Goal: Task Accomplishment & Management: Manage account settings

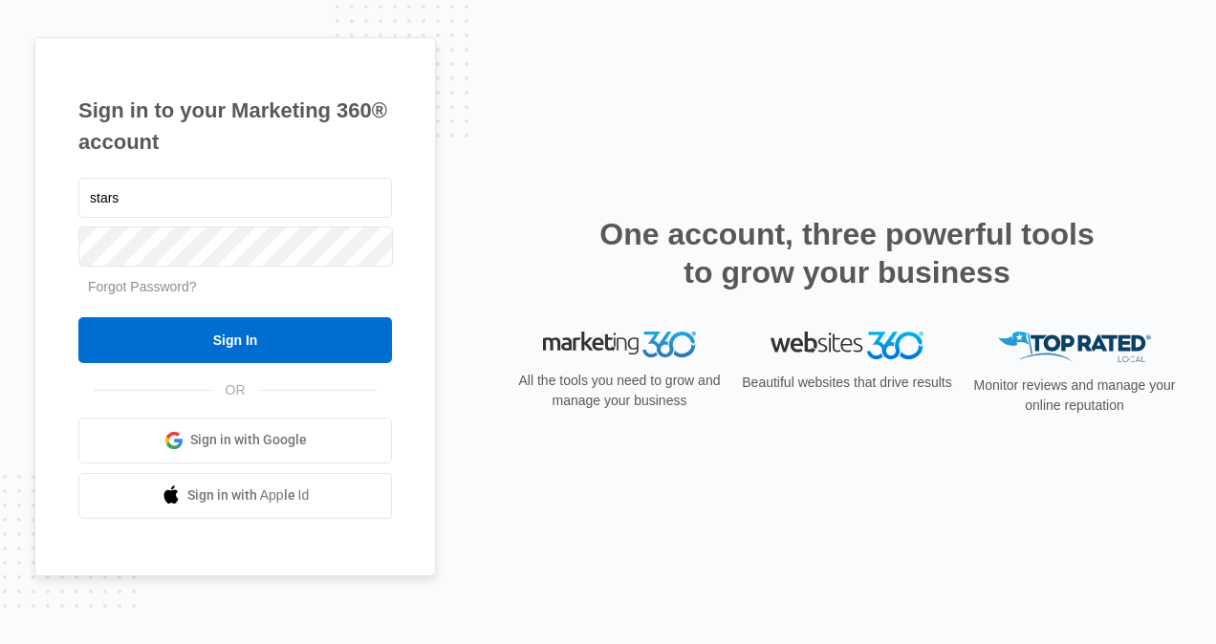
type input "[EMAIL_ADDRESS][DOMAIN_NAME]"
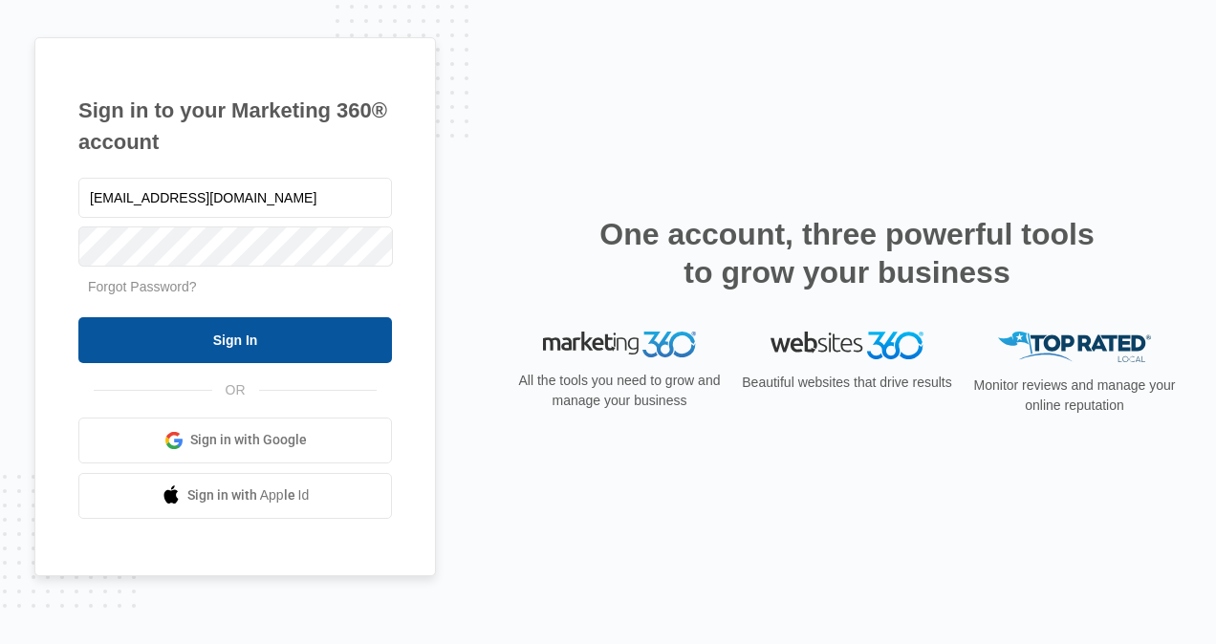
click at [115, 333] on input "Sign In" at bounding box center [235, 340] width 314 height 46
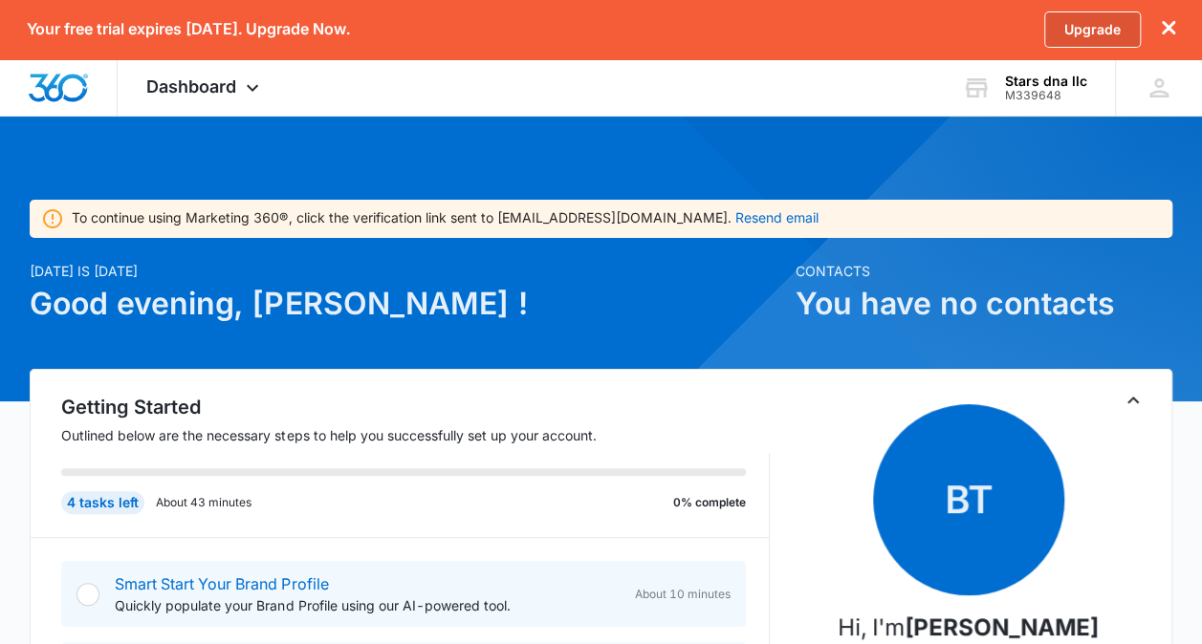
click at [1074, 32] on link "Upgrade" at bounding box center [1092, 29] width 97 height 36
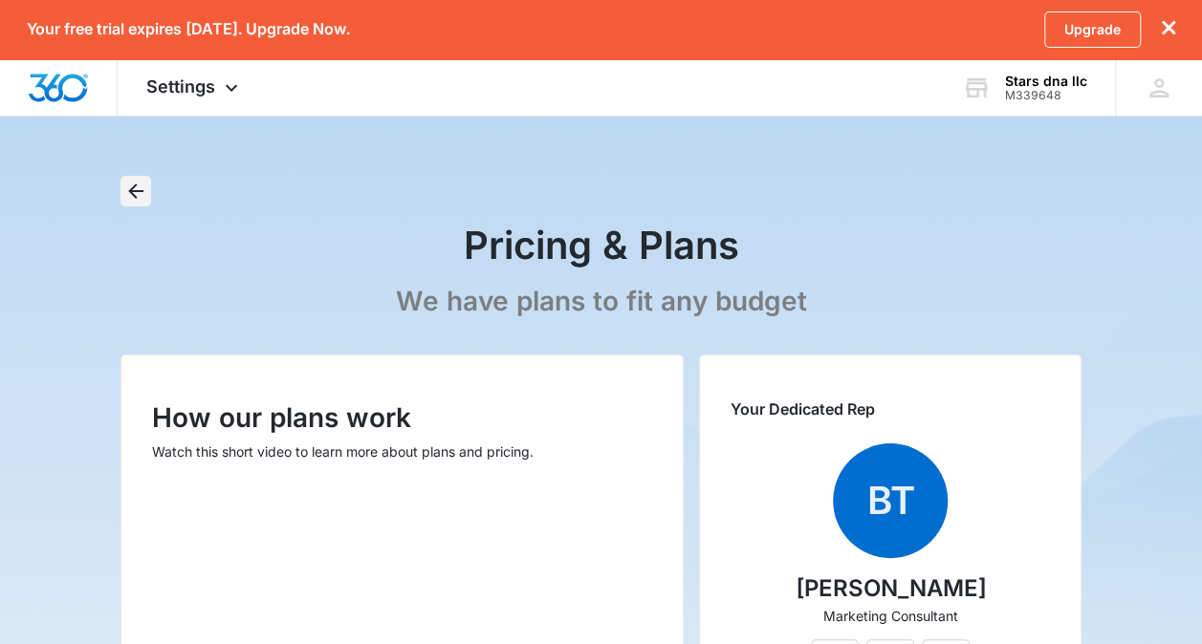
click at [138, 178] on button "Back" at bounding box center [135, 191] width 31 height 31
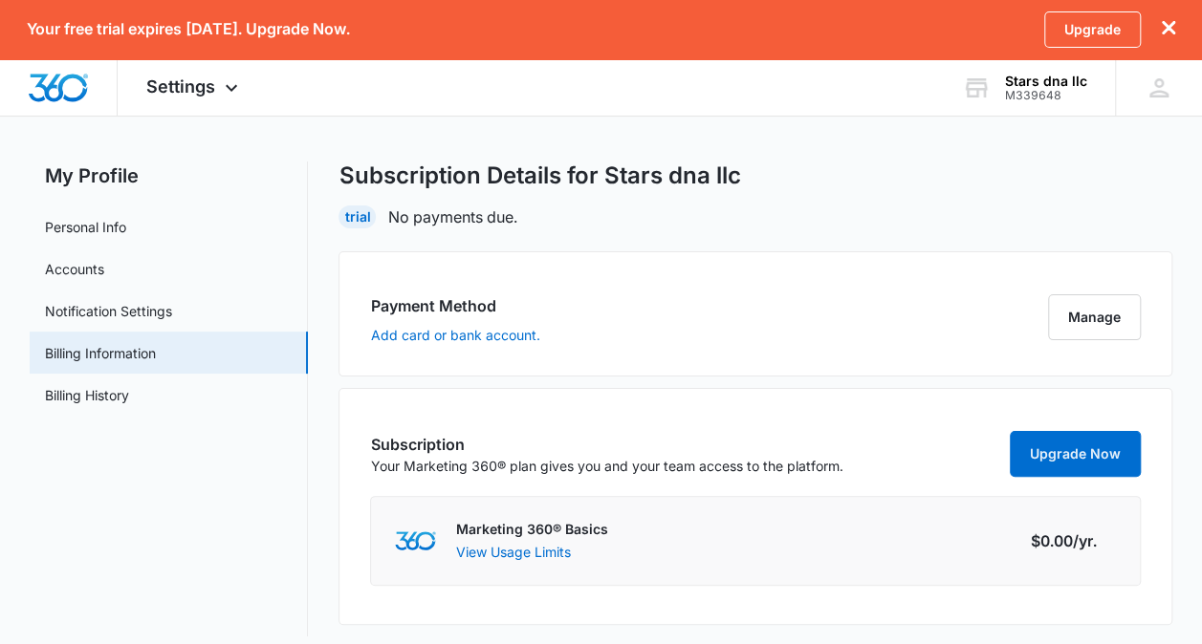
scroll to position [28, 0]
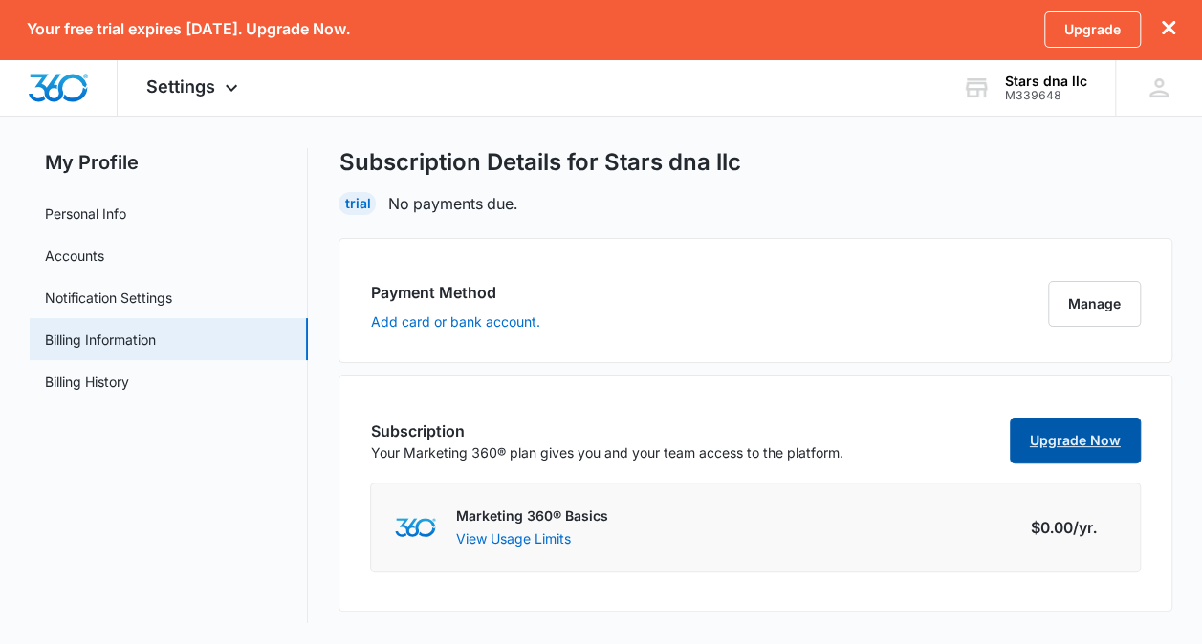
click at [1089, 449] on link "Upgrade Now" at bounding box center [1074, 441] width 131 height 46
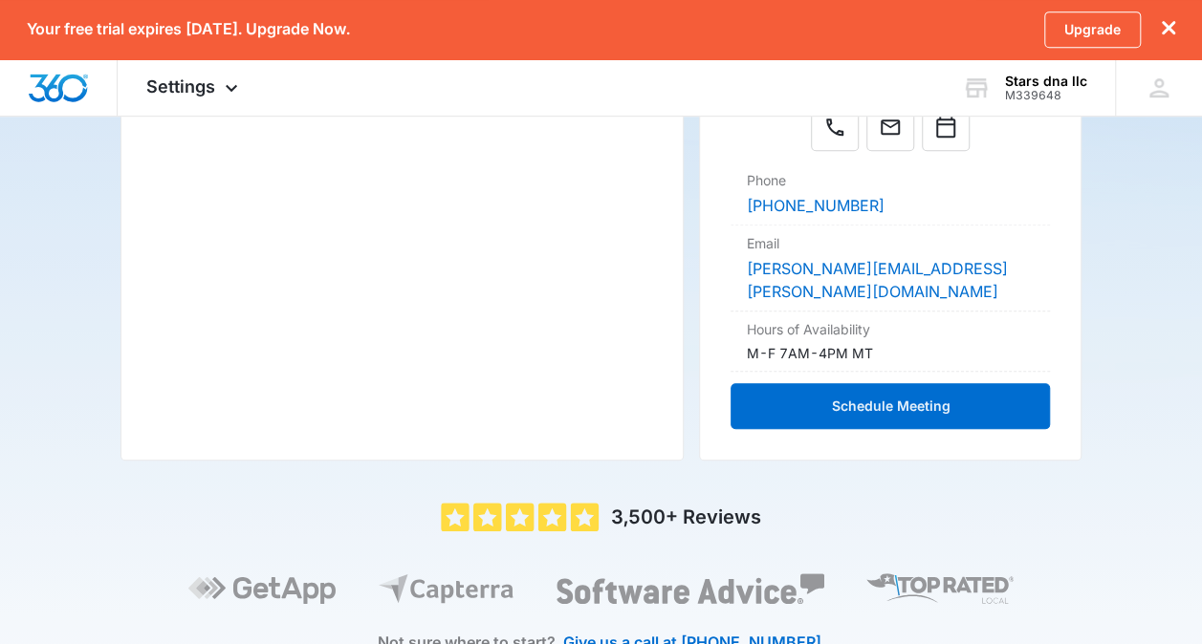
scroll to position [545, 0]
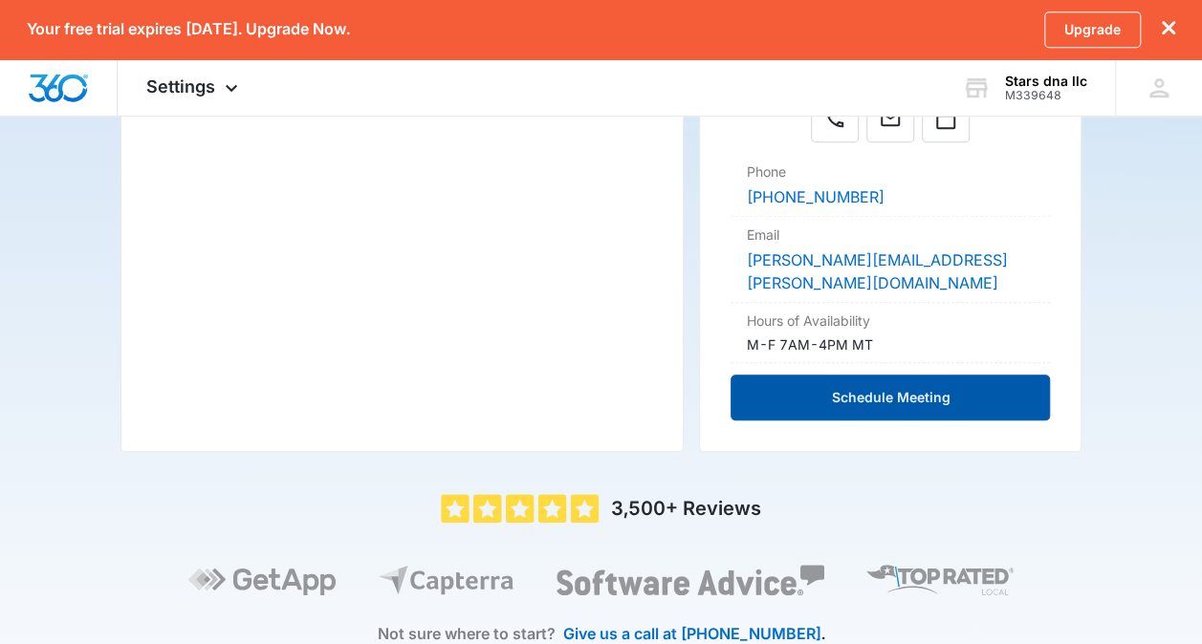
click at [1019, 375] on button "Schedule Meeting" at bounding box center [889, 398] width 319 height 46
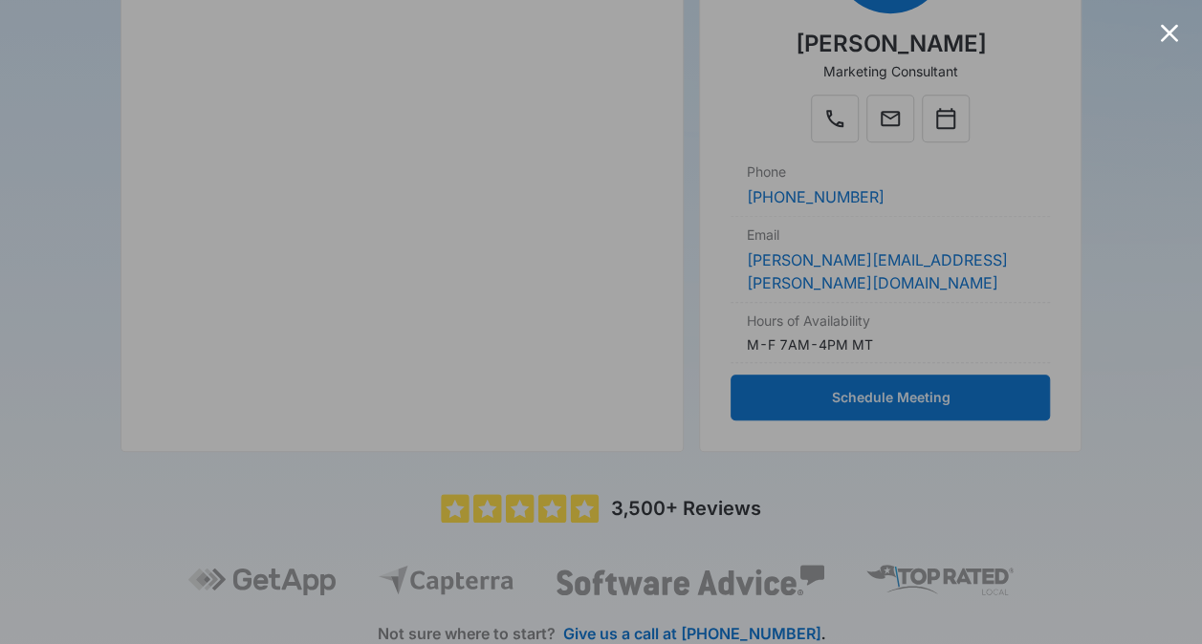
click at [1163, 32] on div at bounding box center [1169, 33] width 18 height 18
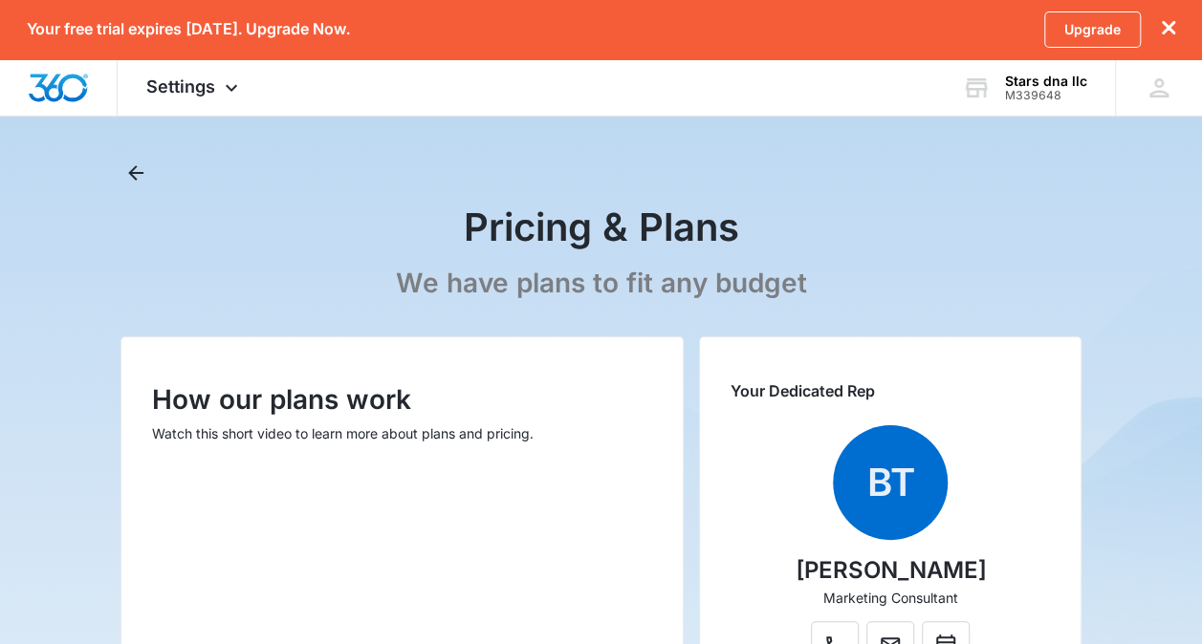
scroll to position [0, 0]
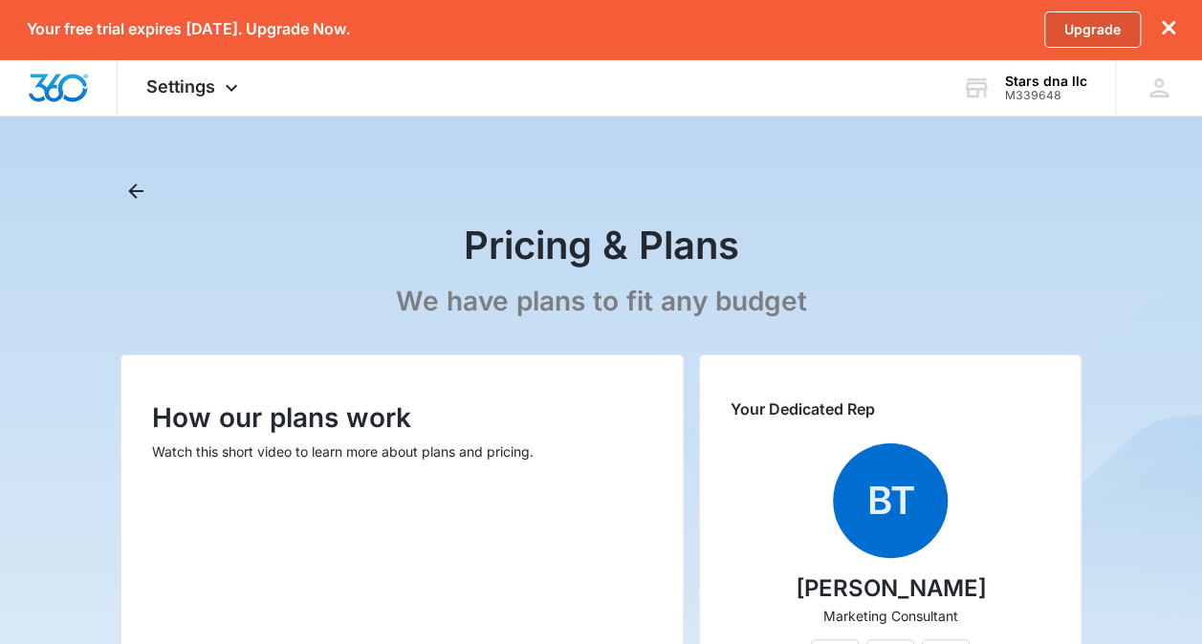
click at [1105, 29] on link "Upgrade" at bounding box center [1092, 29] width 97 height 36
click at [1077, 33] on link "Upgrade" at bounding box center [1092, 29] width 97 height 36
click at [1165, 25] on icon "dismiss this dialog" at bounding box center [1167, 27] width 13 height 13
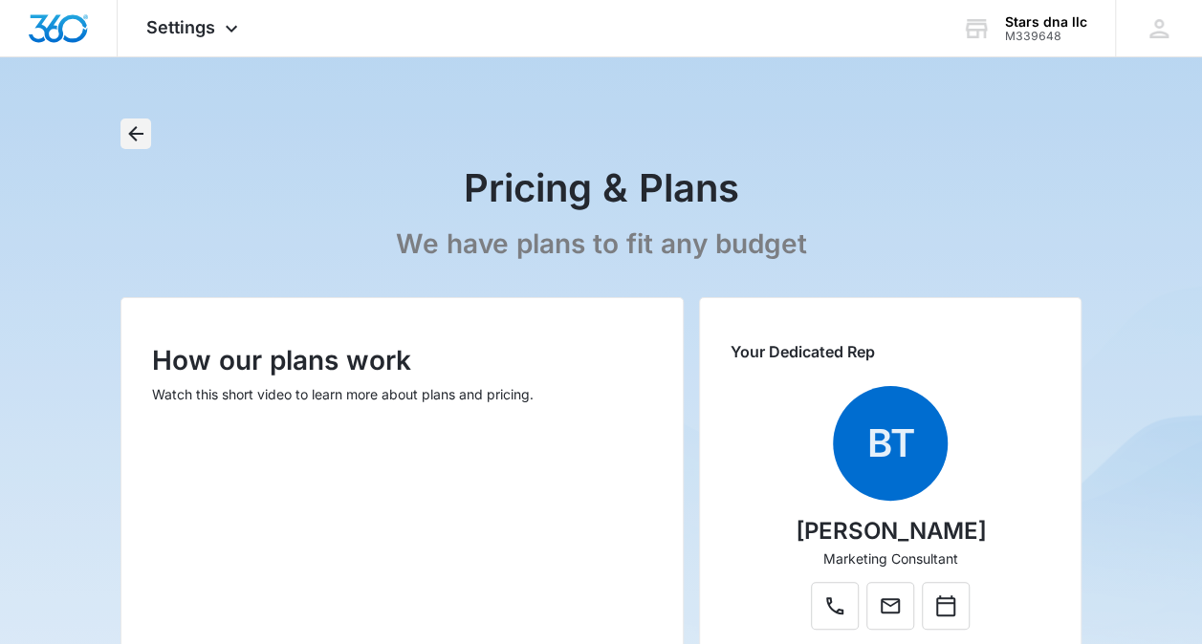
click at [136, 145] on button "Back" at bounding box center [135, 134] width 31 height 31
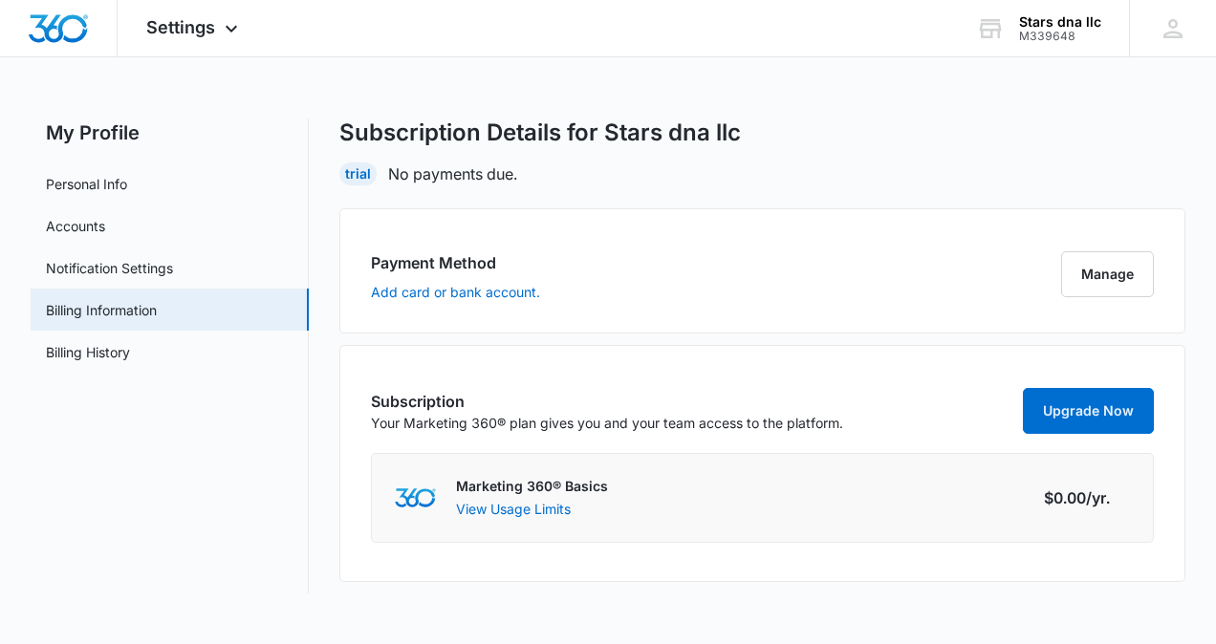
click at [413, 173] on p "No payments due." at bounding box center [452, 174] width 129 height 23
click at [100, 174] on link "Personal Info" at bounding box center [86, 184] width 81 height 20
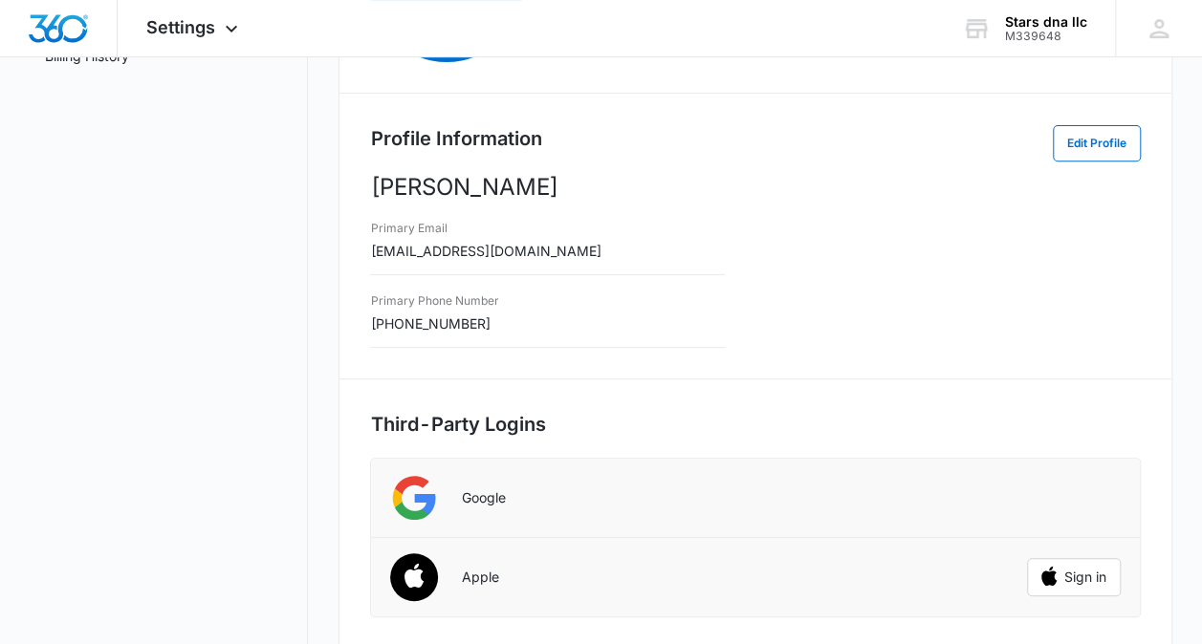
scroll to position [476, 0]
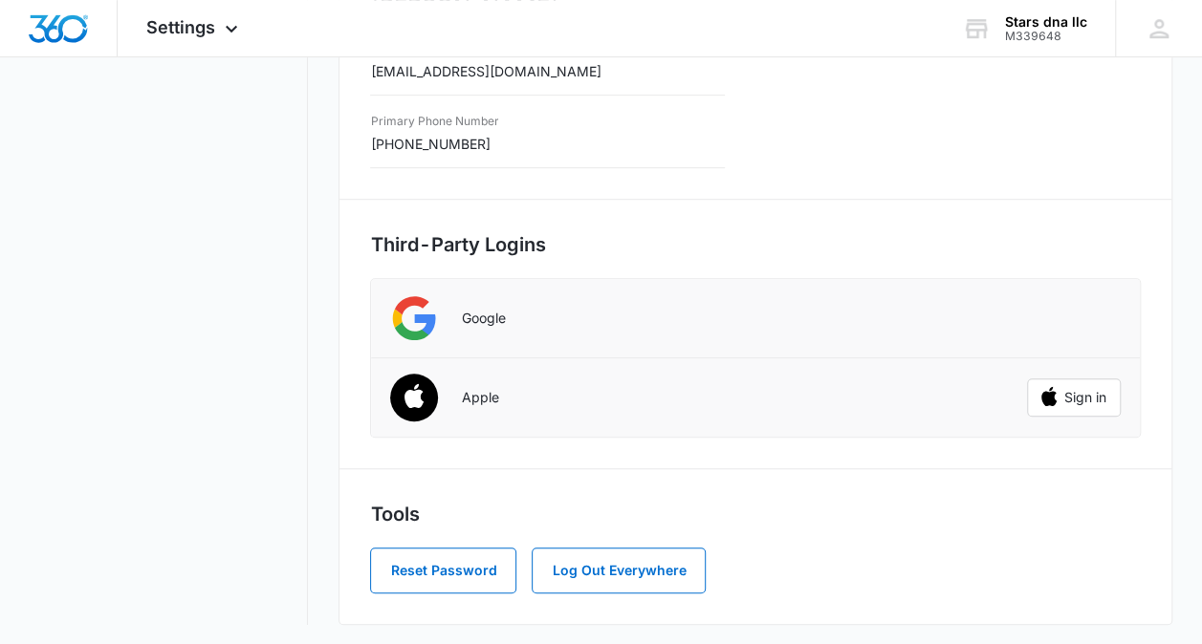
click at [91, 243] on nav "My Profile Personal Info Accounts Notification Settings Billing Information Bil…" at bounding box center [169, 133] width 278 height 983
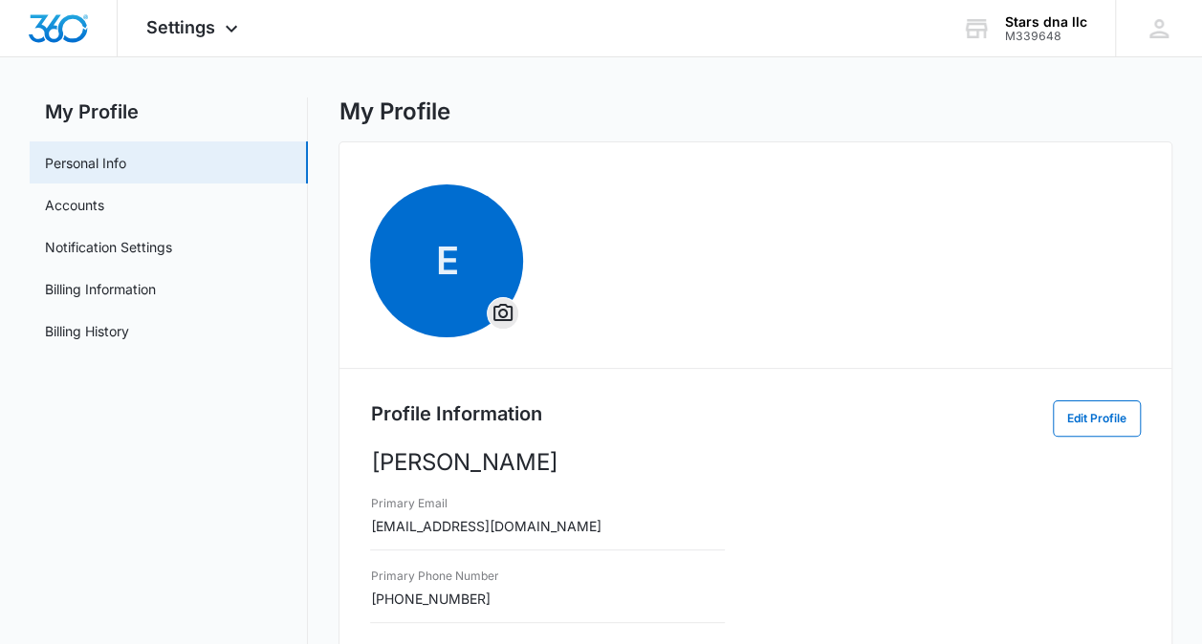
scroll to position [0, 0]
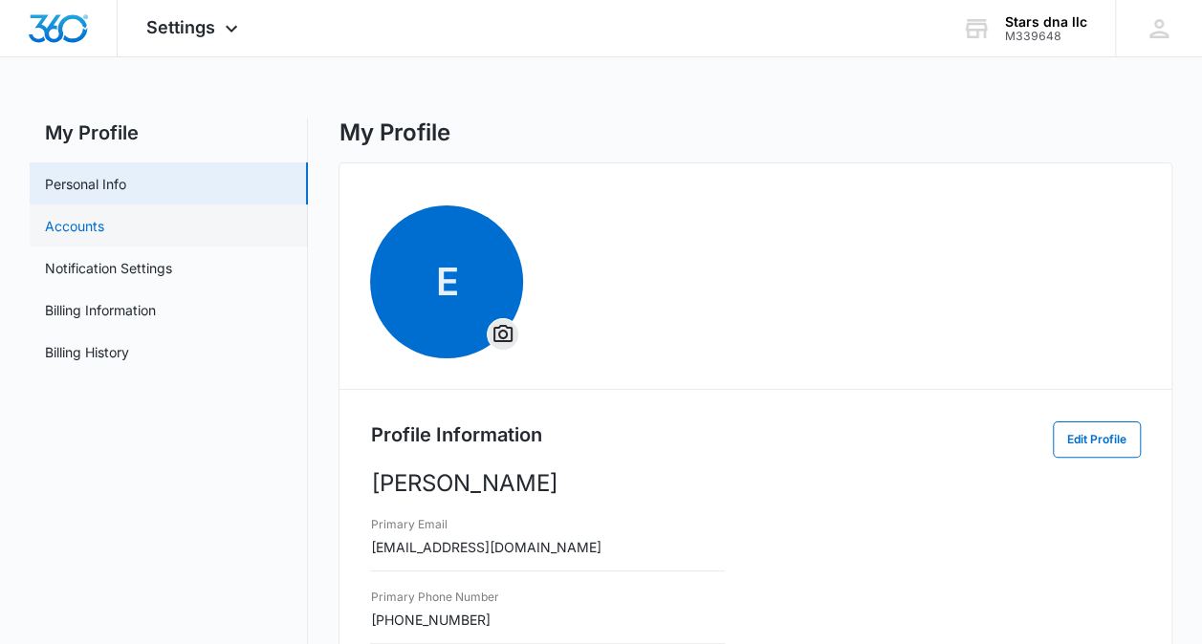
click at [73, 231] on link "Accounts" at bounding box center [74, 226] width 59 height 20
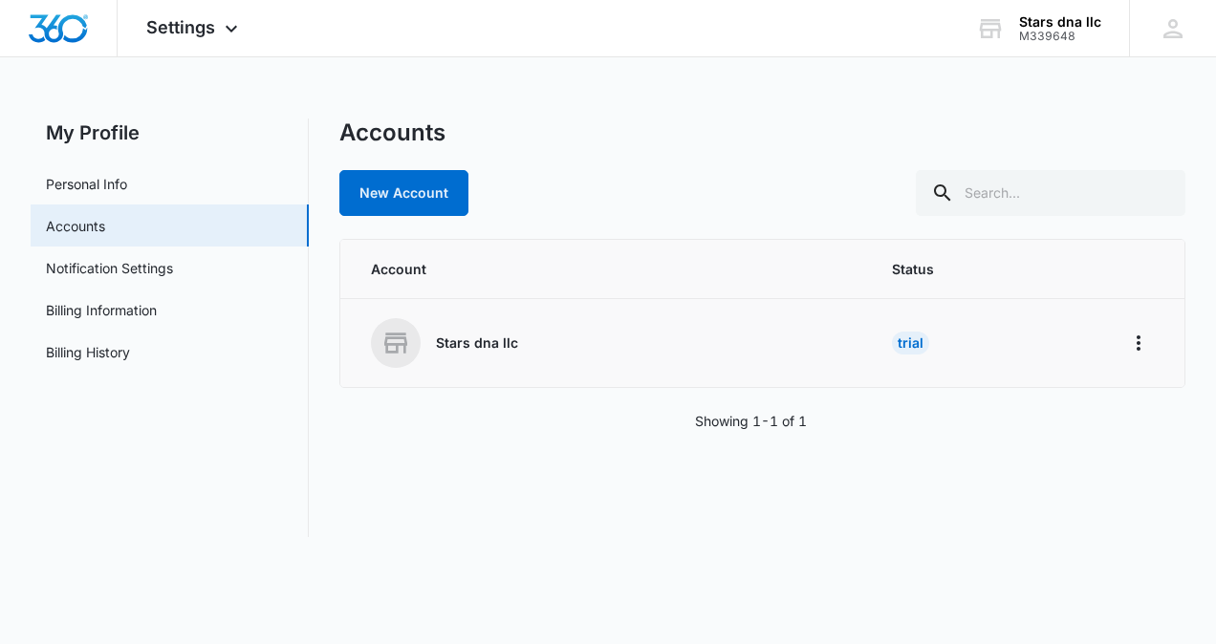
click at [482, 315] on td "Stars dna llc" at bounding box center [604, 343] width 529 height 89
click at [1082, 366] on td "Trial" at bounding box center [984, 343] width 231 height 89
click at [1081, 362] on td "Trial" at bounding box center [984, 343] width 231 height 89
click at [409, 377] on td "Stars dna llc" at bounding box center [604, 343] width 529 height 89
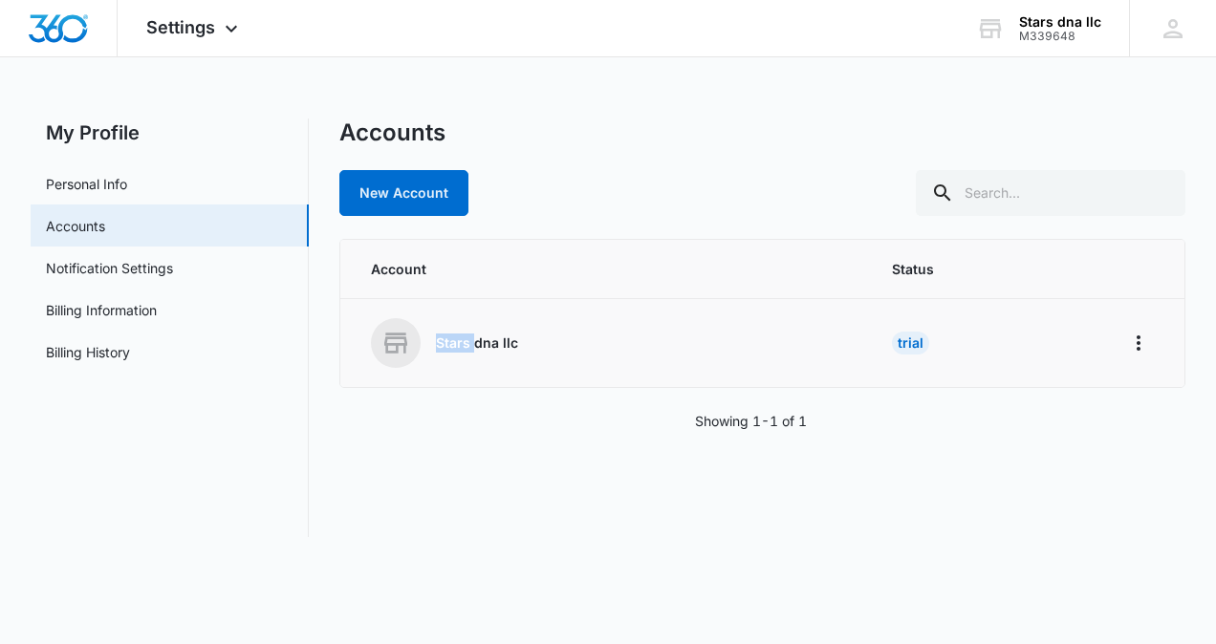
click at [409, 377] on td "Stars dna llc" at bounding box center [604, 343] width 529 height 89
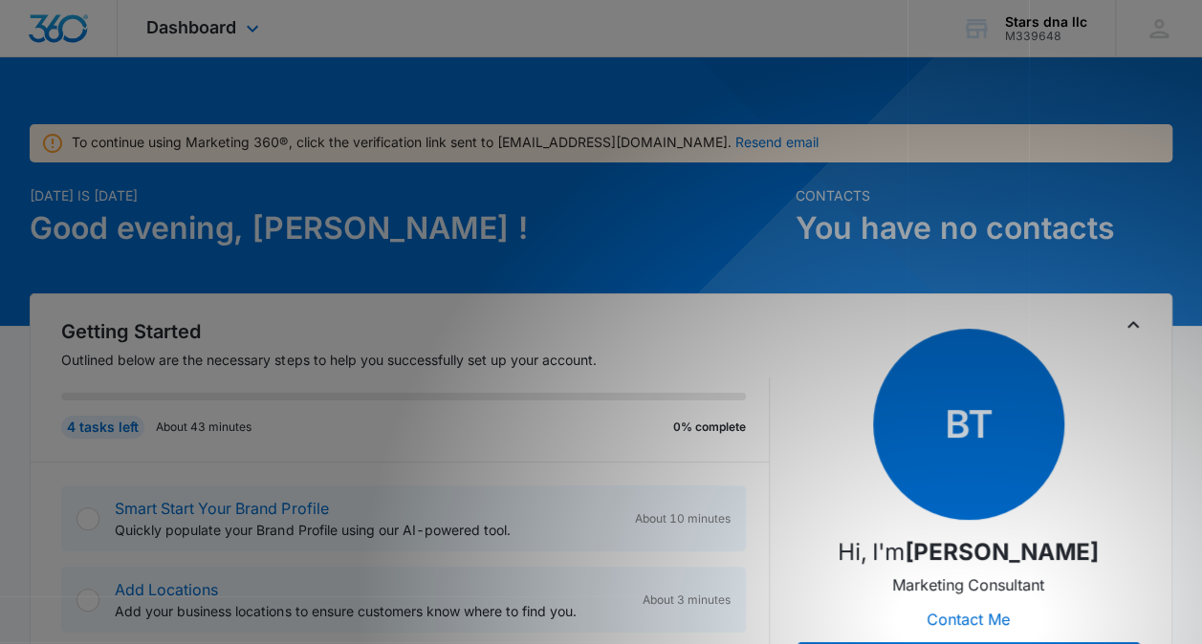
scroll to position [52, 0]
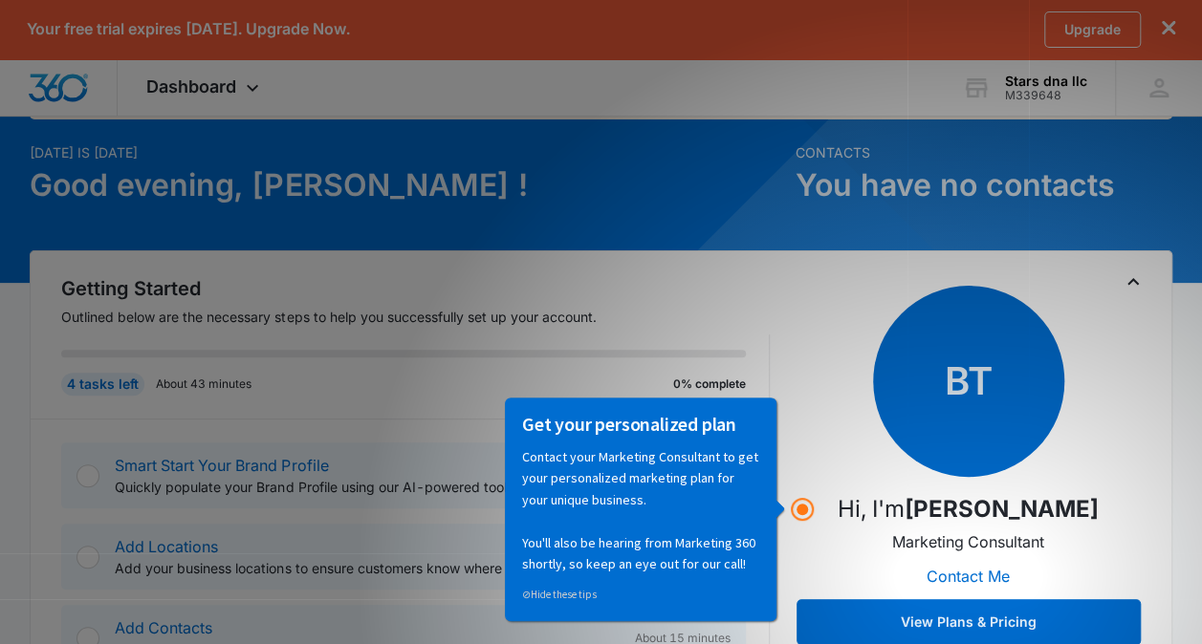
scroll to position [119, 0]
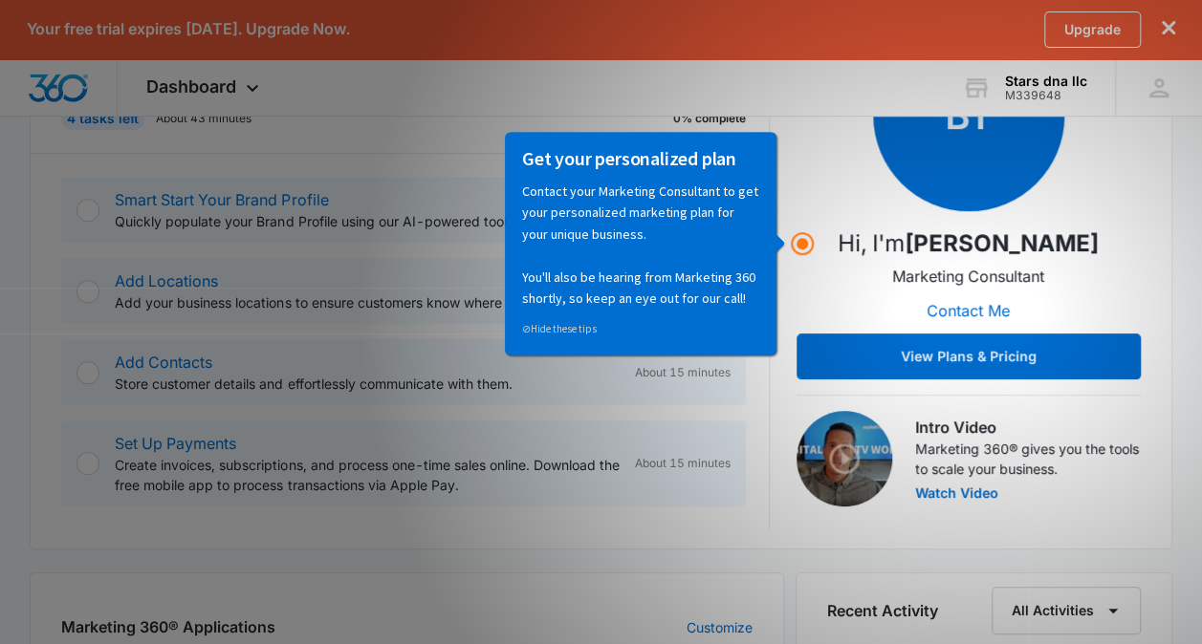
scroll to position [386, 0]
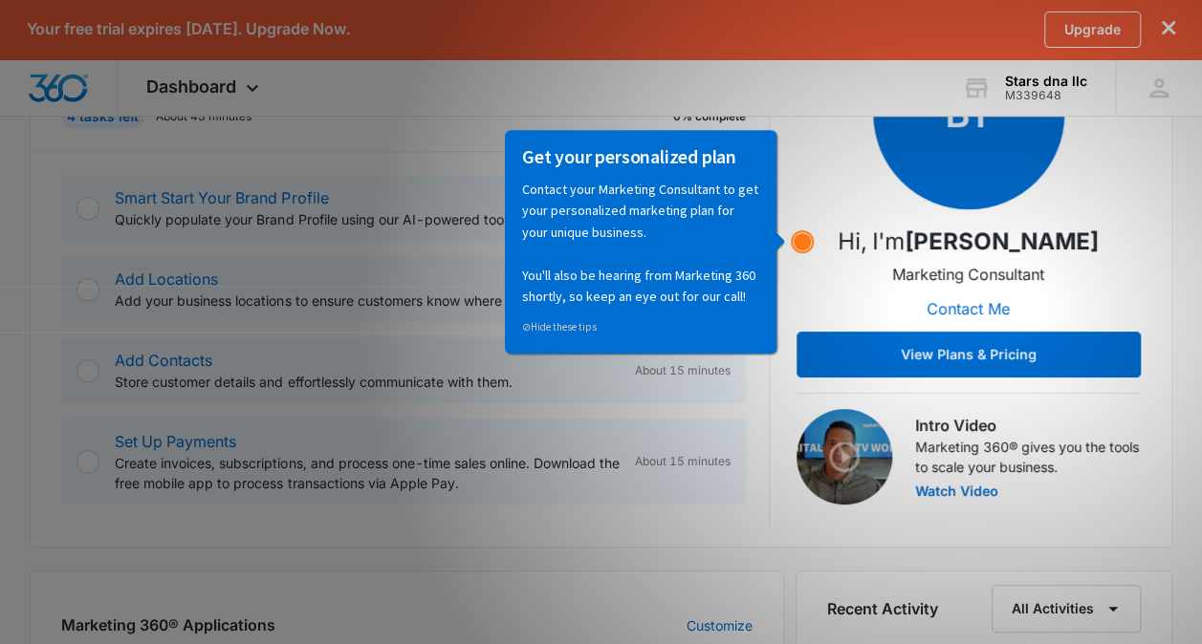
click at [805, 243] on circle "Hotspot (open by clicking or pressing space/enter)" at bounding box center [801, 241] width 17 height 17
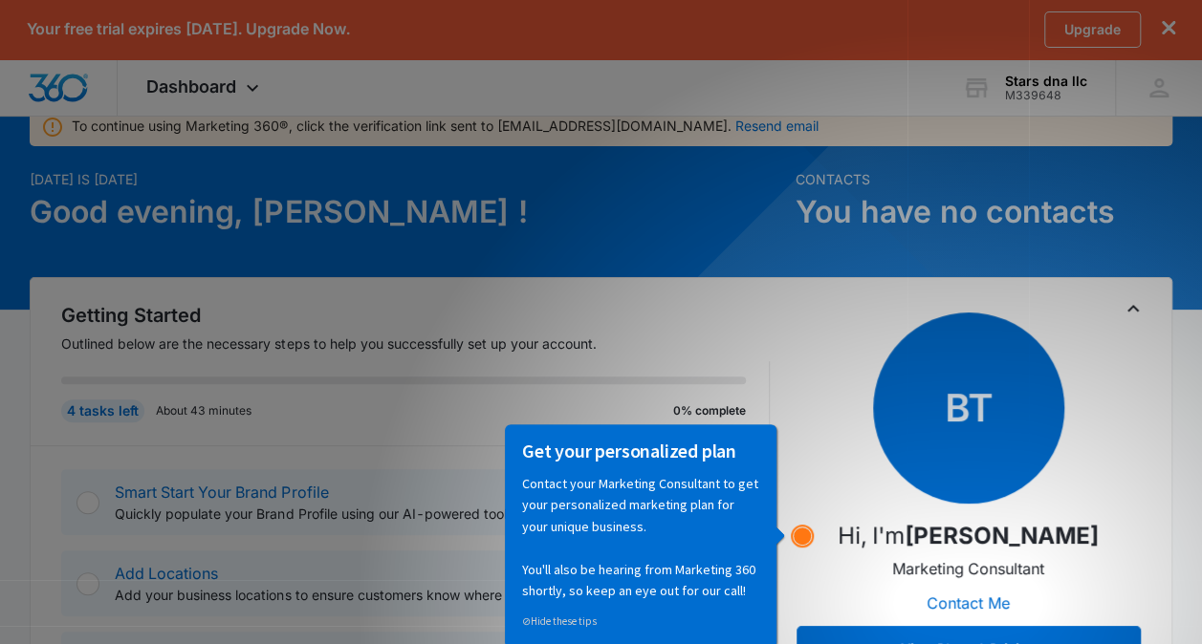
scroll to position [86, 0]
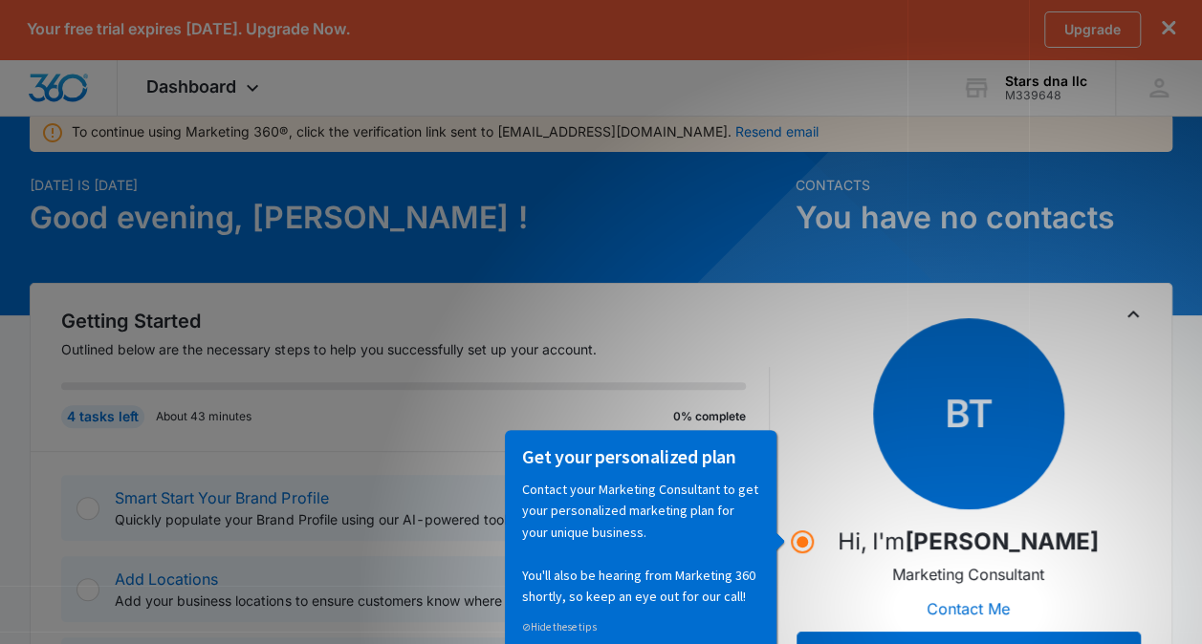
click at [1139, 281] on div "Contacts You have no contacts" at bounding box center [983, 229] width 377 height 108
click at [1135, 275] on div "Contacts You have no contacts" at bounding box center [983, 229] width 377 height 108
click at [1142, 312] on icon "Toggle Collapse" at bounding box center [1132, 314] width 23 height 23
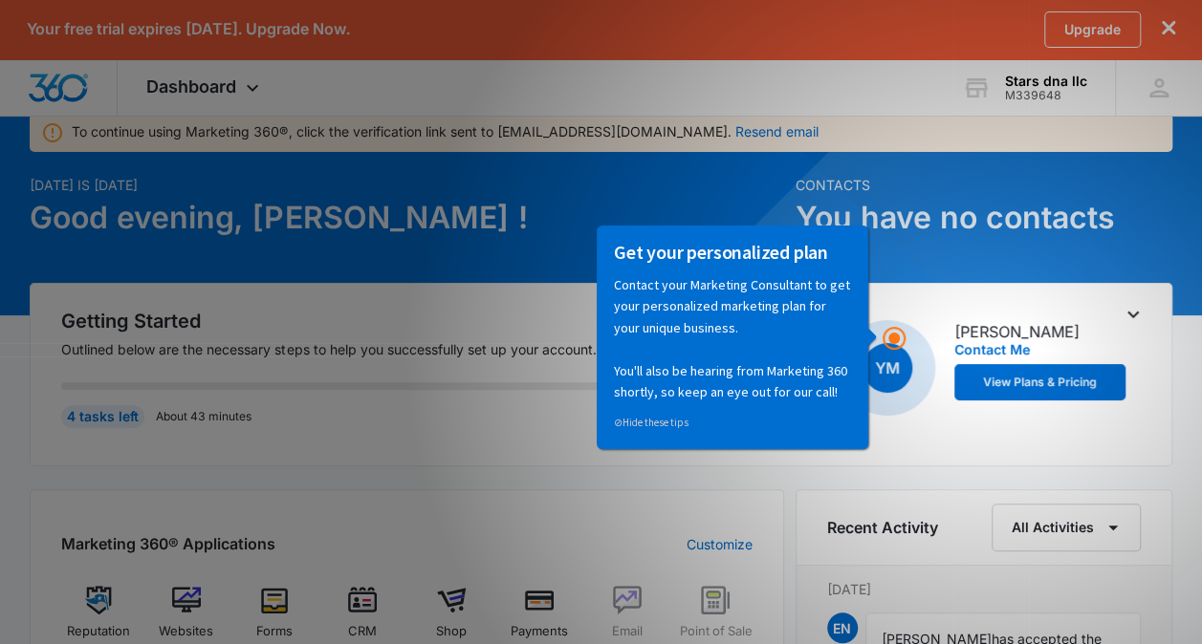
click at [1117, 419] on div "YM [PERSON_NAME] Contact Me View Plans & Pricing" at bounding box center [968, 371] width 344 height 103
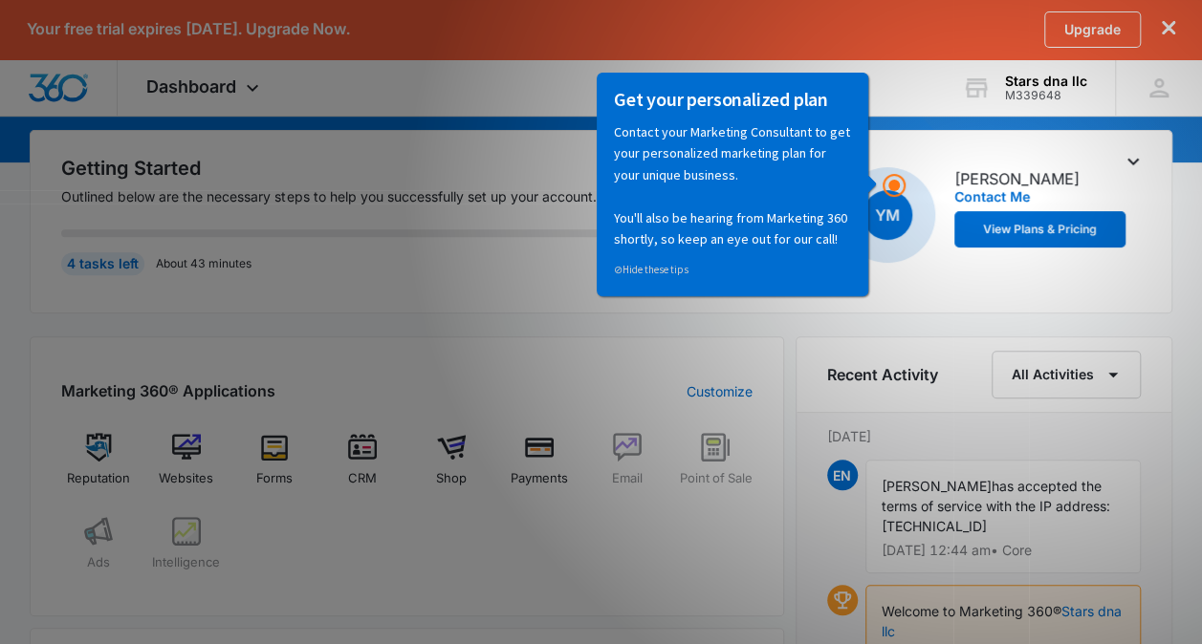
scroll to position [244, 0]
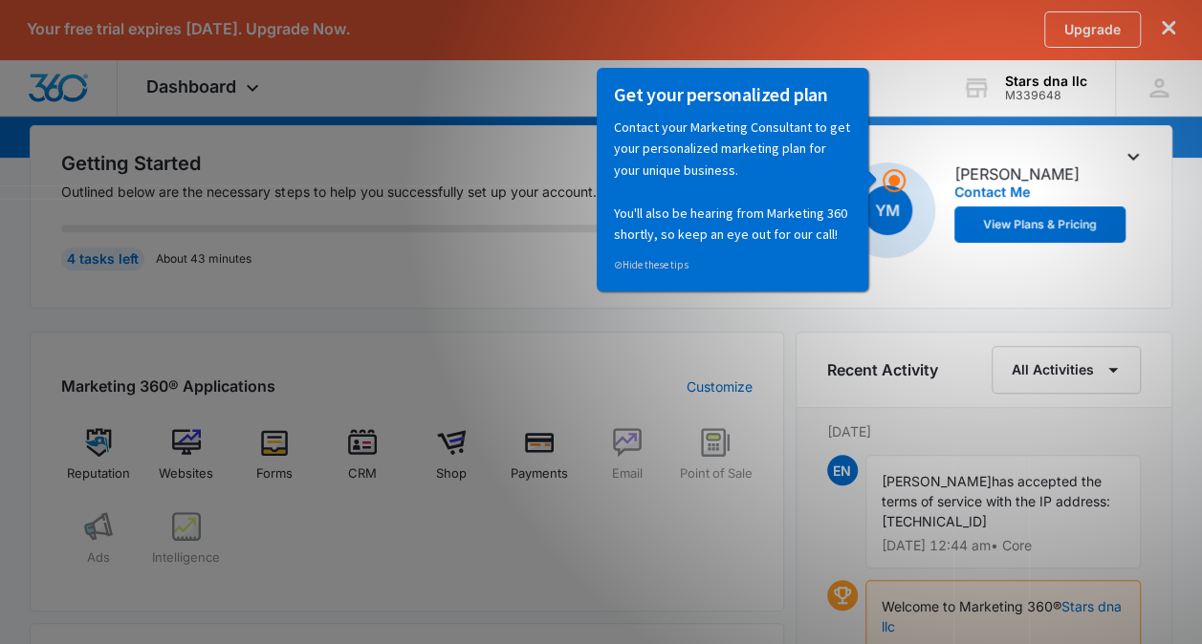
click at [1126, 449] on div "[DATE] EN [PERSON_NAME] has accepted the terms of service with the IP address: …" at bounding box center [984, 501] width 314 height 159
click at [1103, 428] on p "[DATE]" at bounding box center [984, 432] width 314 height 20
click at [1096, 430] on p "[DATE]" at bounding box center [984, 432] width 314 height 20
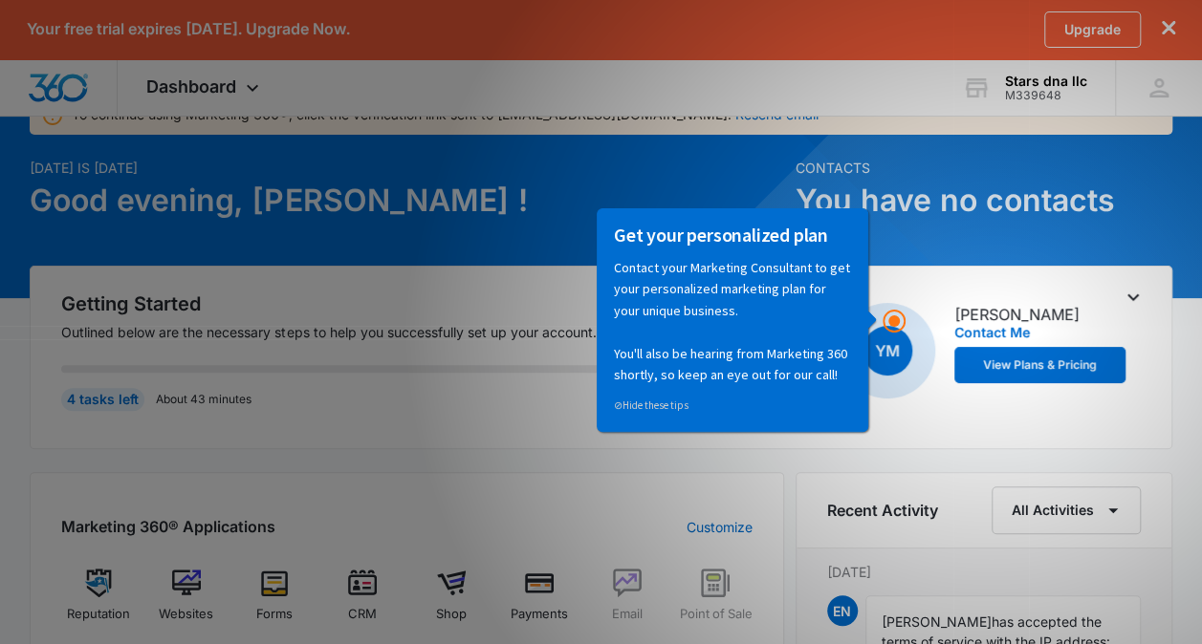
scroll to position [103, 0]
click at [832, 399] on div "⊘ Hide these tips" at bounding box center [732, 405] width 237 height 21
click at [423, 251] on div "[DATE] is [DATE] Good evening, [PERSON_NAME] !" at bounding box center [406, 212] width 753 height 108
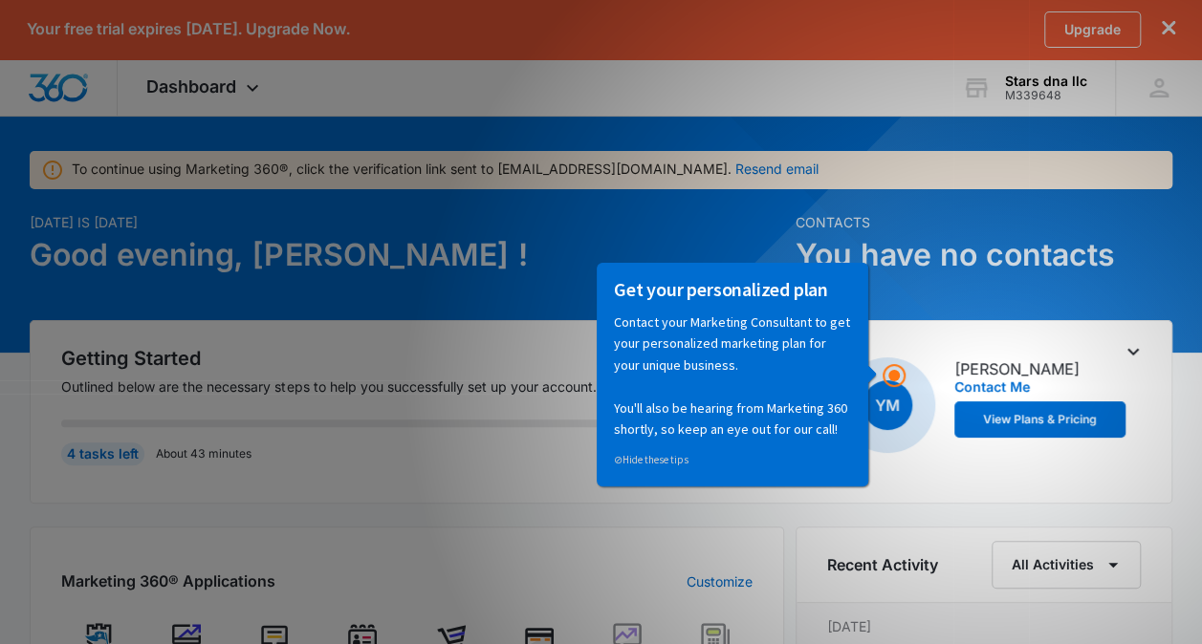
scroll to position [0, 0]
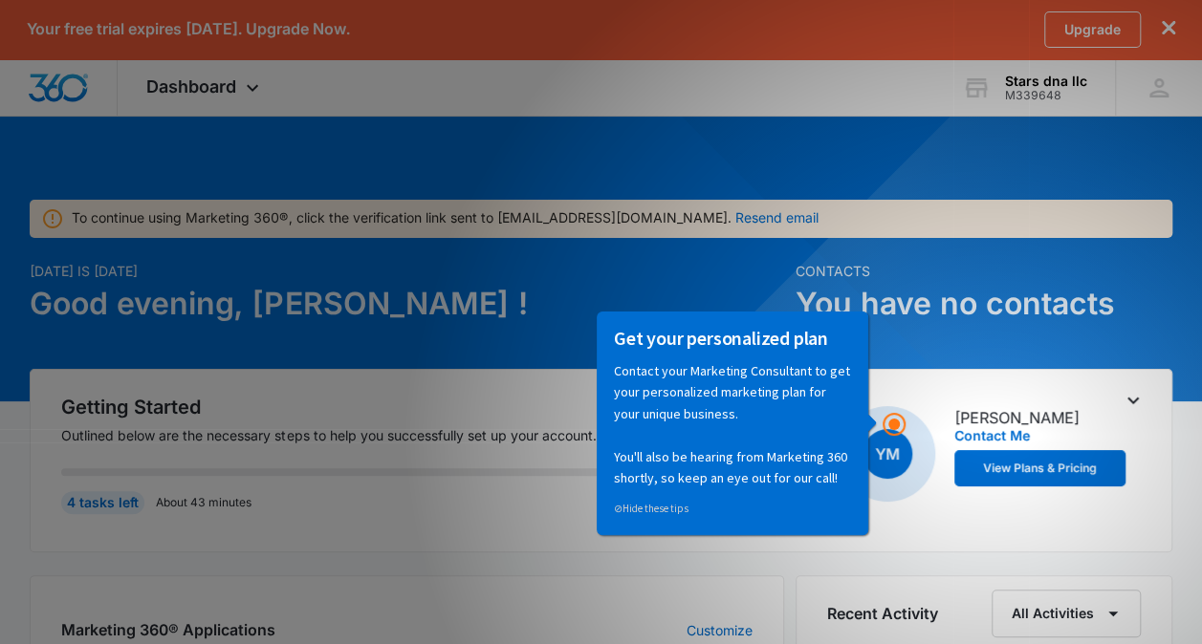
drag, startPoint x: 418, startPoint y: 184, endPoint x: 424, endPoint y: 302, distance: 118.7
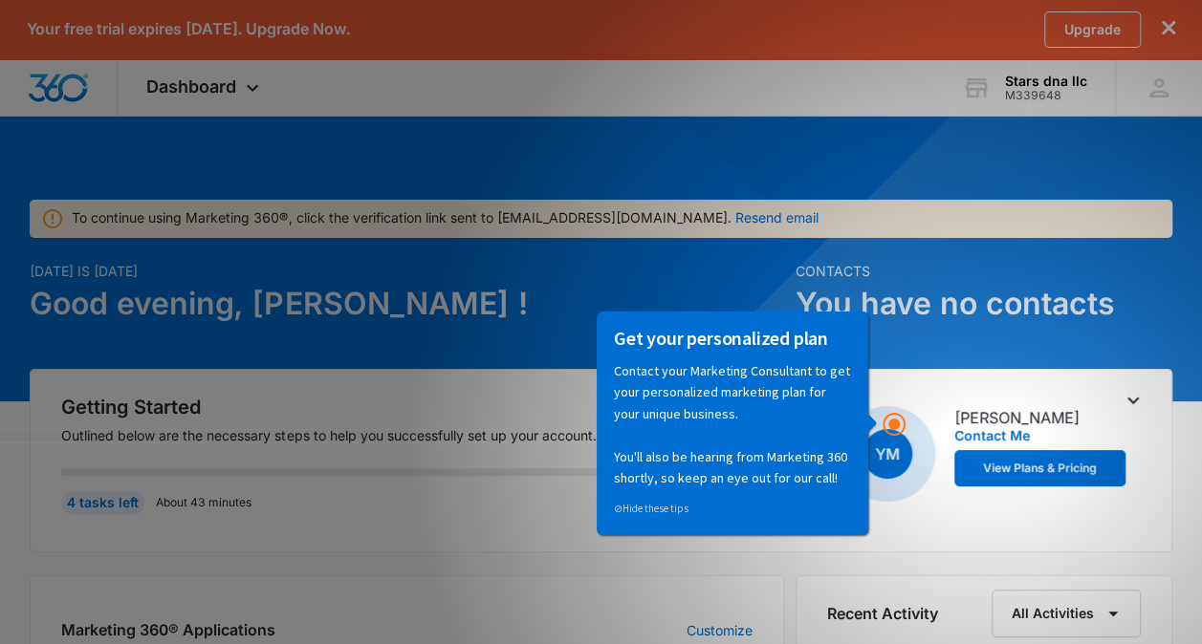
click at [424, 302] on h1 "Good evening, [PERSON_NAME] !" at bounding box center [406, 304] width 753 height 46
click at [243, 365] on div "[DATE] is [DATE] Good evening, [PERSON_NAME] !" at bounding box center [406, 315] width 753 height 108
click at [885, 432] on icon "Hotspot (open by clicking or pressing space/enter)" at bounding box center [893, 424] width 23 height 23
click at [914, 474] on span "YM" at bounding box center [887, 454] width 96 height 96
click at [1053, 471] on button "View Plans & Pricing" at bounding box center [1040, 468] width 172 height 36
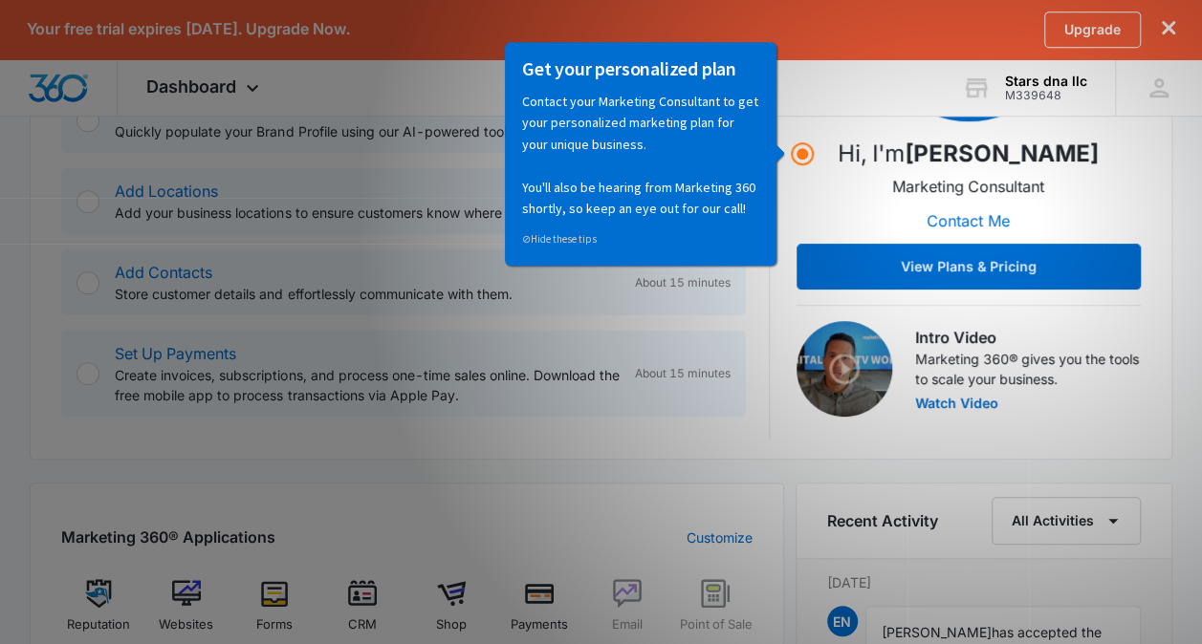
scroll to position [541, 0]
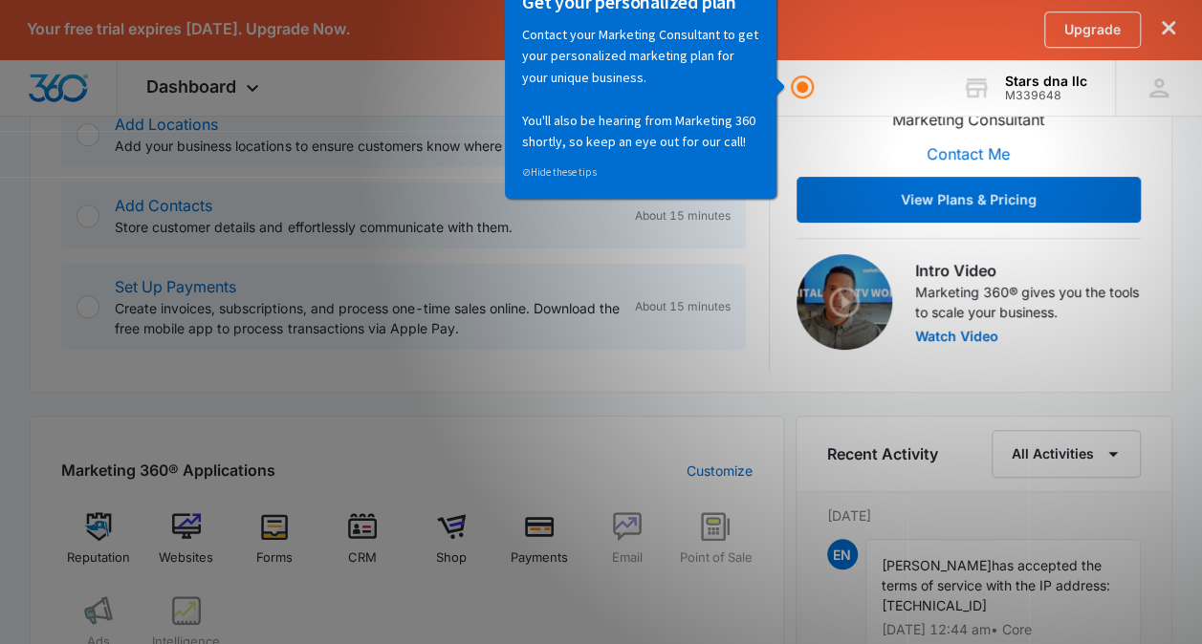
click at [1090, 500] on div "Recent Activity All Activities [DATE] EN [PERSON_NAME] has accepted the terms o…" at bounding box center [983, 631] width 377 height 431
click at [589, 165] on link "⊘ Hide these tips" at bounding box center [559, 171] width 75 height 13
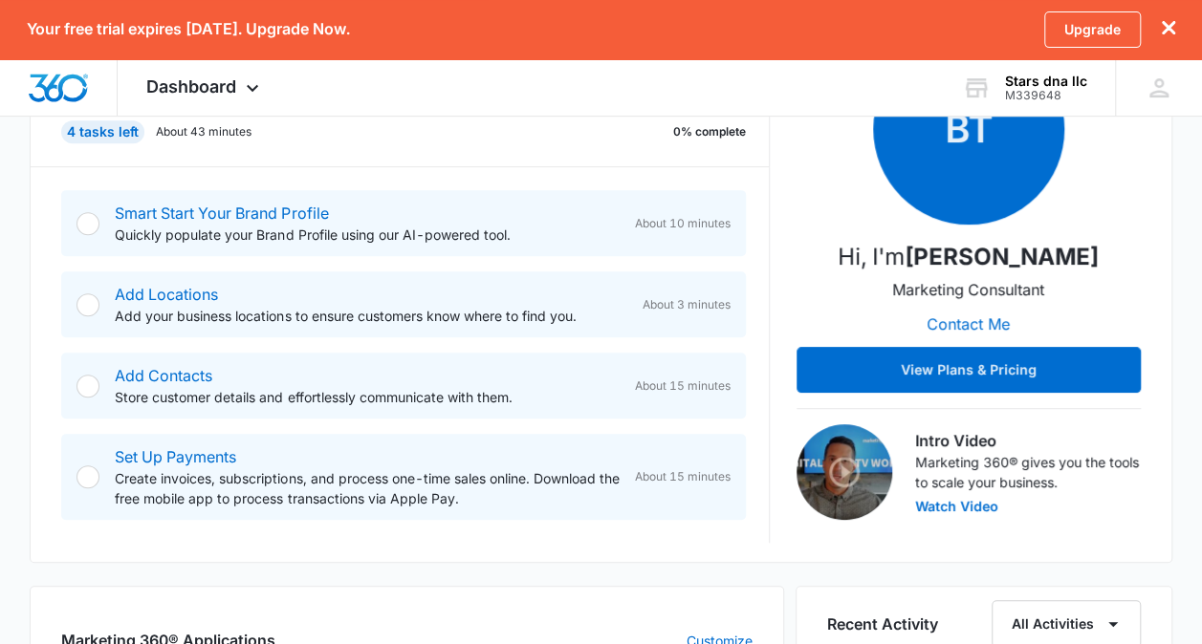
scroll to position [373, 0]
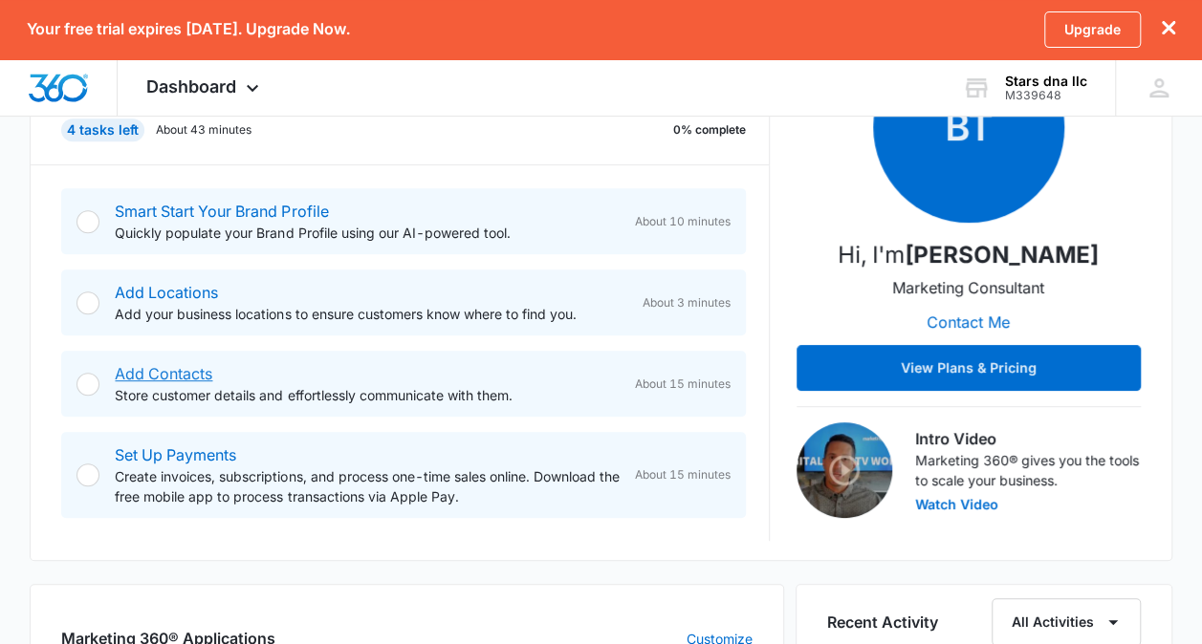
click at [174, 371] on link "Add Contacts" at bounding box center [164, 373] width 98 height 19
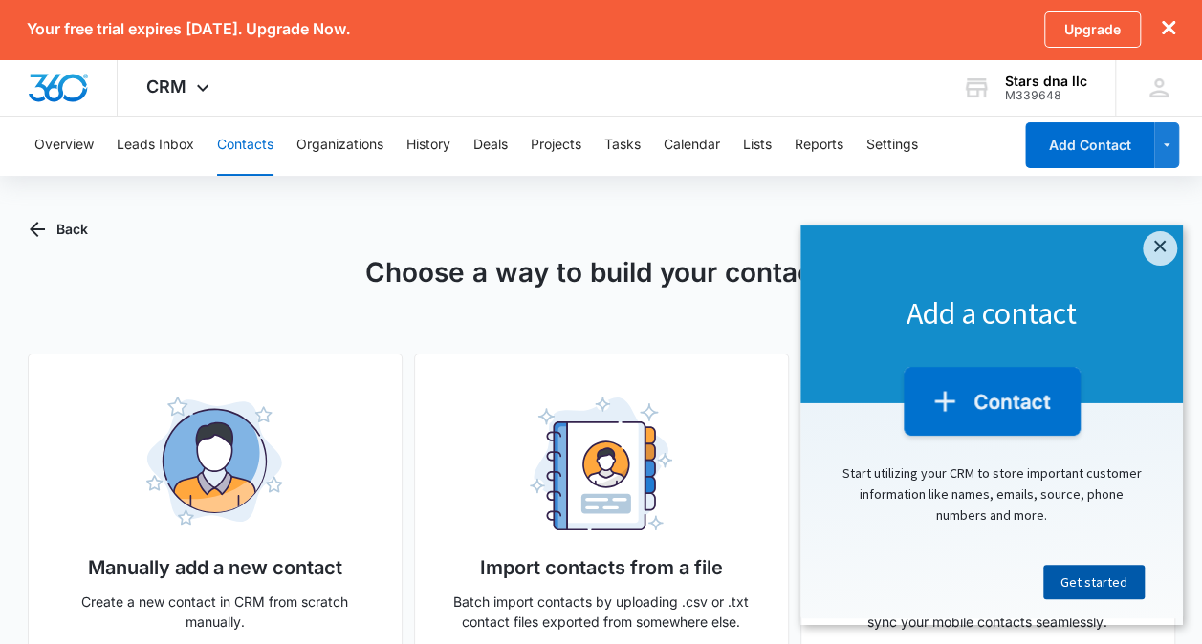
click at [1076, 579] on link "Get started" at bounding box center [1093, 582] width 101 height 34
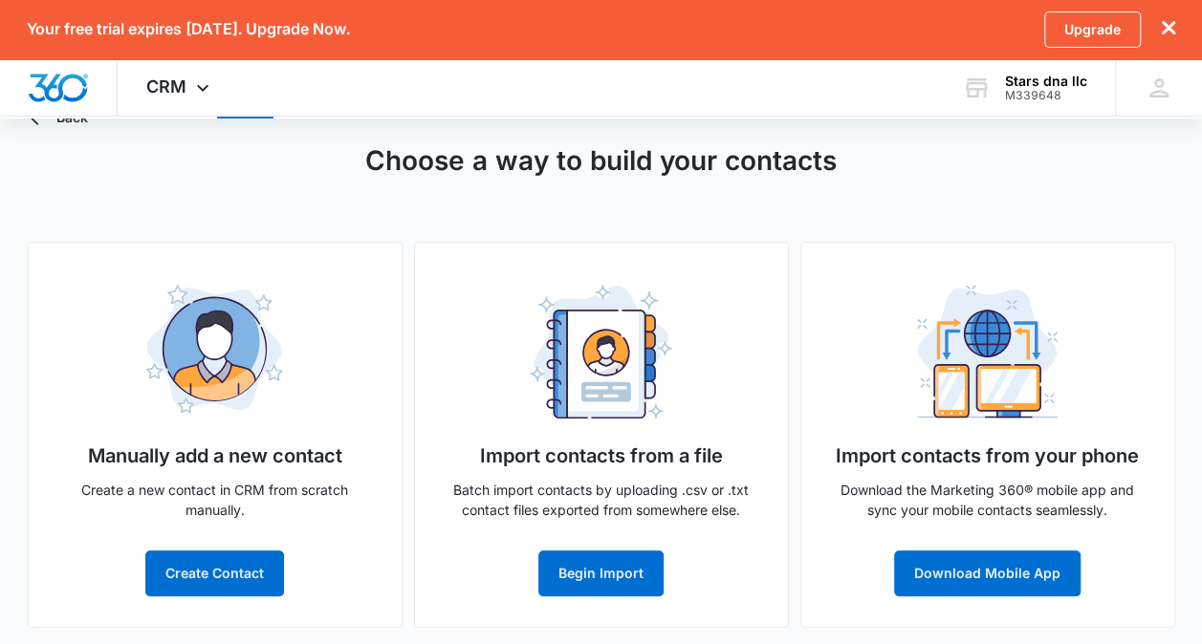
scroll to position [118, 0]
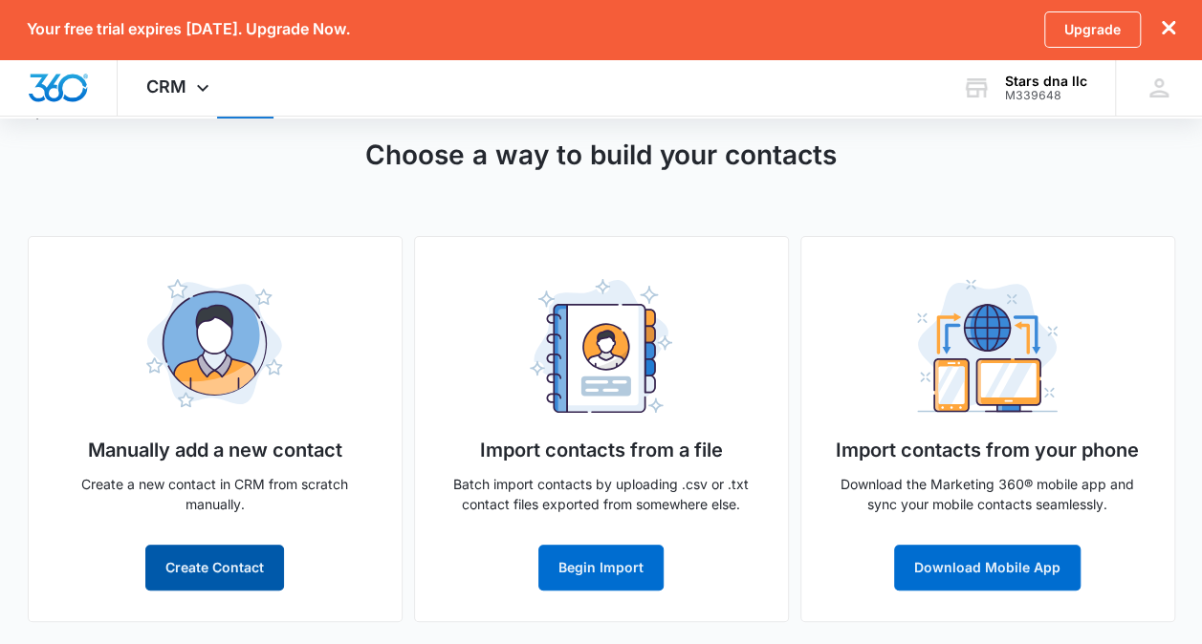
click at [239, 564] on button "Create Contact" at bounding box center [214, 568] width 139 height 46
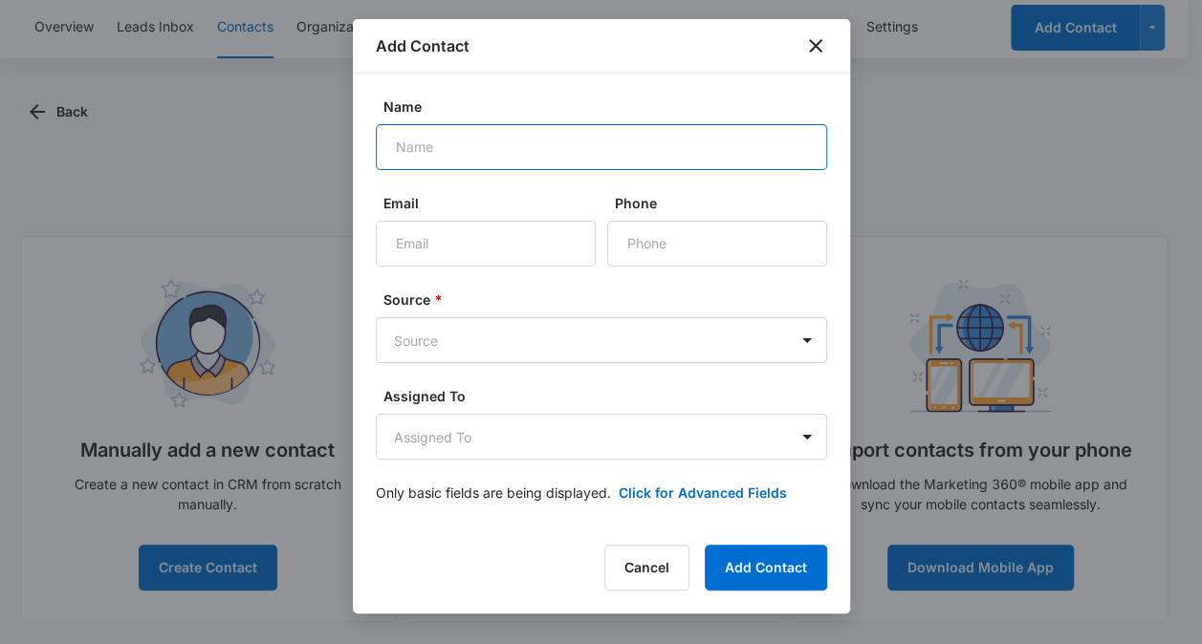
click at [449, 141] on input "Name" at bounding box center [601, 147] width 451 height 46
type input "e"
type input "[PERSON_NAME]"
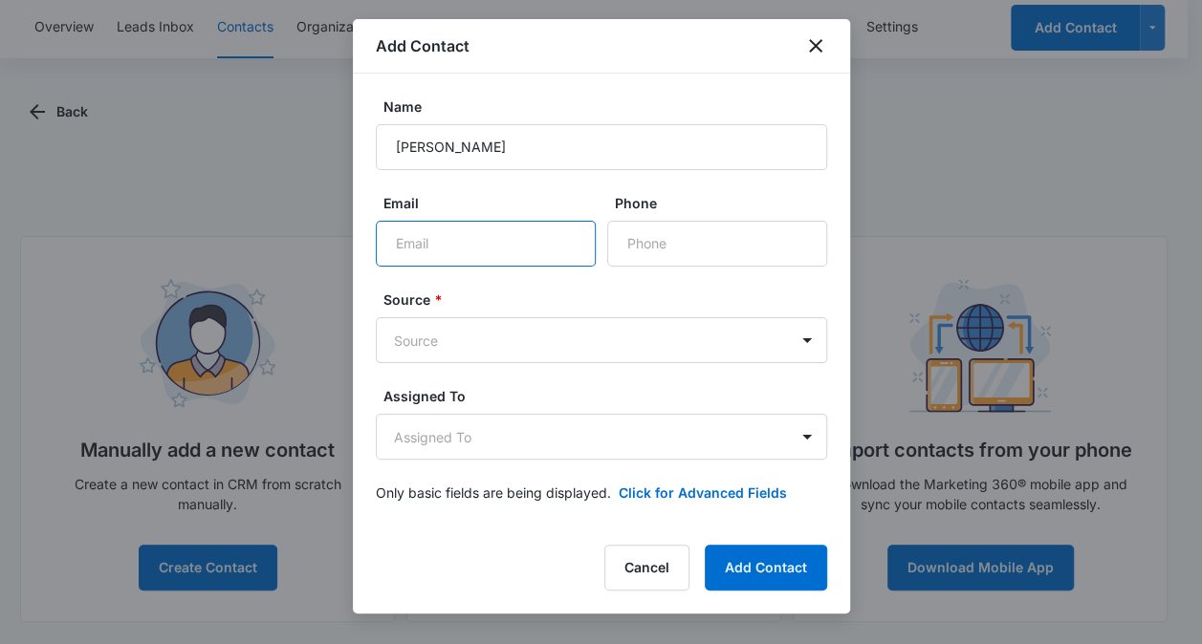
click at [394, 249] on input "Email" at bounding box center [486, 244] width 220 height 46
type input "[EMAIL_ADDRESS][DOMAIN_NAME]"
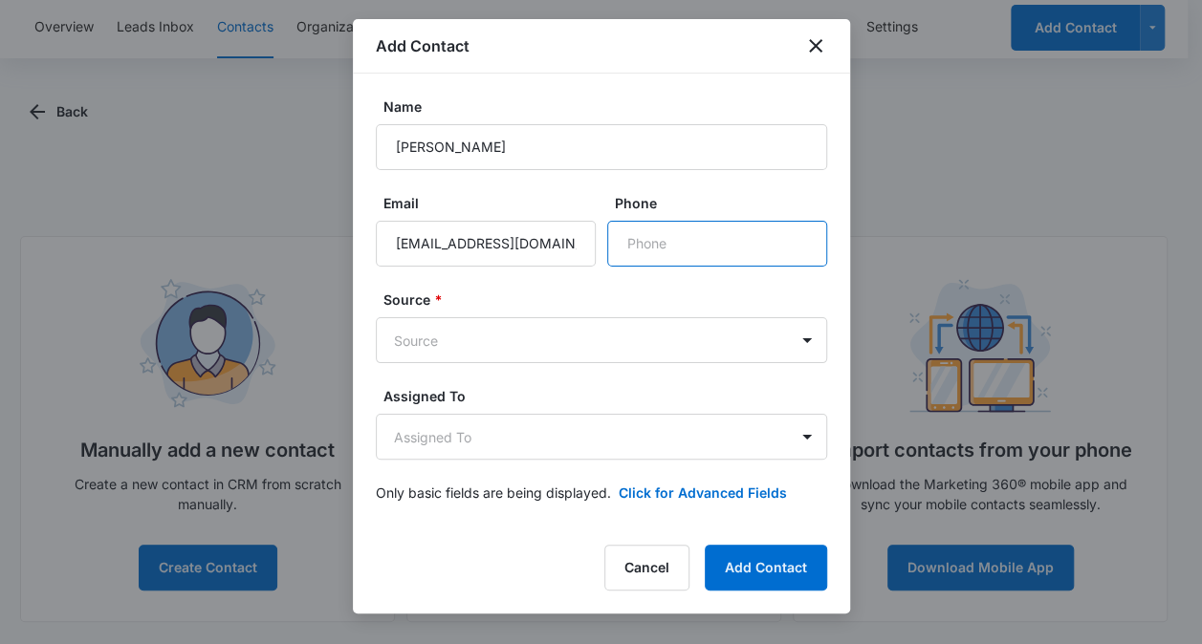
click at [645, 241] on input "Phone" at bounding box center [717, 244] width 220 height 46
type input "[PHONE_NUMBER]"
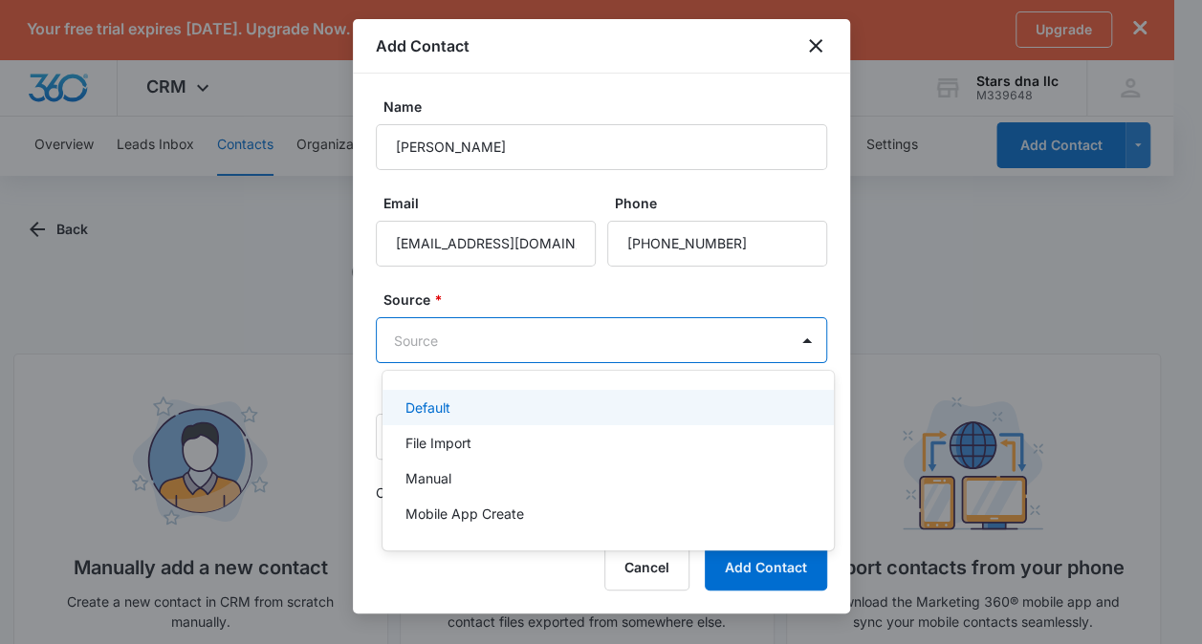
scroll to position [0, 0]
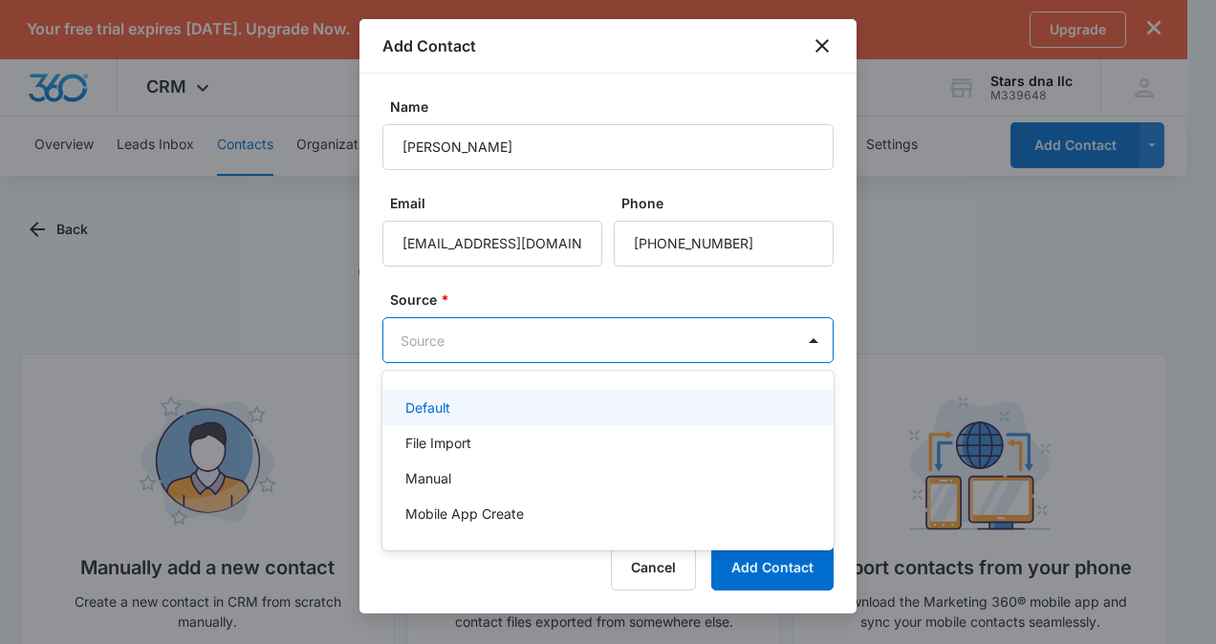
click at [626, 347] on body "Your free trial expires [DATE]. Upgrade Now. Upgrade CRM Apps Reputation Websit…" at bounding box center [608, 322] width 1216 height 644
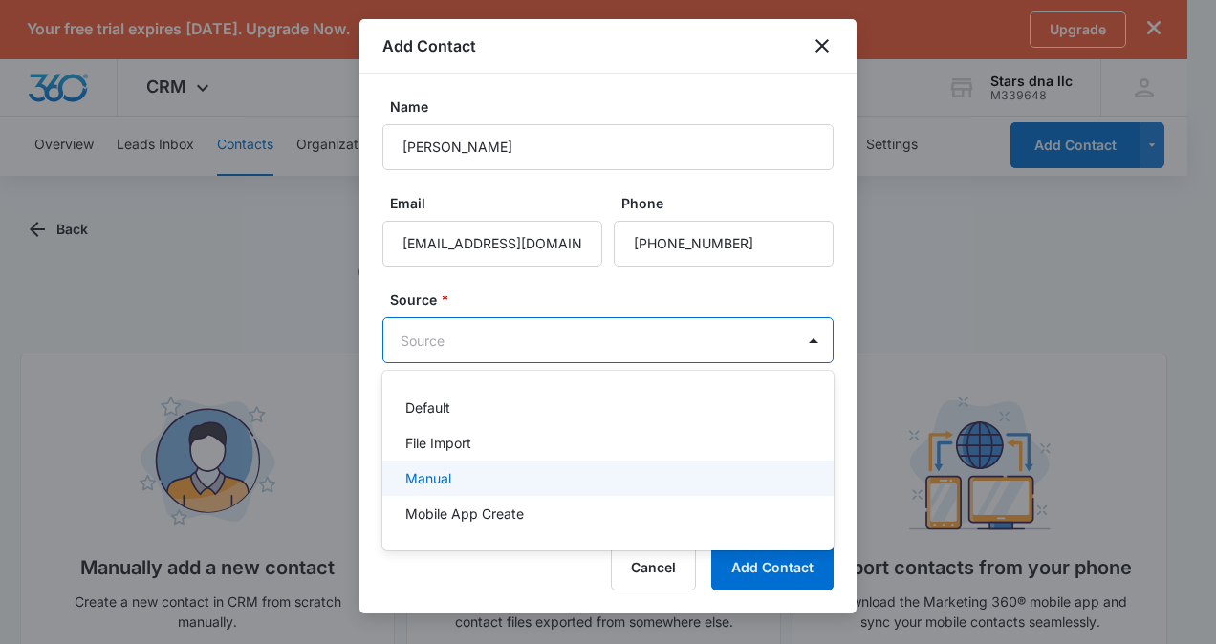
click at [510, 480] on div "Manual" at bounding box center [605, 478] width 401 height 20
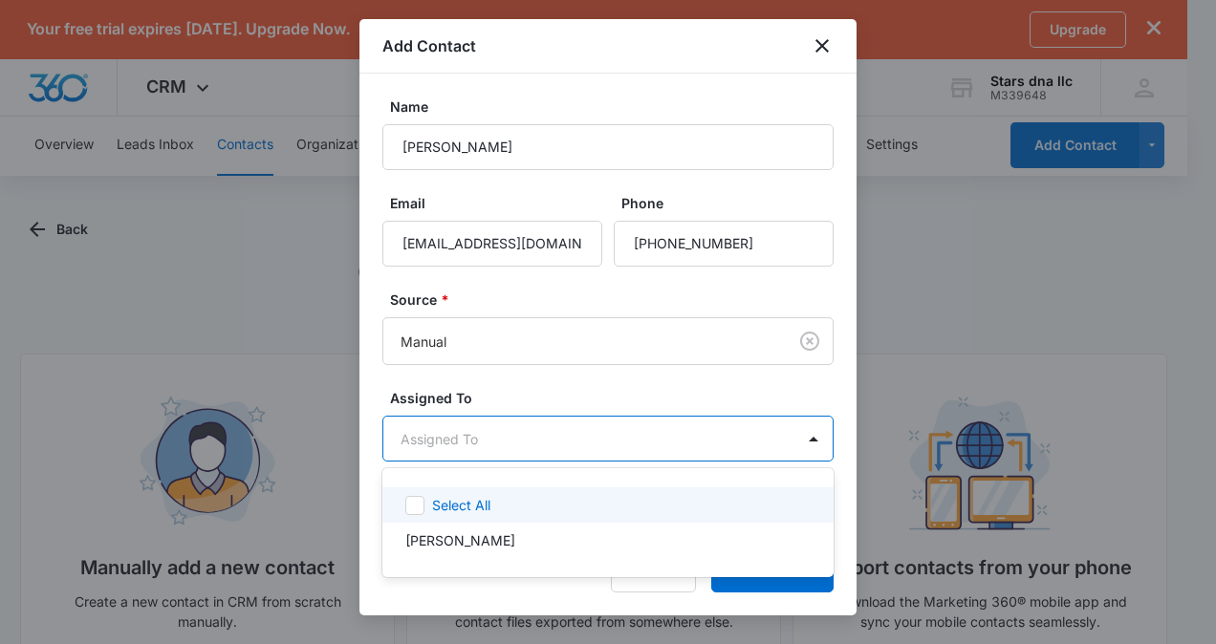
click at [509, 447] on body "Your free trial expires [DATE]. Upgrade Now. Upgrade CRM Apps Reputation Websit…" at bounding box center [608, 322] width 1216 height 644
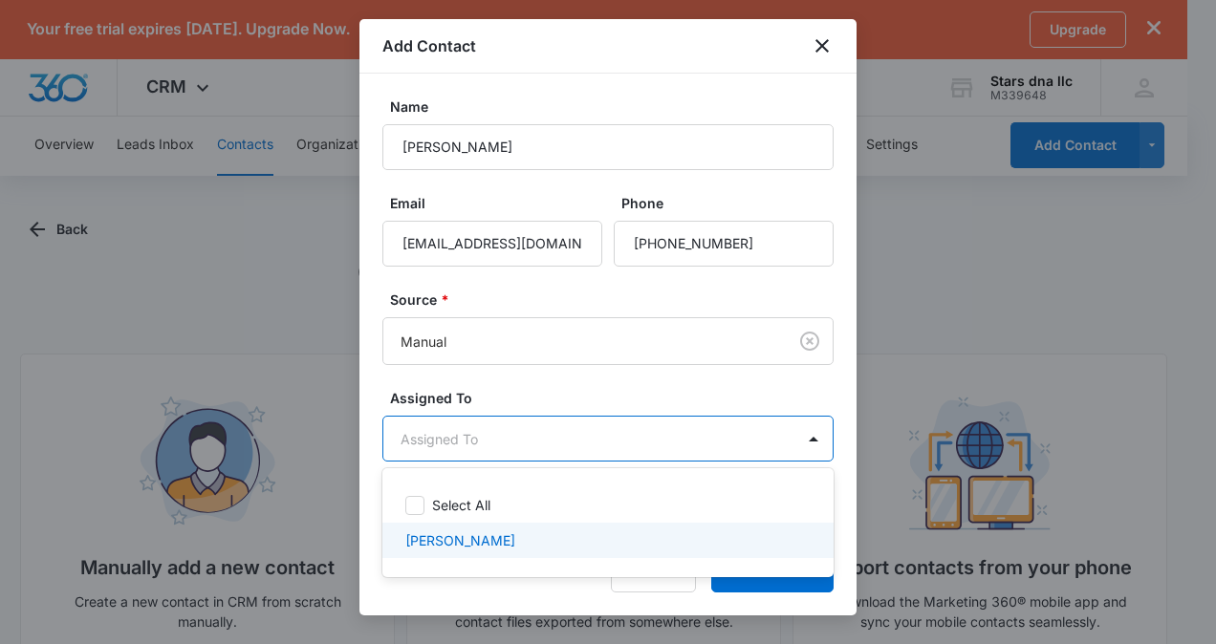
click at [518, 554] on div "[PERSON_NAME]" at bounding box center [607, 540] width 451 height 35
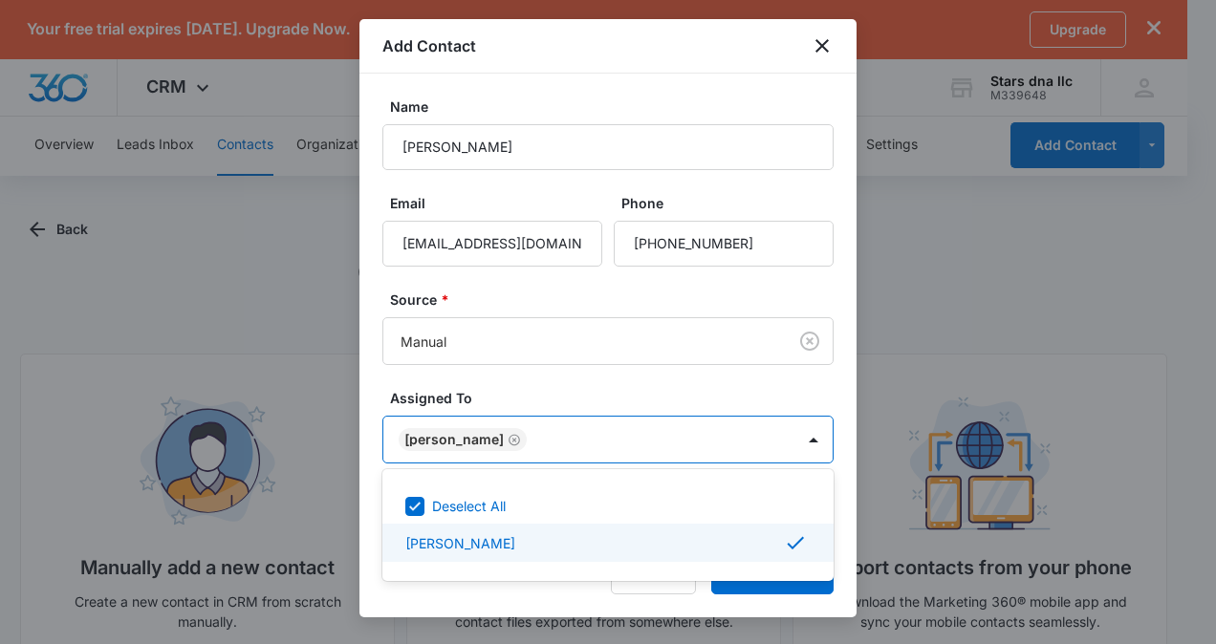
click at [788, 541] on icon at bounding box center [795, 543] width 23 height 23
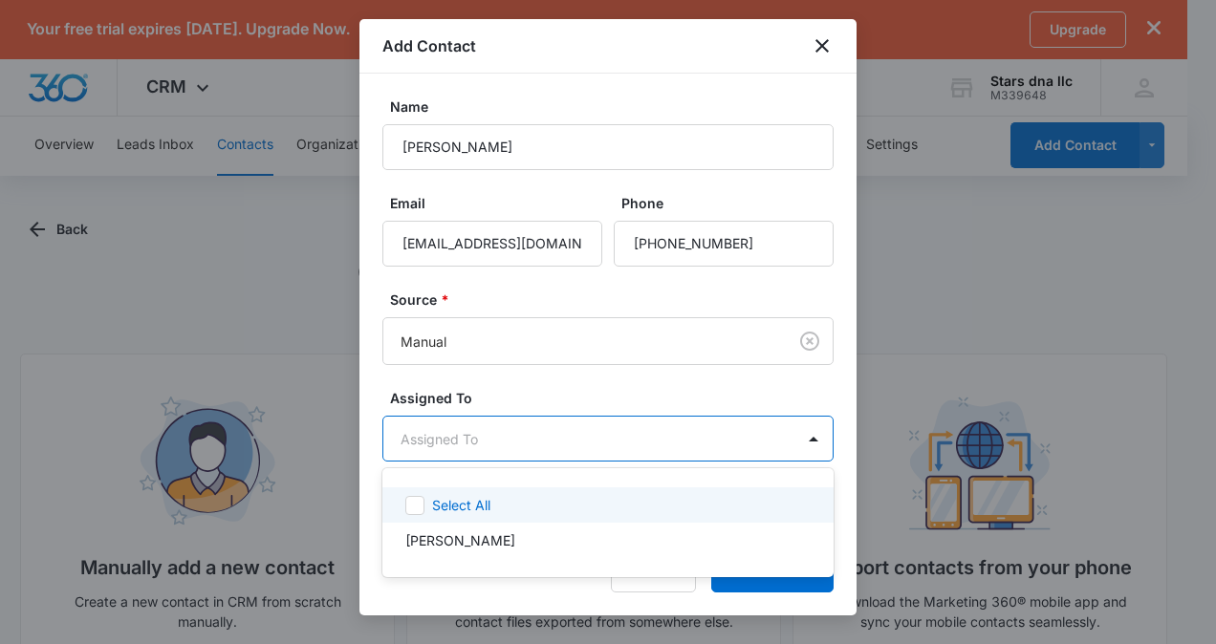
click at [535, 401] on div at bounding box center [608, 322] width 1216 height 644
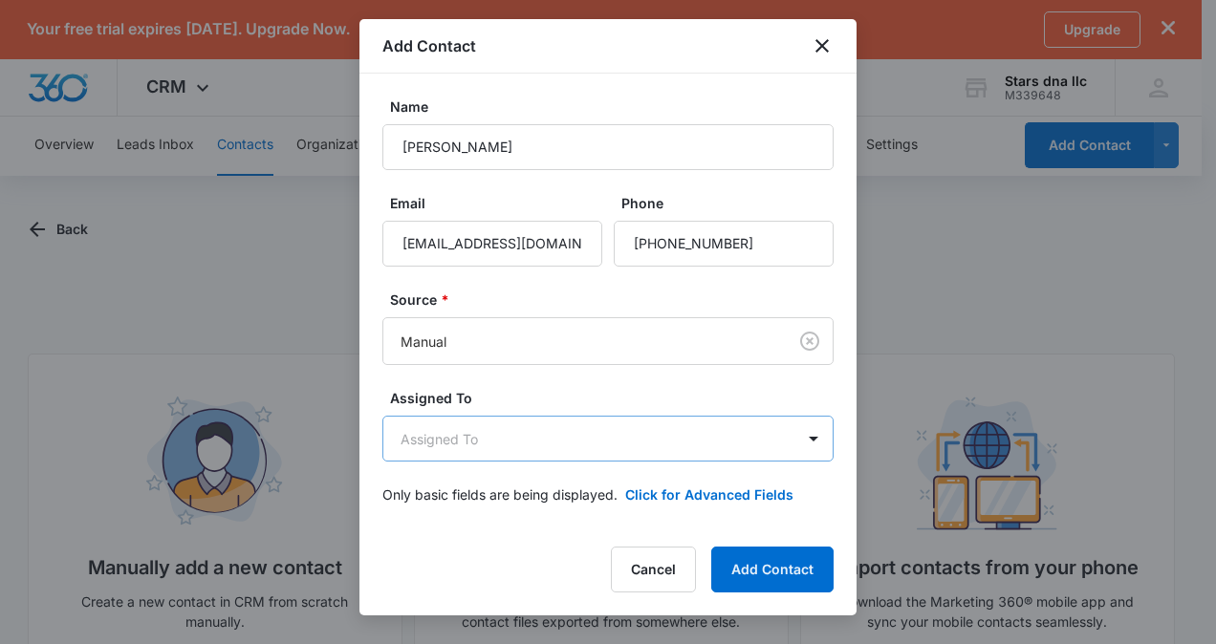
click at [463, 440] on body "Your free trial expires [DATE]. Upgrade Now. Upgrade CRM Apps Reputation Websit…" at bounding box center [608, 381] width 1216 height 763
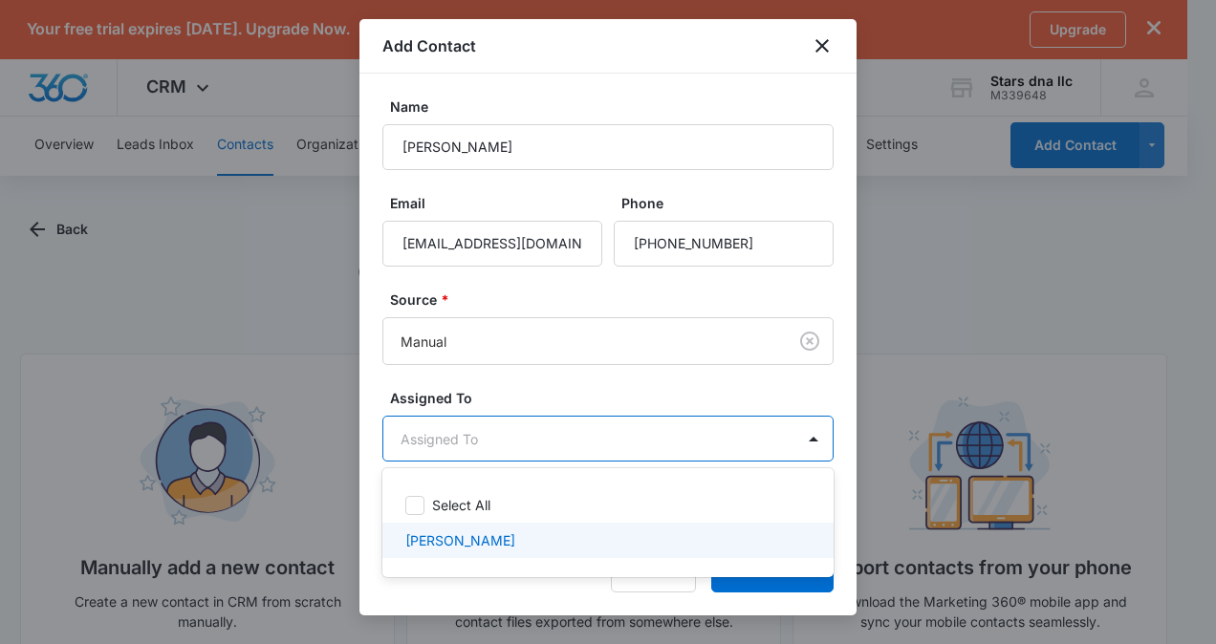
click at [413, 539] on p "[PERSON_NAME]" at bounding box center [460, 541] width 110 height 20
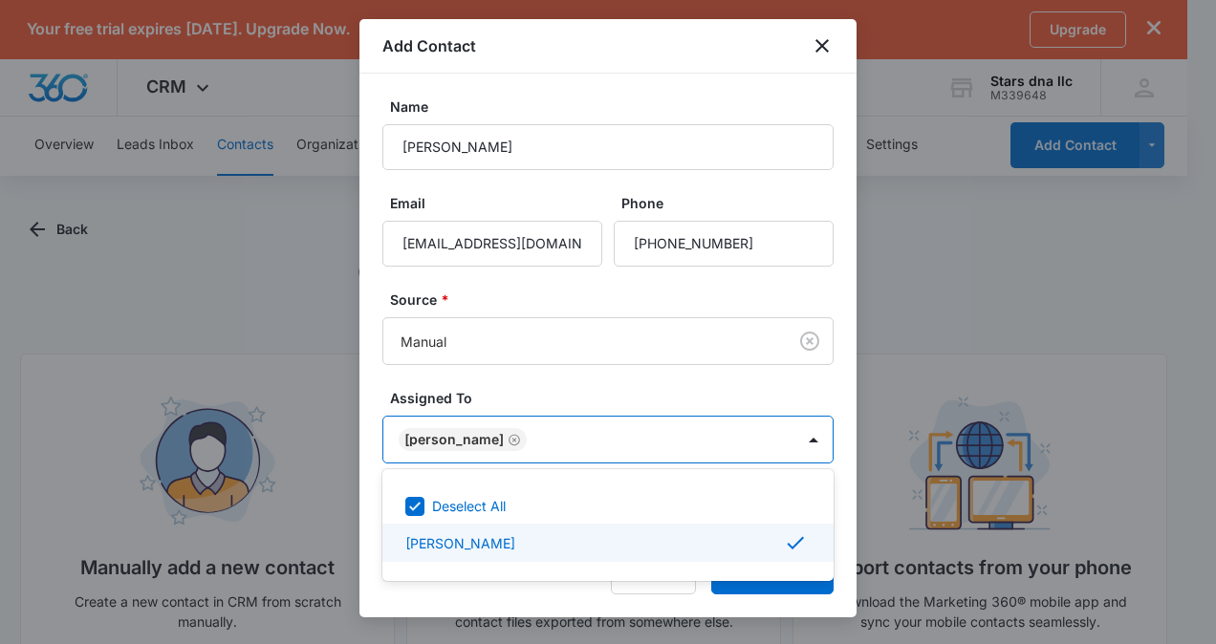
click at [782, 549] on div "[PERSON_NAME]" at bounding box center [605, 543] width 401 height 23
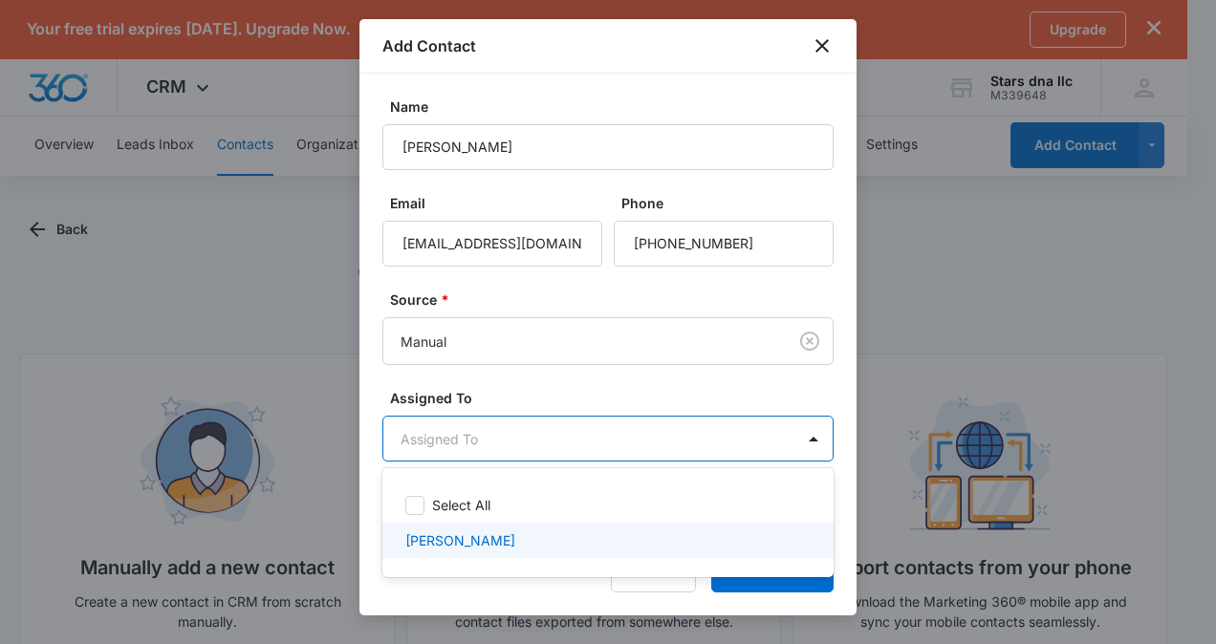
click at [770, 549] on div "[PERSON_NAME]" at bounding box center [605, 541] width 401 height 20
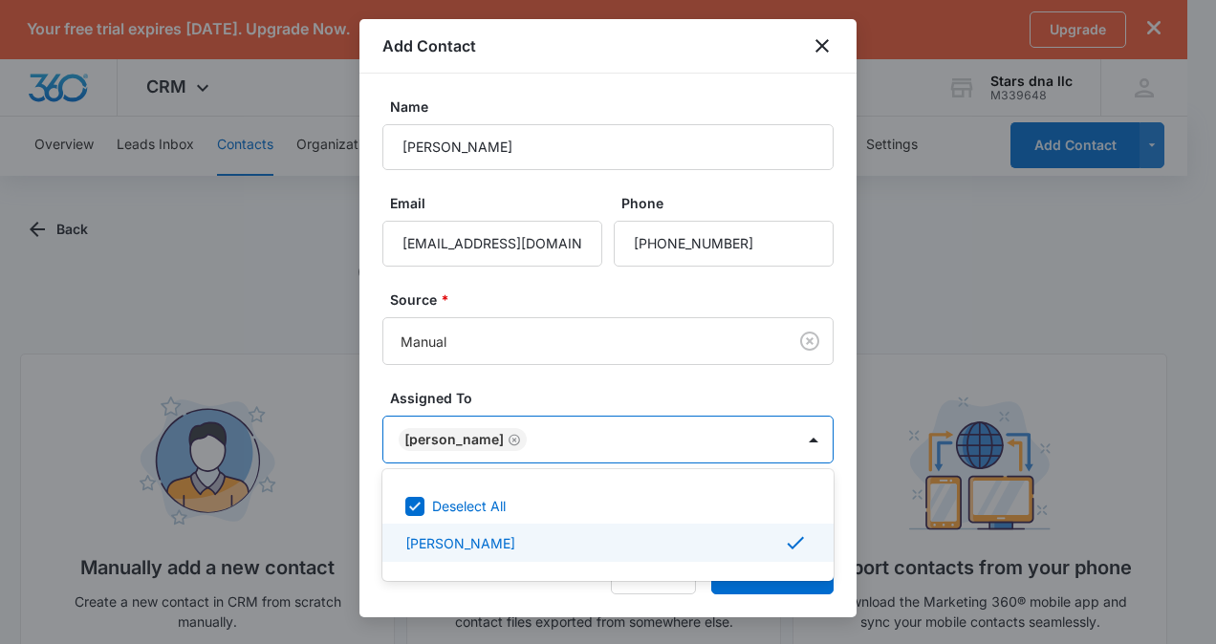
click at [772, 594] on div at bounding box center [608, 322] width 1216 height 644
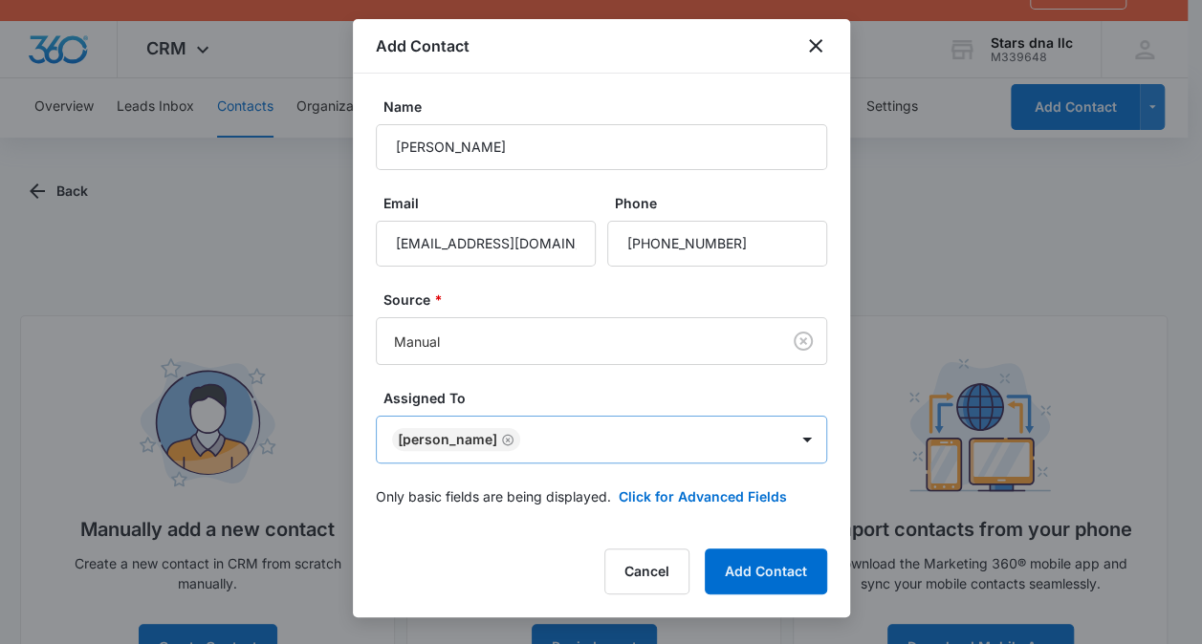
scroll to position [86, 0]
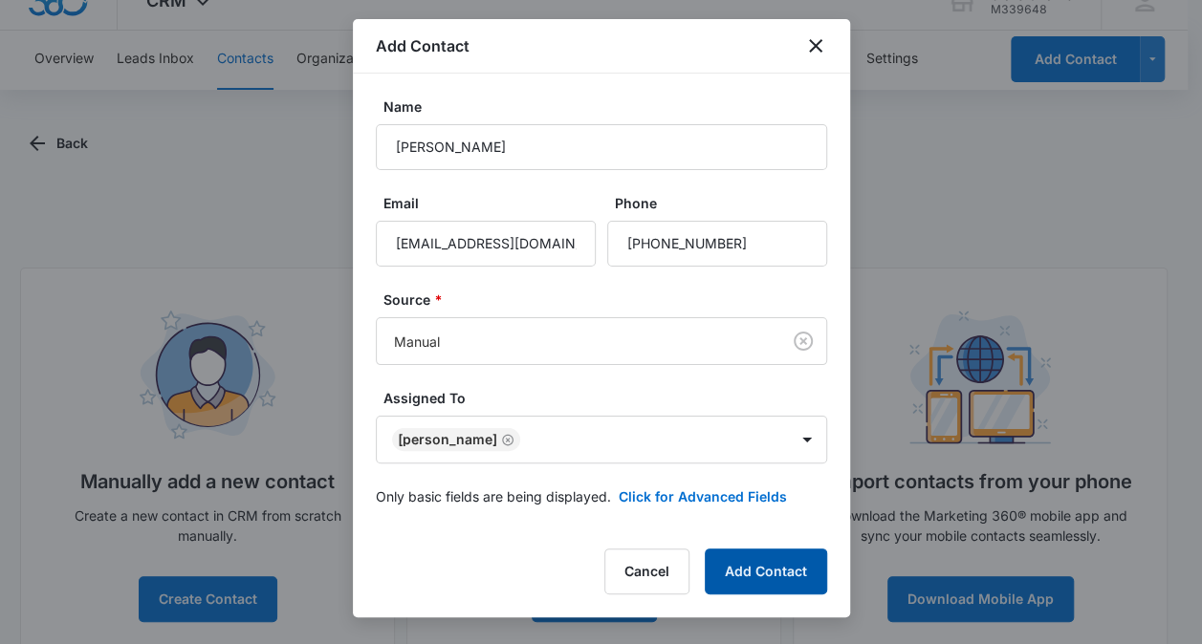
click at [754, 571] on button "Add Contact" at bounding box center [766, 572] width 122 height 46
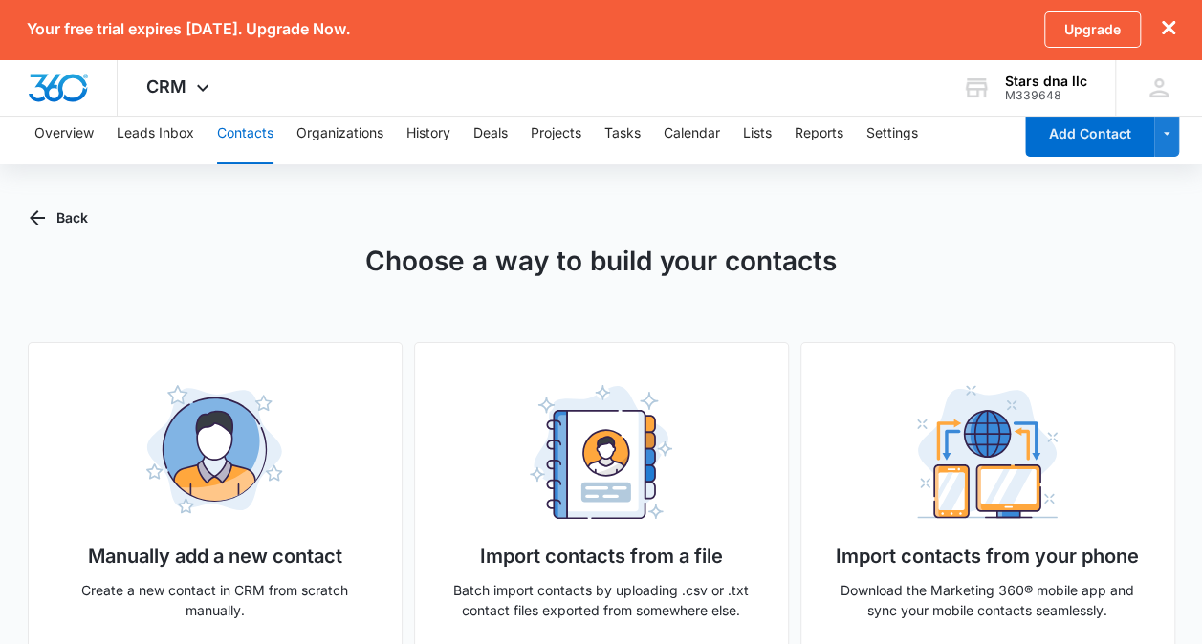
scroll to position [0, 0]
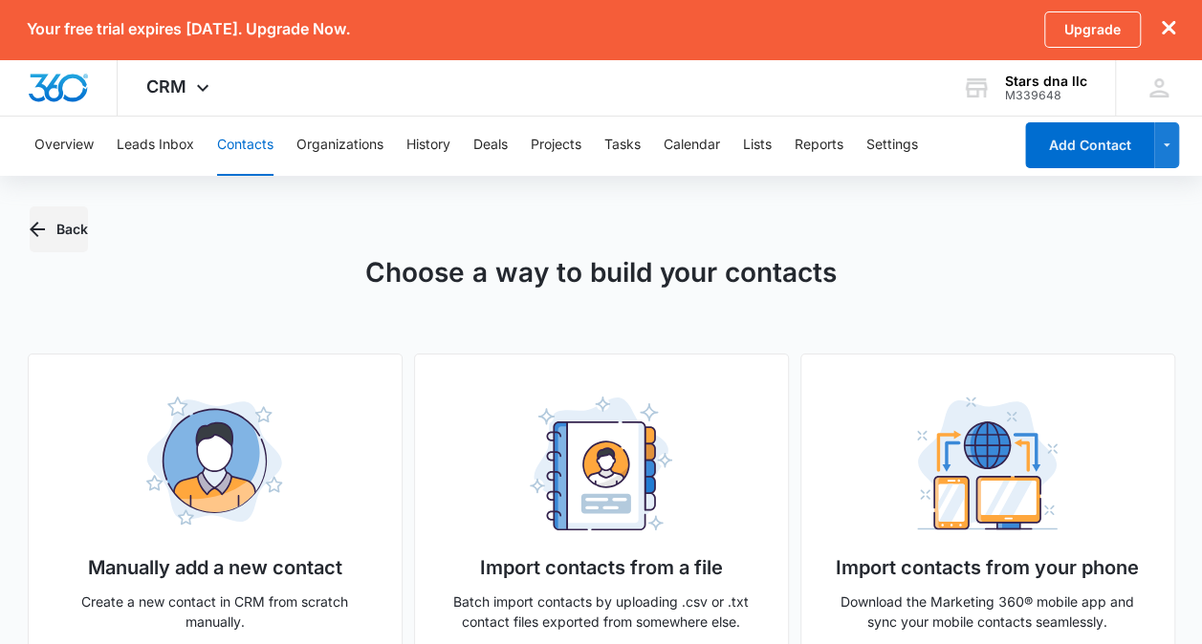
click at [44, 225] on icon "button" at bounding box center [37, 229] width 23 height 23
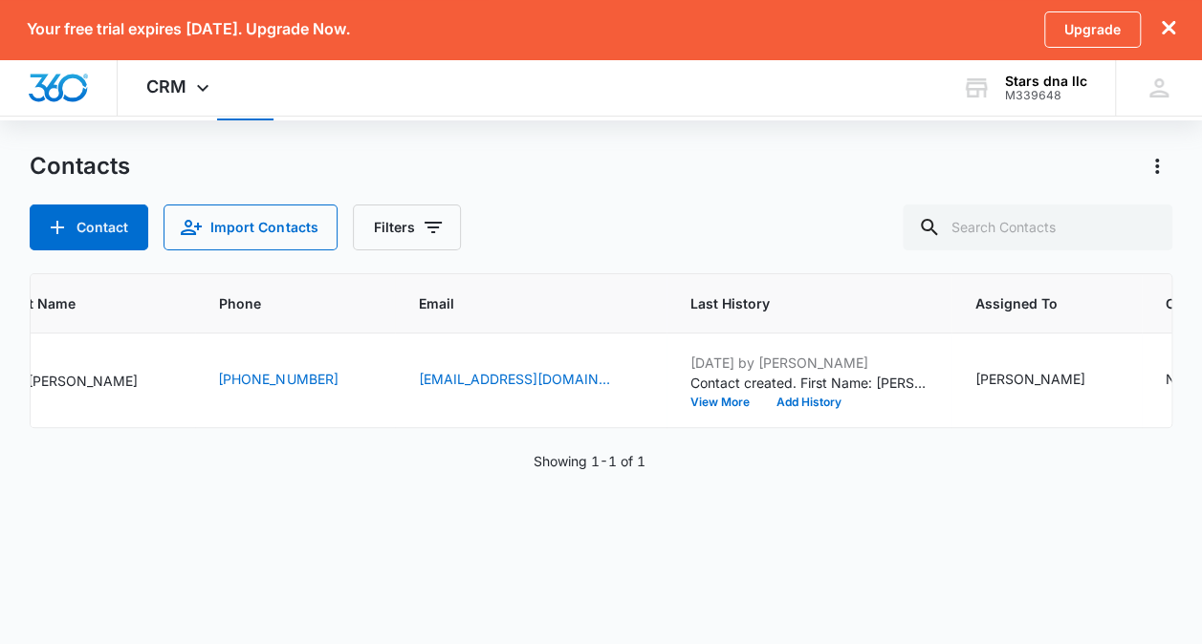
scroll to position [0, 260]
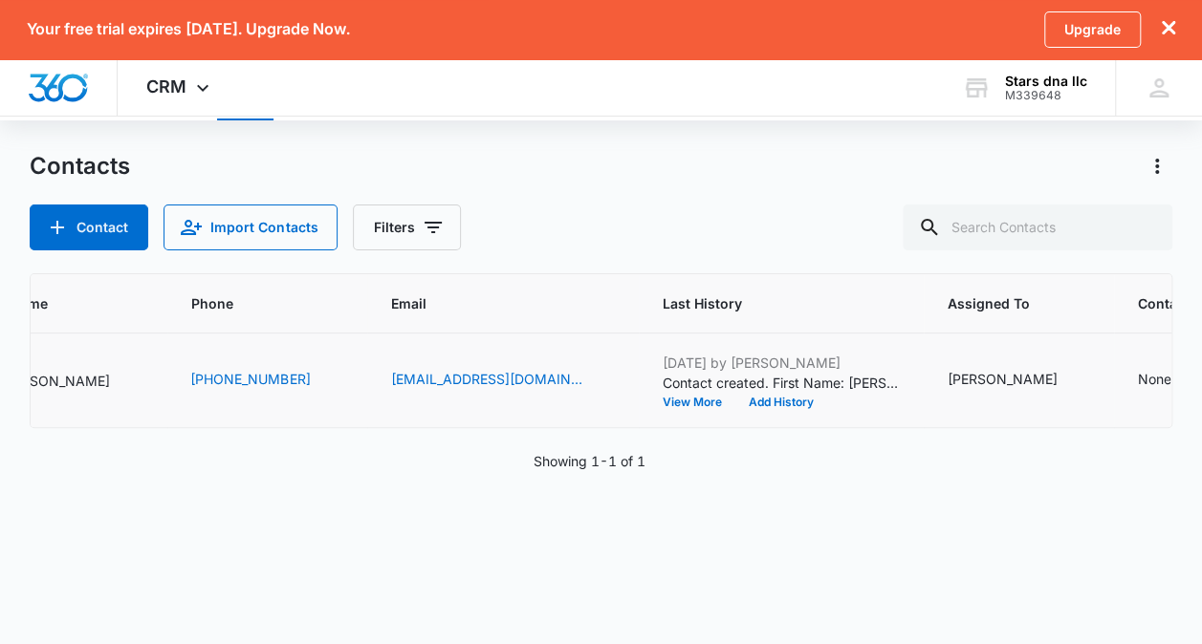
click at [267, 407] on td "[PHONE_NUMBER]" at bounding box center [267, 381] width 200 height 95
click at [390, 293] on span "Email" at bounding box center [489, 303] width 198 height 20
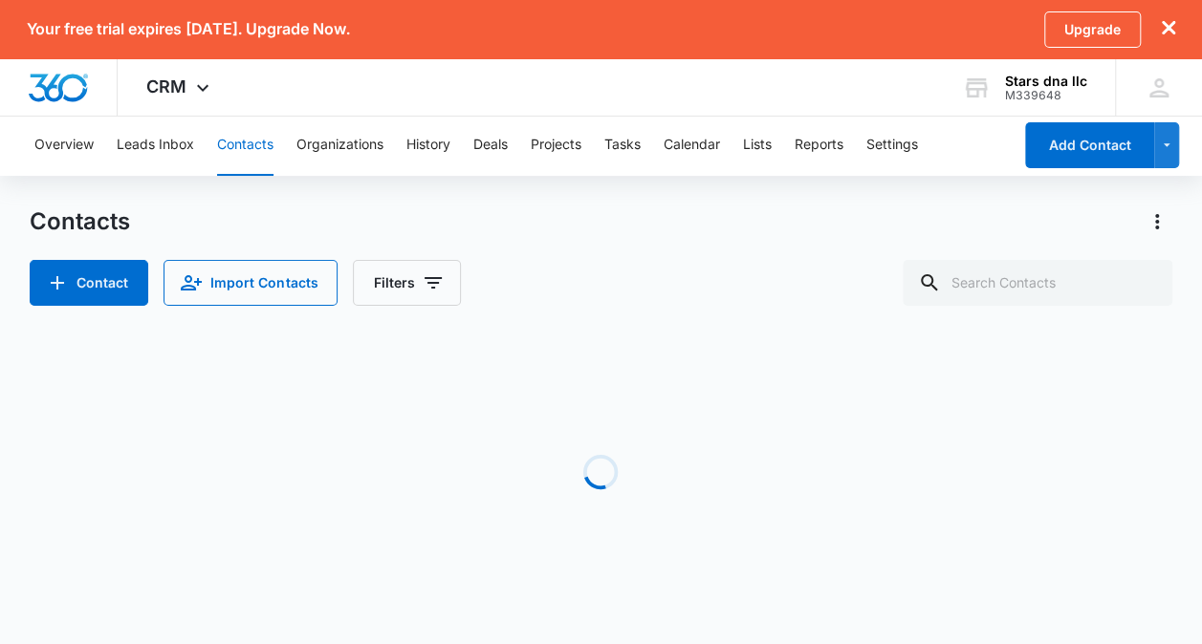
scroll to position [0, 0]
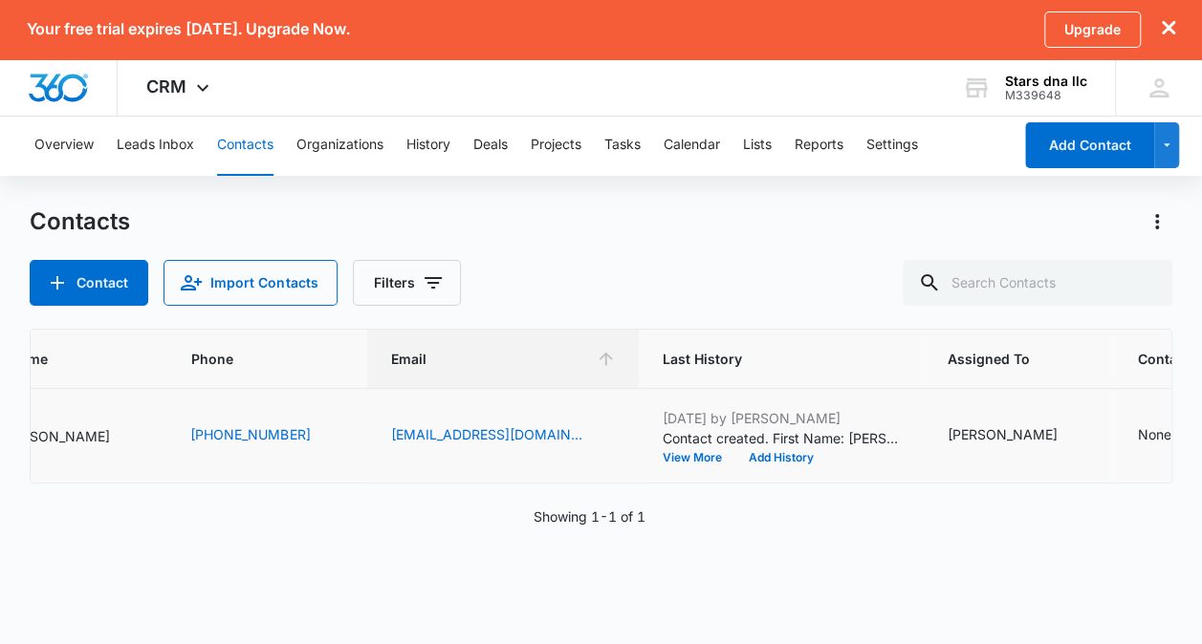
click at [1182, 439] on icon "Contact Type - None - Select to Edit Field" at bounding box center [1193, 435] width 23 height 23
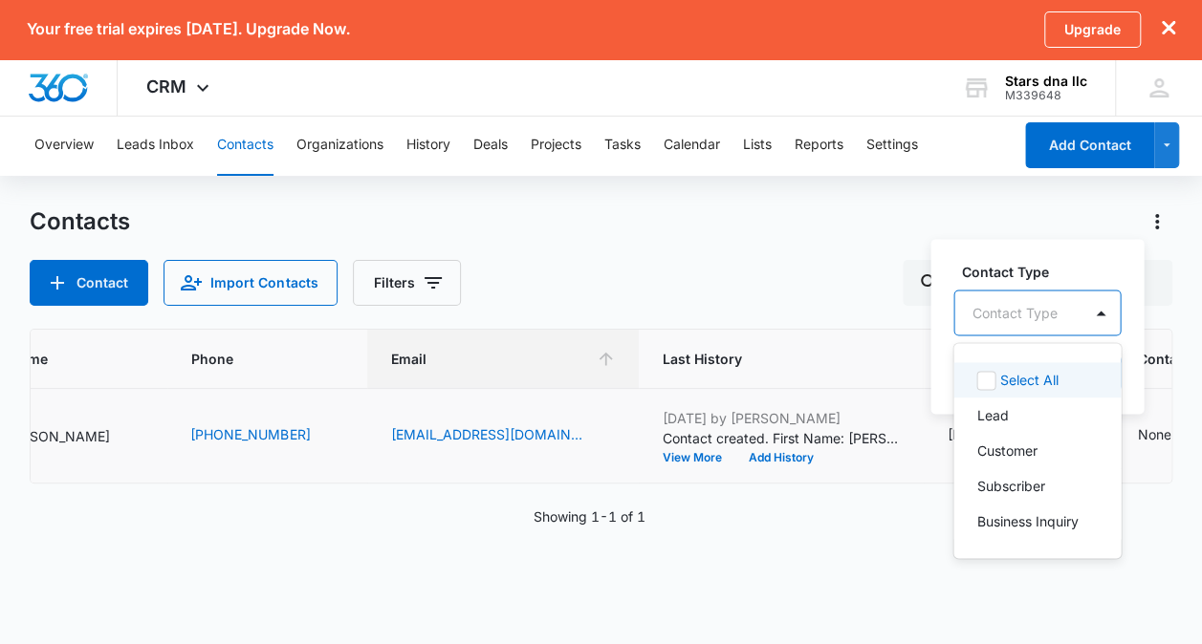
click at [995, 463] on div "Customer" at bounding box center [1036, 450] width 167 height 35
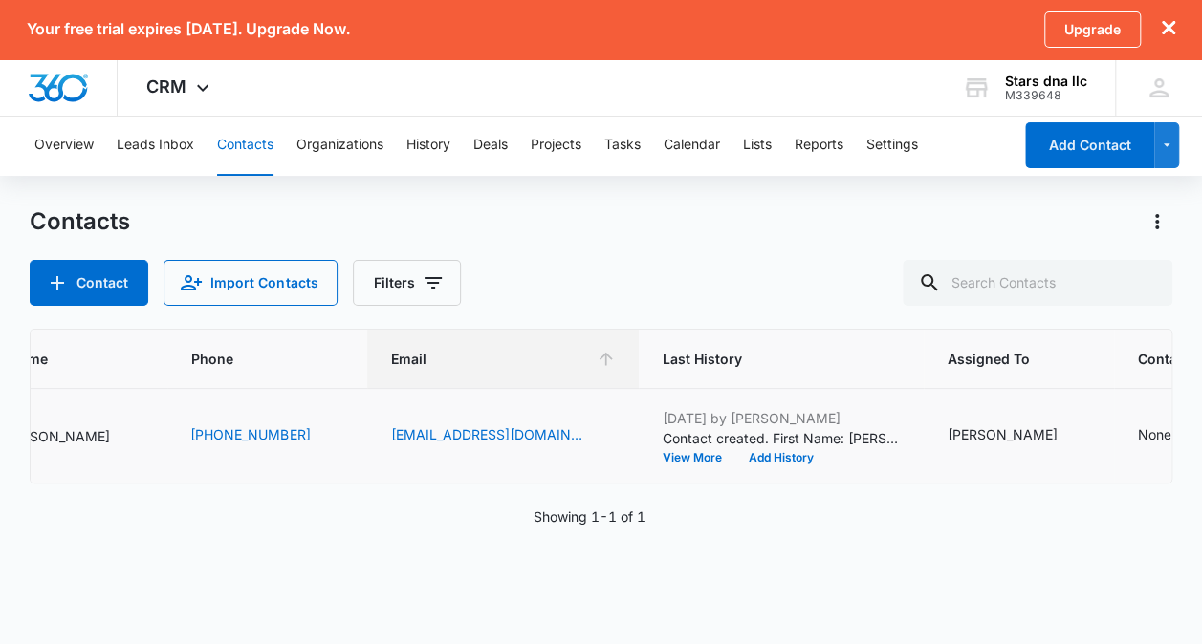
click at [905, 596] on div "ID Contact Name Phone Email Last History Assigned To Contact Type Contact Statu…" at bounding box center [600, 503] width 1141 height 348
click at [1114, 466] on td "None" at bounding box center [1194, 436] width 161 height 95
click at [1137, 445] on div "None" at bounding box center [1171, 435] width 68 height 23
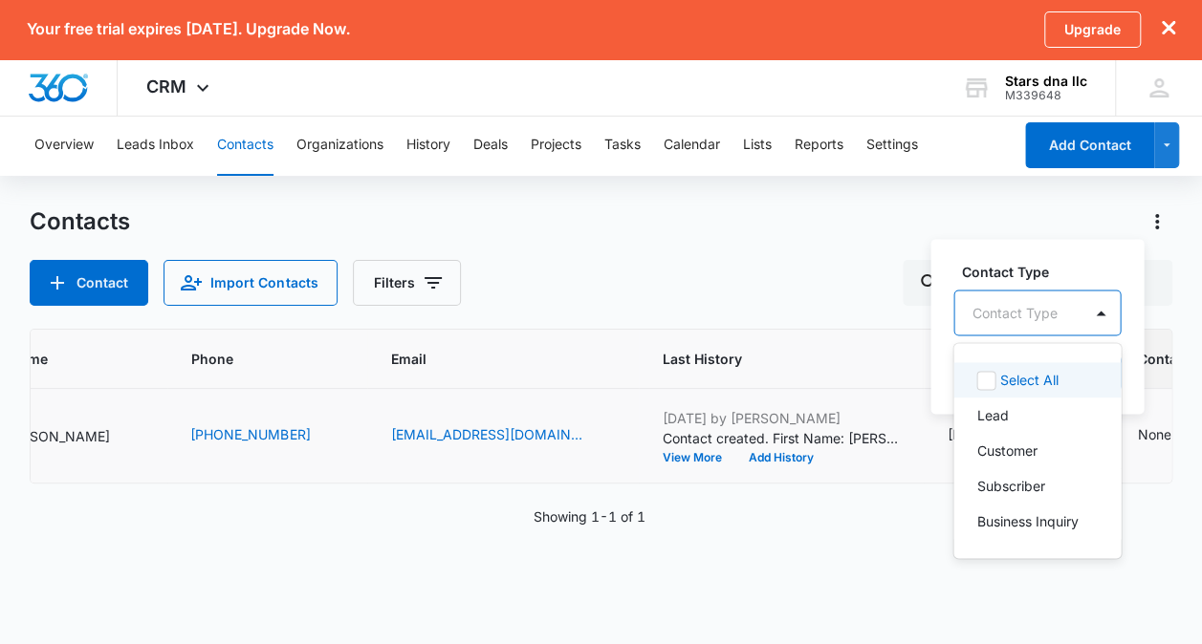
click at [1000, 447] on p "Customer" at bounding box center [1006, 451] width 60 height 20
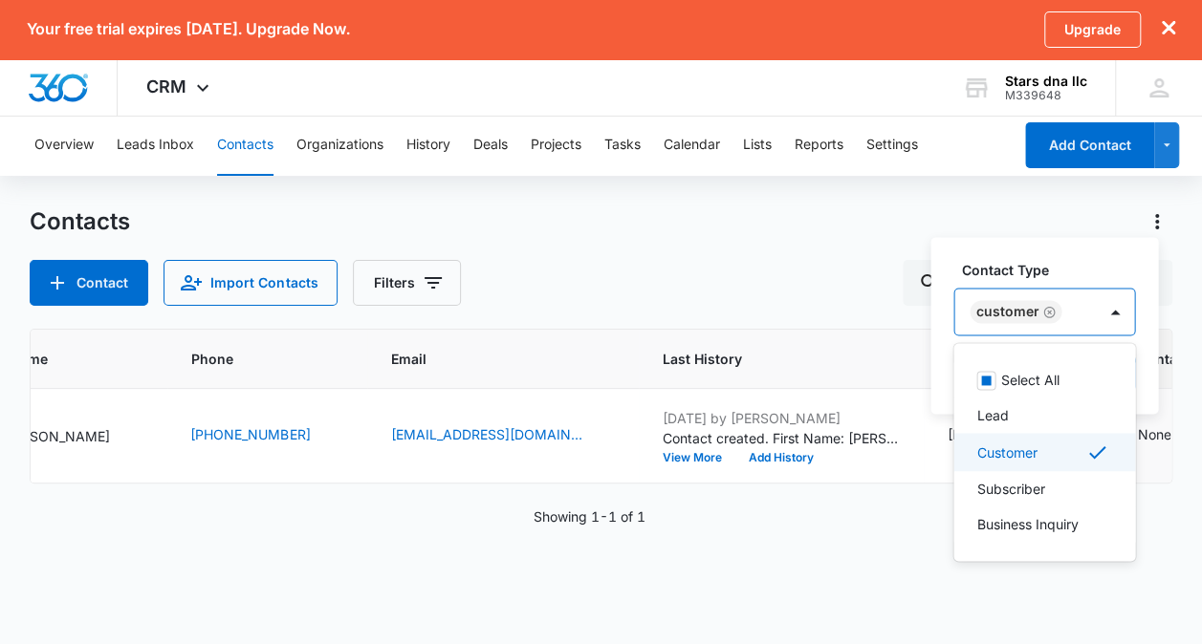
click at [1033, 623] on div "ID Contact Name Phone Email Last History Assigned To Contact Type Contact Statu…" at bounding box center [600, 503] width 1141 height 348
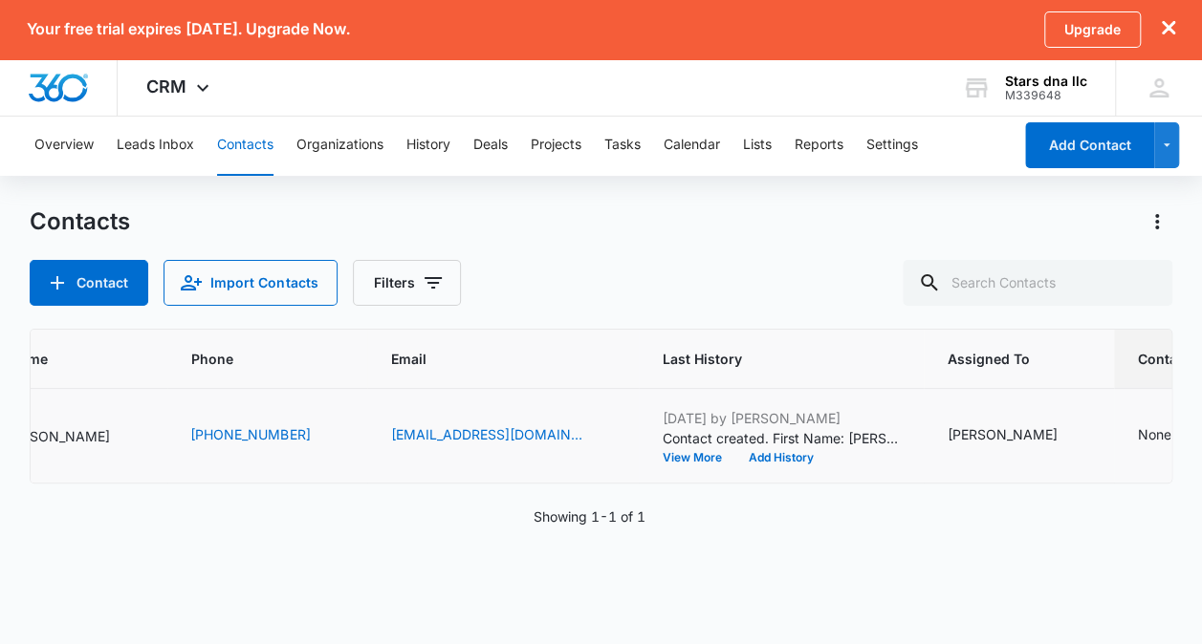
click at [1137, 445] on div "None" at bounding box center [1171, 435] width 68 height 23
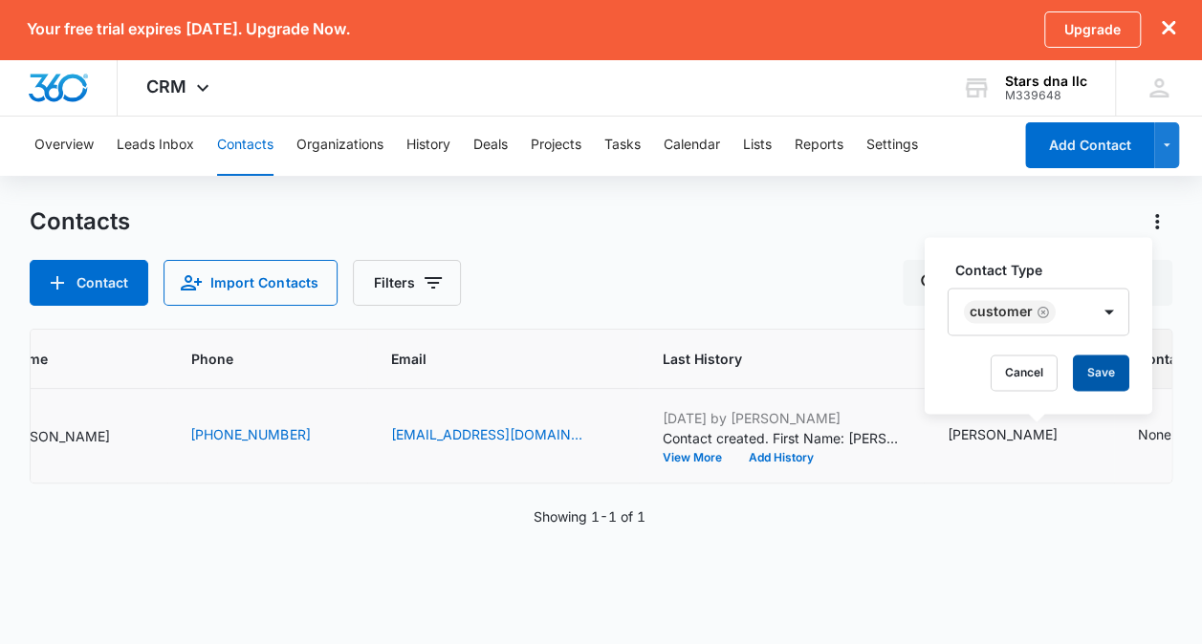
click at [1103, 388] on button "Save" at bounding box center [1101, 373] width 56 height 36
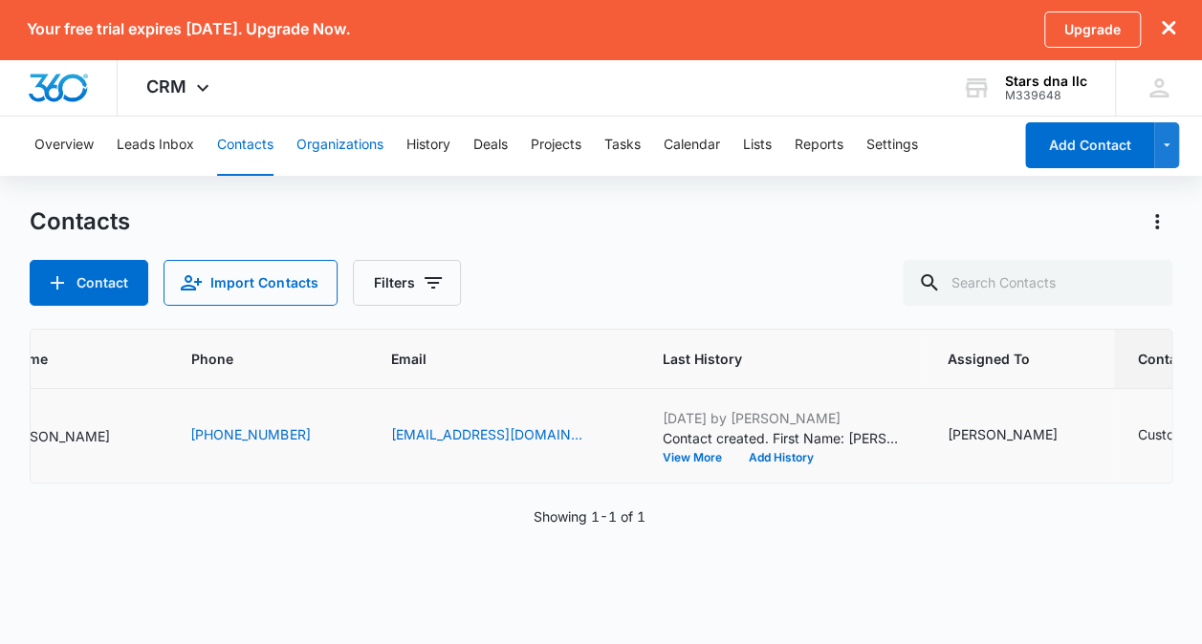
click at [336, 140] on button "Organizations" at bounding box center [339, 145] width 87 height 61
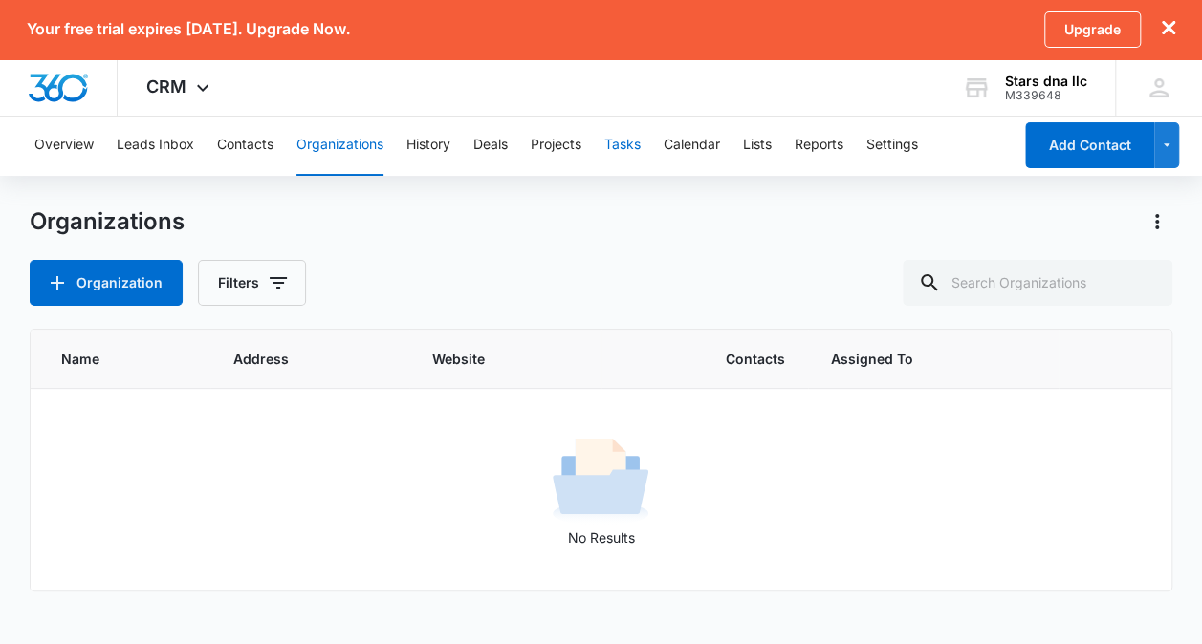
click at [628, 141] on button "Tasks" at bounding box center [622, 145] width 36 height 61
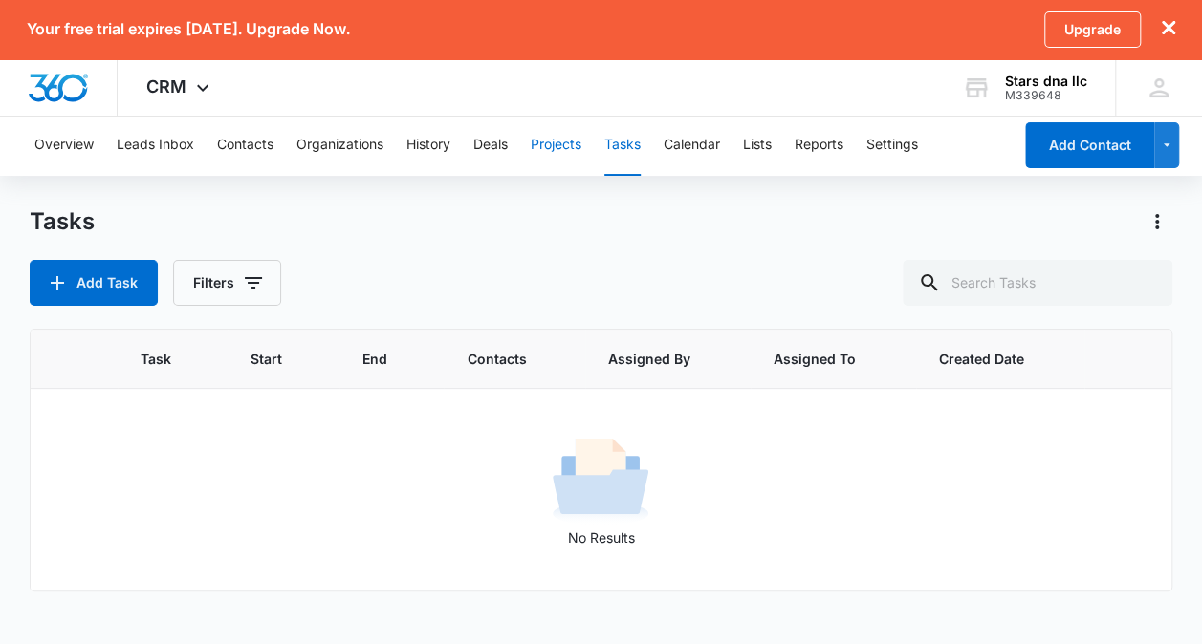
click at [545, 152] on button "Projects" at bounding box center [556, 145] width 51 height 61
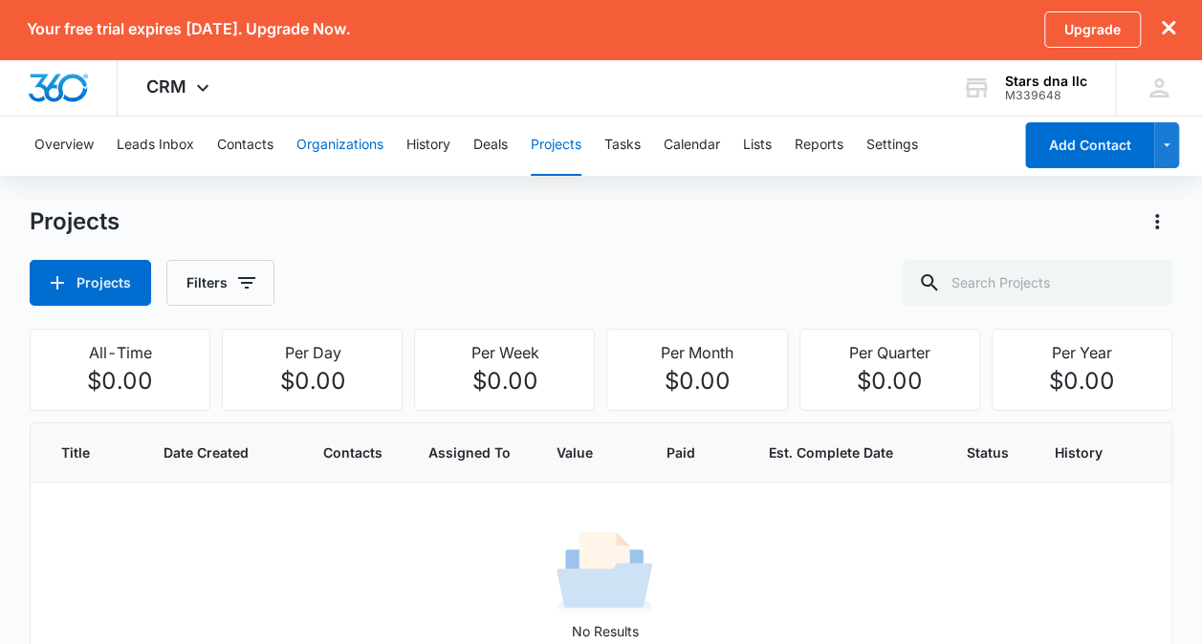
click at [344, 141] on button "Organizations" at bounding box center [339, 145] width 87 height 61
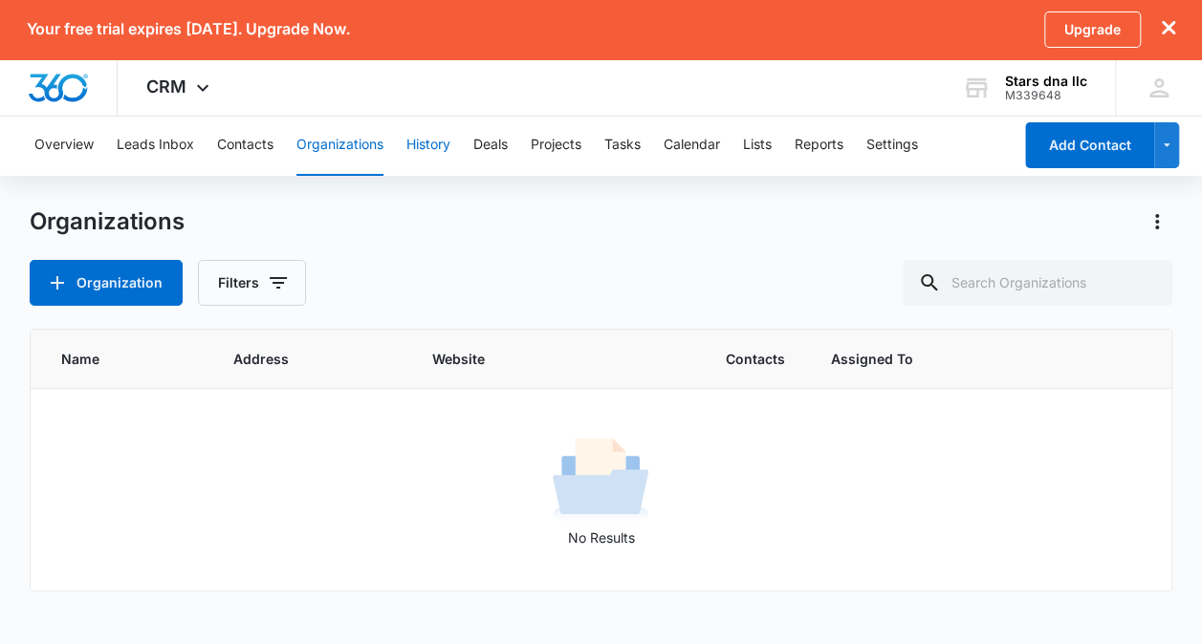
click at [437, 156] on button "History" at bounding box center [428, 145] width 44 height 61
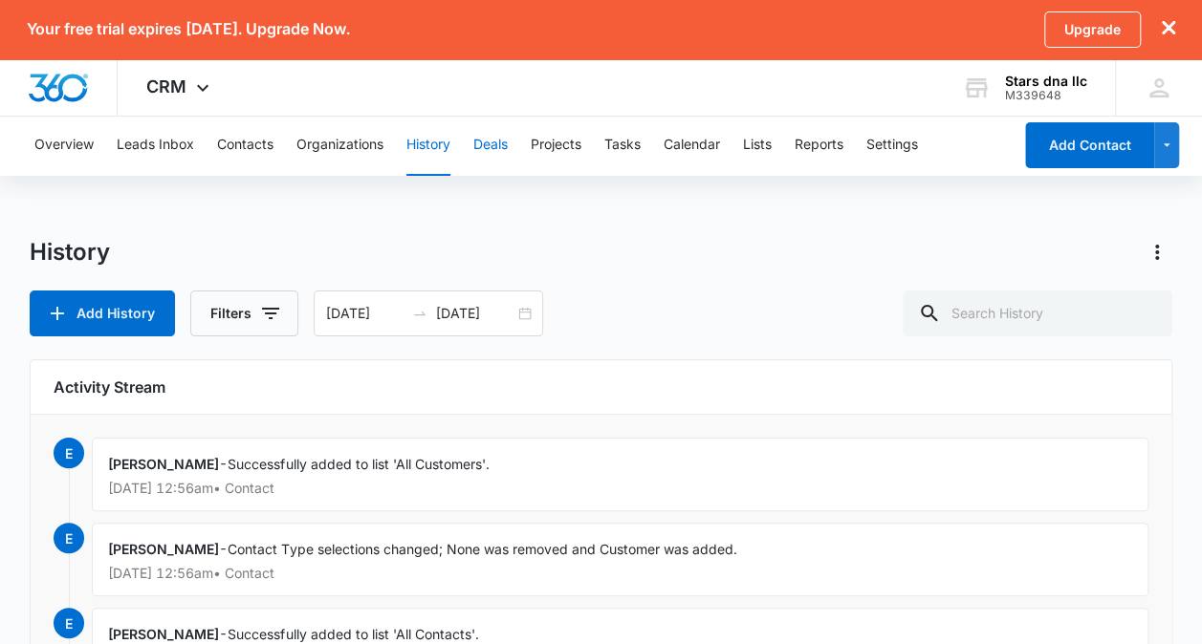
click at [484, 149] on button "Deals" at bounding box center [490, 145] width 34 height 61
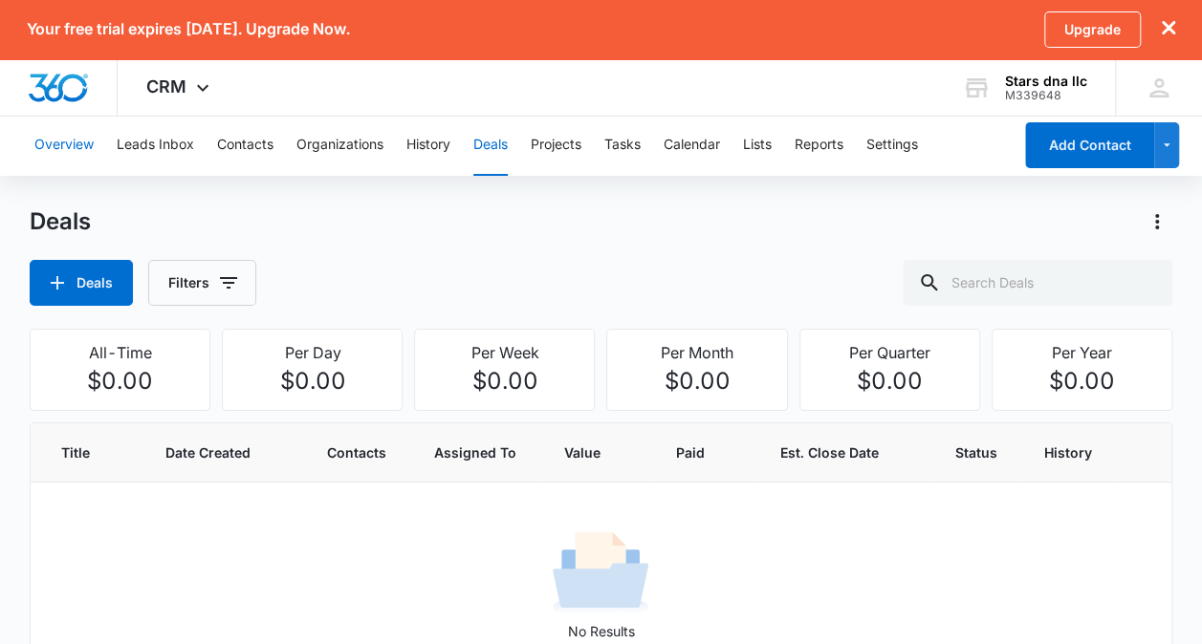
click at [58, 146] on button "Overview" at bounding box center [63, 145] width 59 height 61
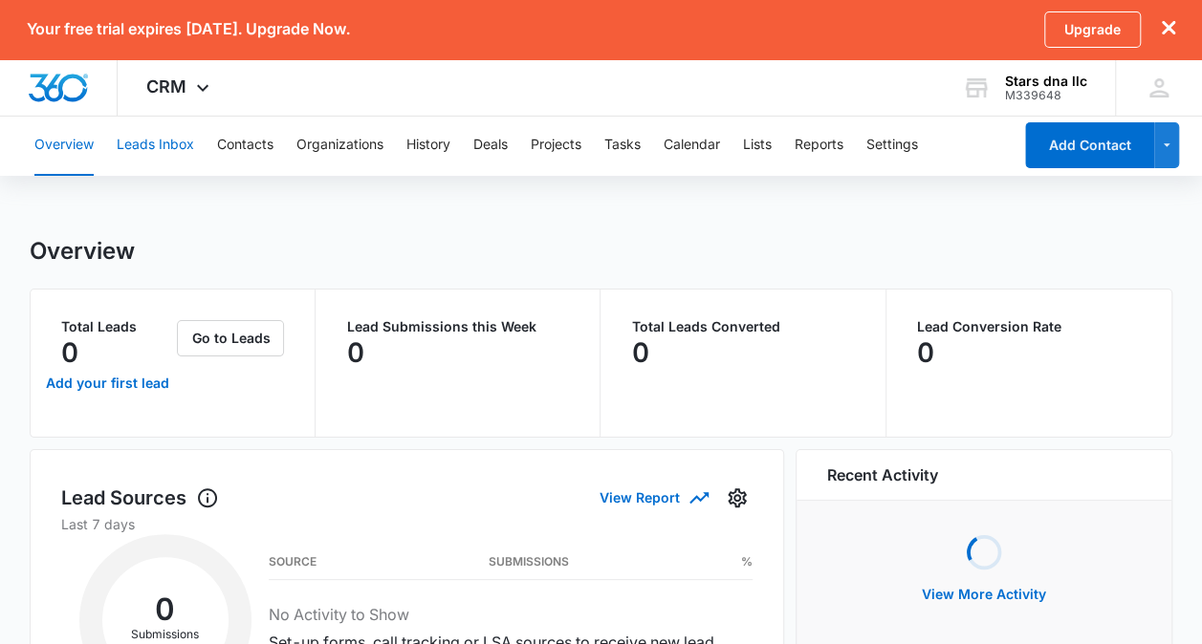
click at [140, 135] on button "Leads Inbox" at bounding box center [155, 145] width 77 height 61
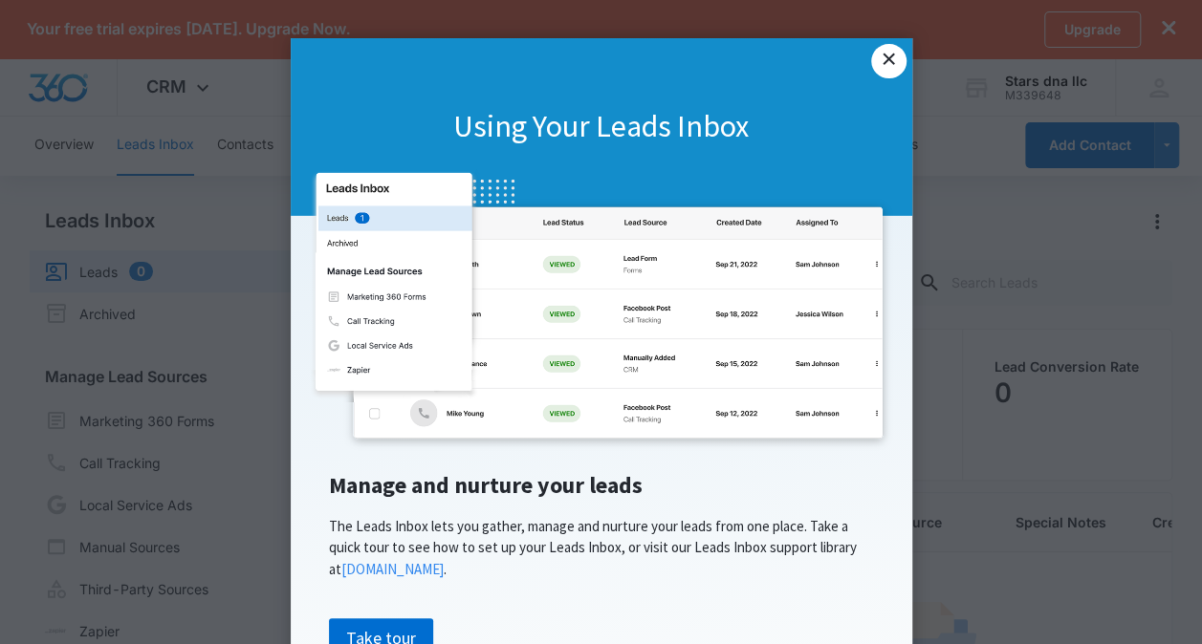
click at [883, 49] on link "×" at bounding box center [888, 61] width 34 height 34
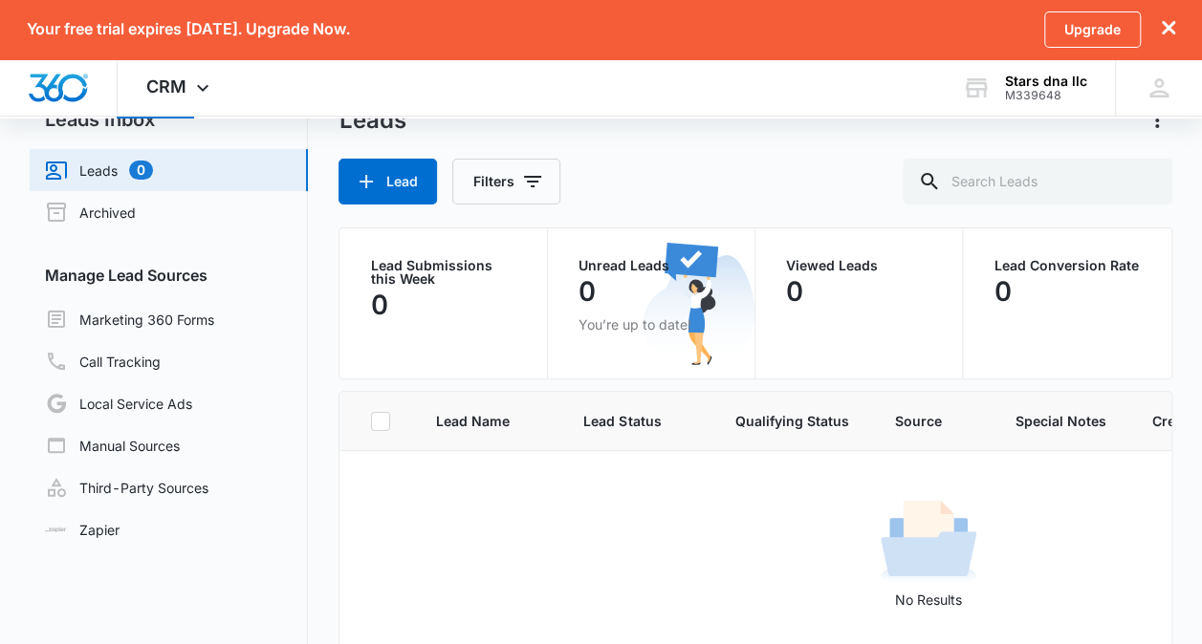
scroll to position [99, 0]
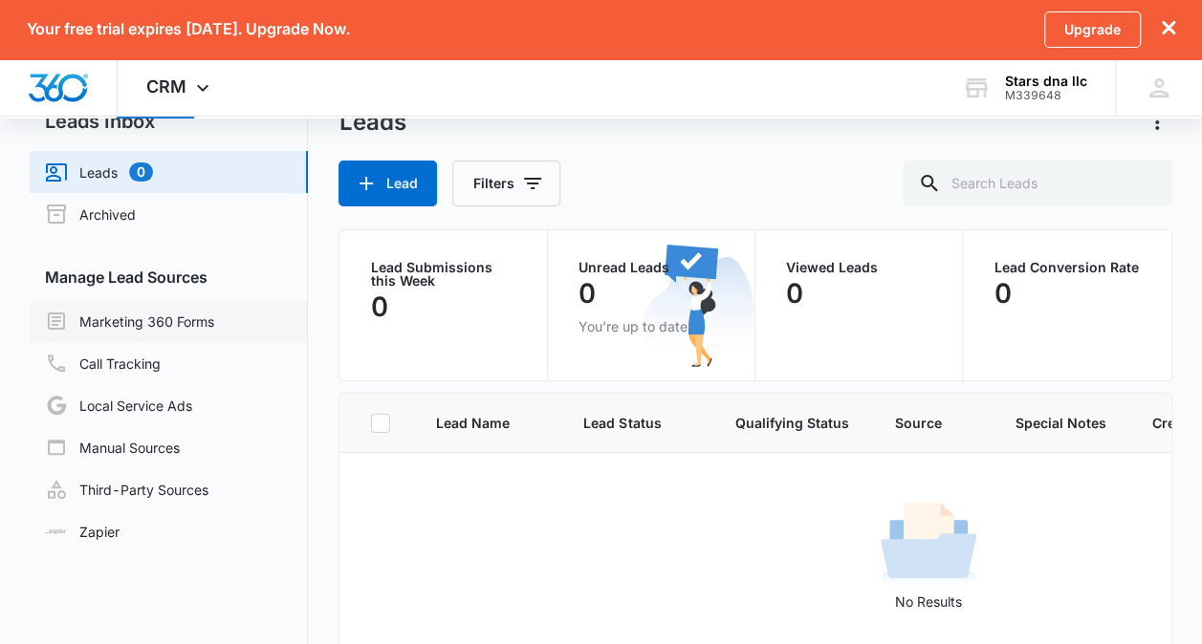
click at [82, 327] on link "Marketing 360 Forms" at bounding box center [129, 321] width 169 height 23
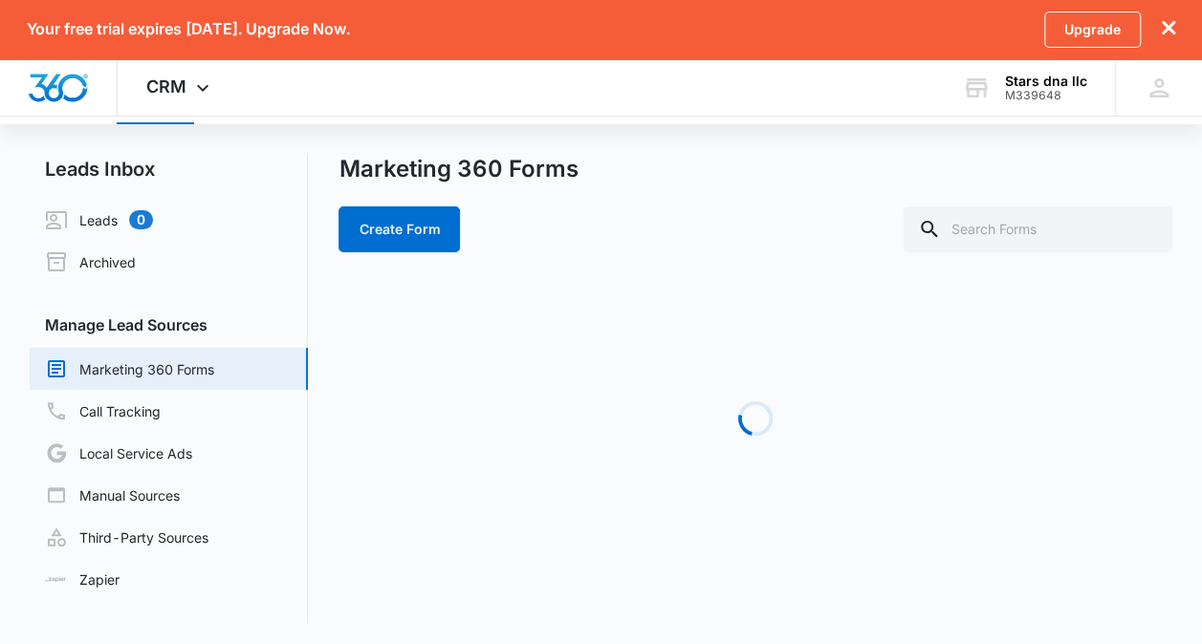
scroll to position [54, 0]
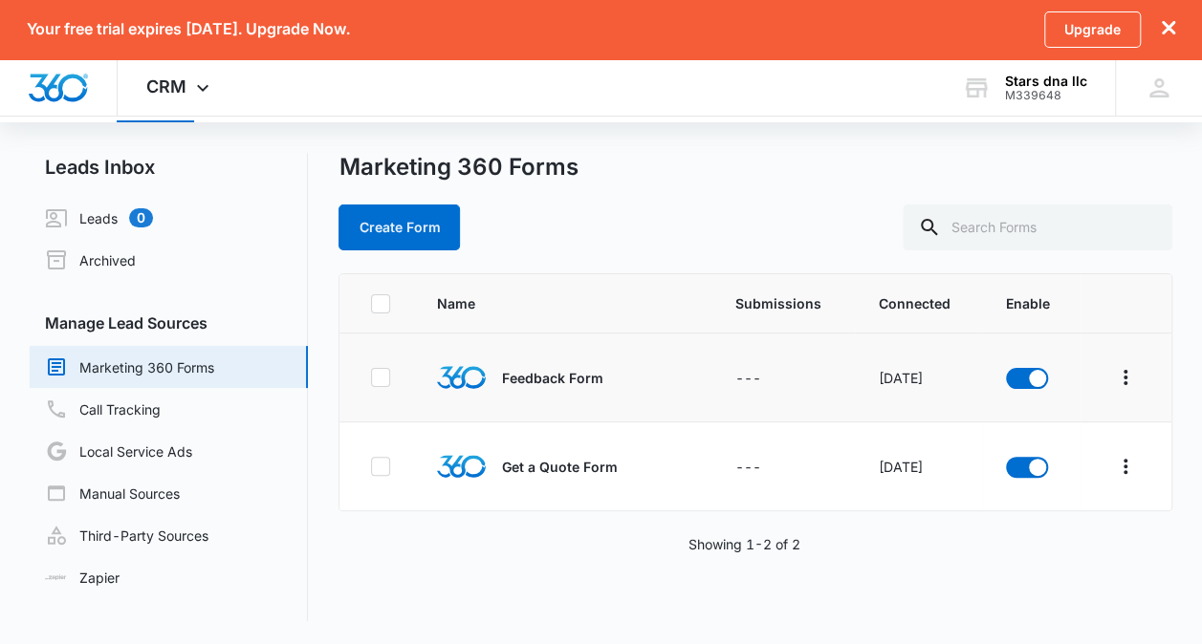
click at [354, 388] on td at bounding box center [376, 378] width 74 height 89
click at [381, 384] on icon at bounding box center [380, 377] width 17 height 17
click at [371, 379] on input "checkbox" at bounding box center [370, 378] width 1 height 1
checkbox input "true"
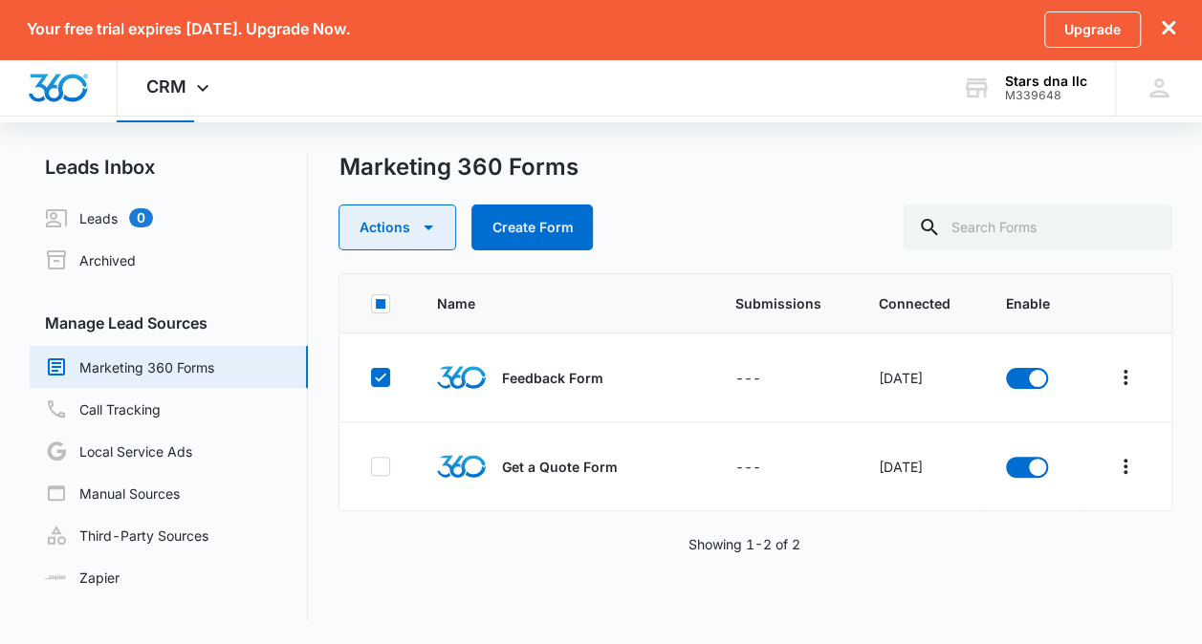
click at [401, 226] on button "Actions" at bounding box center [397, 228] width 118 height 46
click at [382, 611] on div "Name Submissions Connected Enable Feedback Form --- [DATE] Get a Quote Form ---…" at bounding box center [754, 447] width 833 height 348
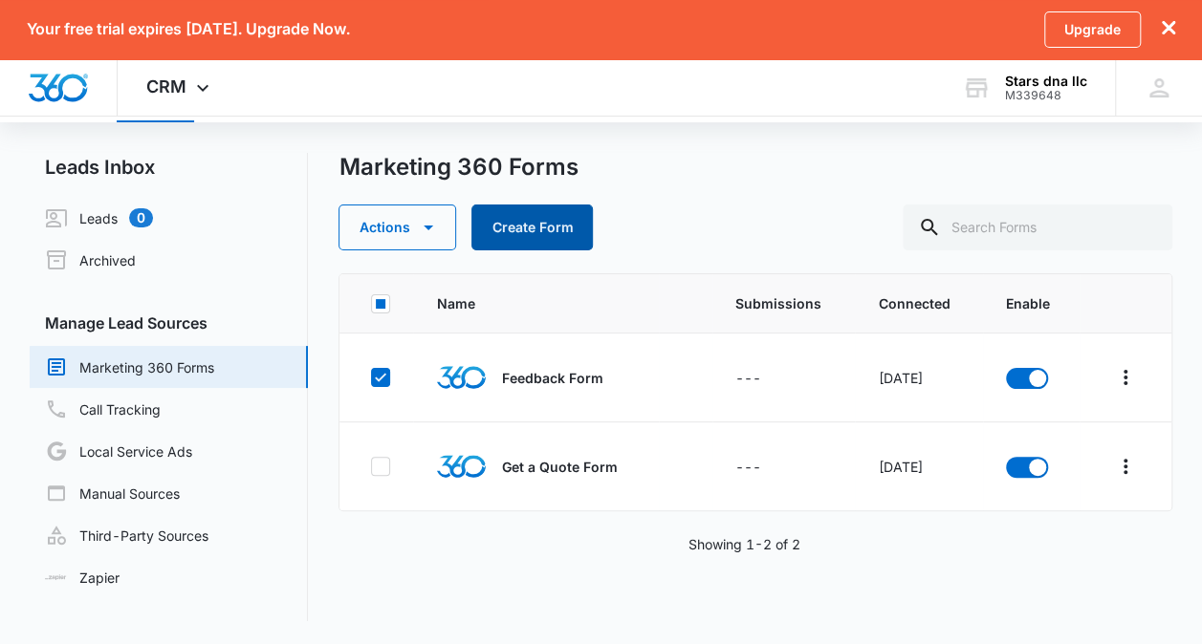
click at [502, 218] on button "Create Form" at bounding box center [531, 228] width 121 height 46
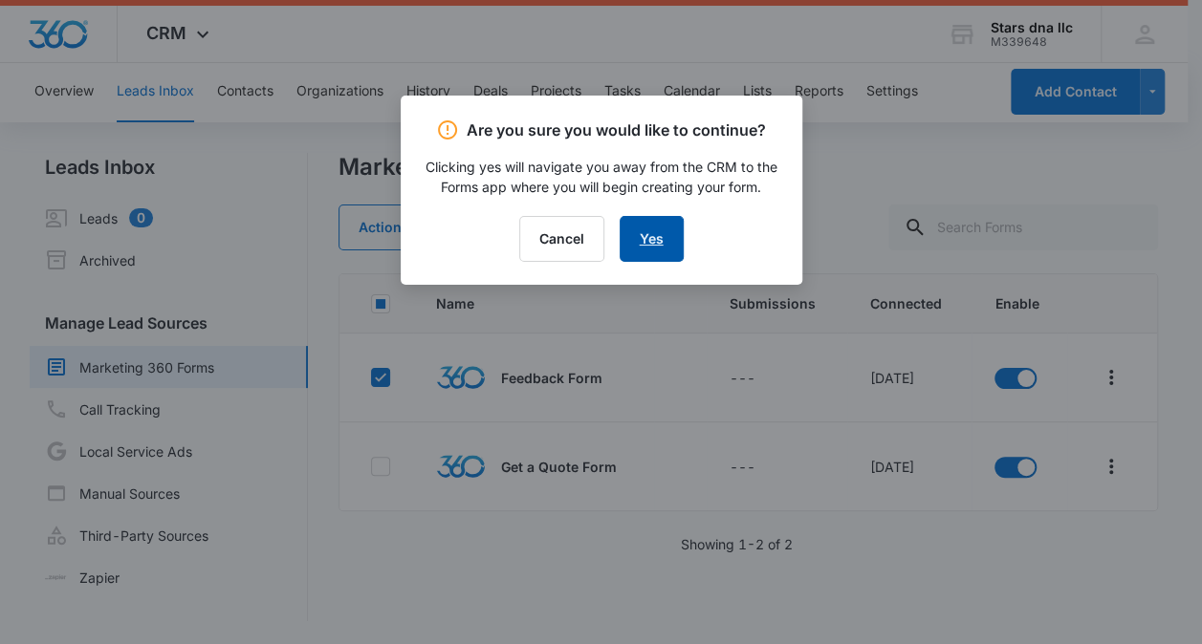
click at [649, 236] on link "Yes" at bounding box center [651, 239] width 64 height 46
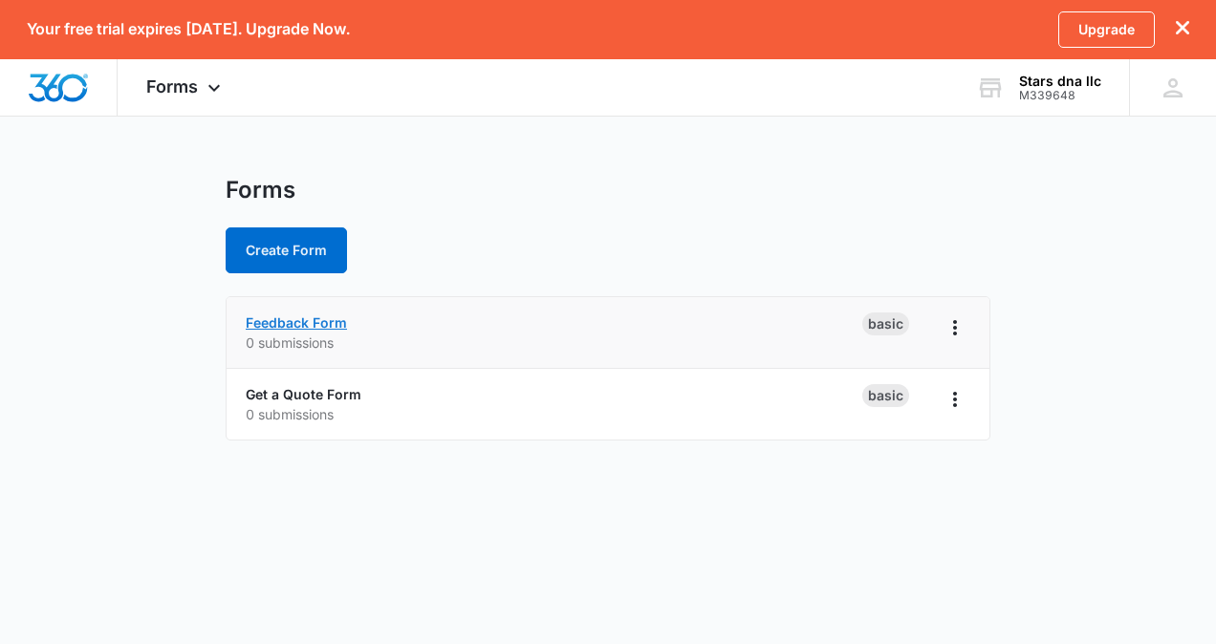
click at [304, 328] on link "Feedback Form" at bounding box center [296, 323] width 101 height 16
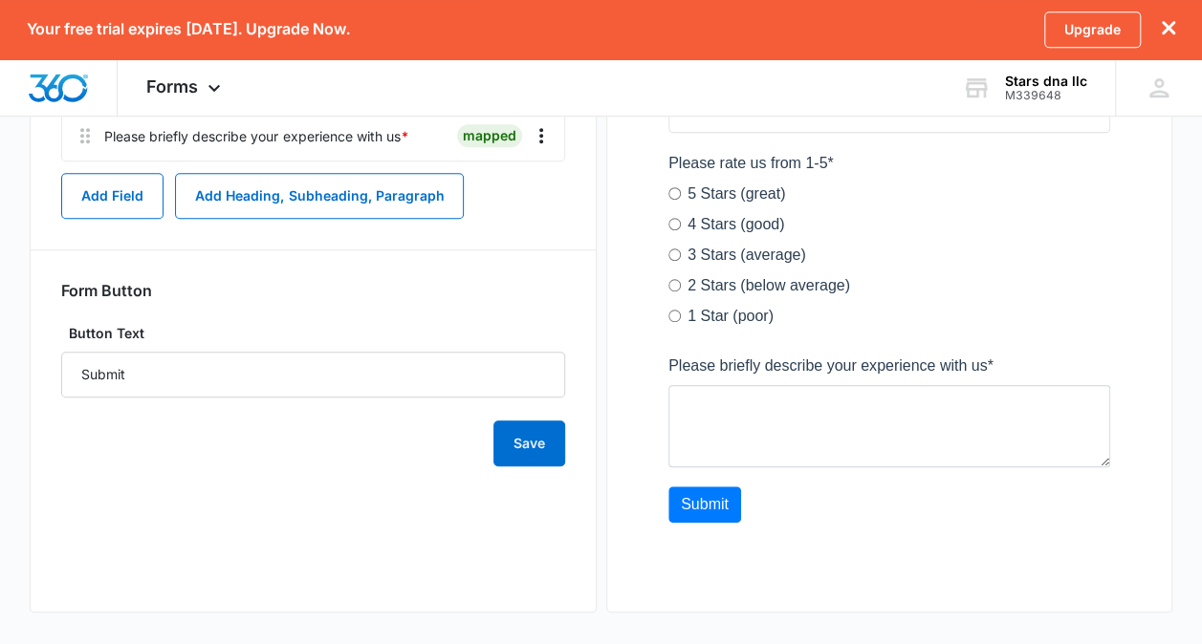
scroll to position [584, 0]
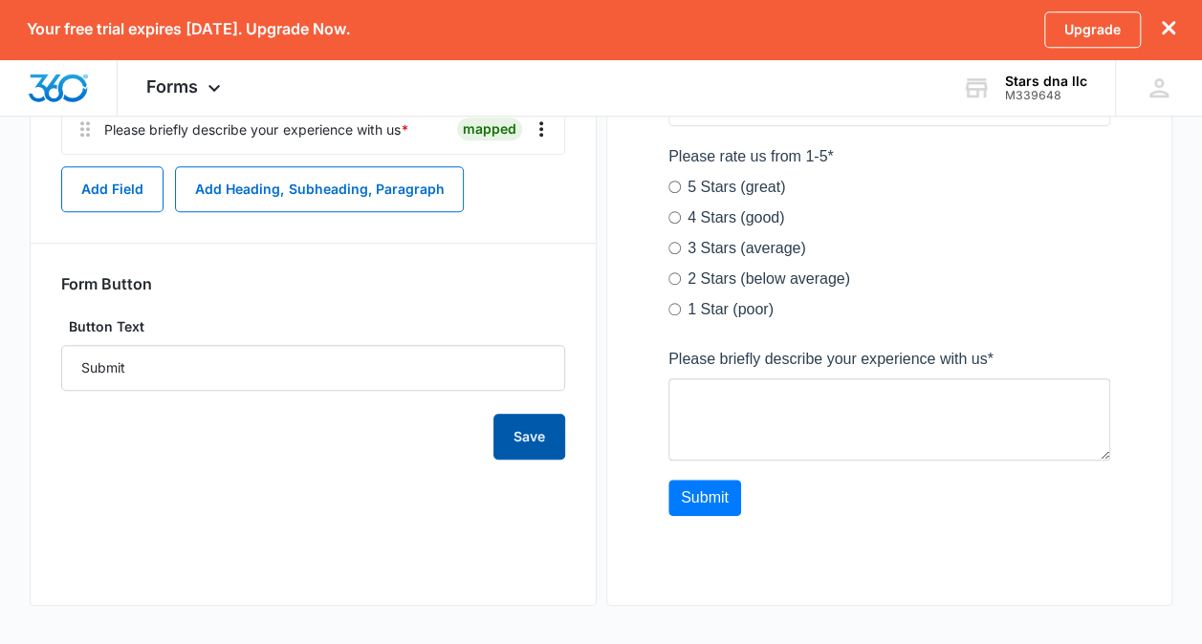
click at [527, 454] on button "Save" at bounding box center [529, 437] width 72 height 46
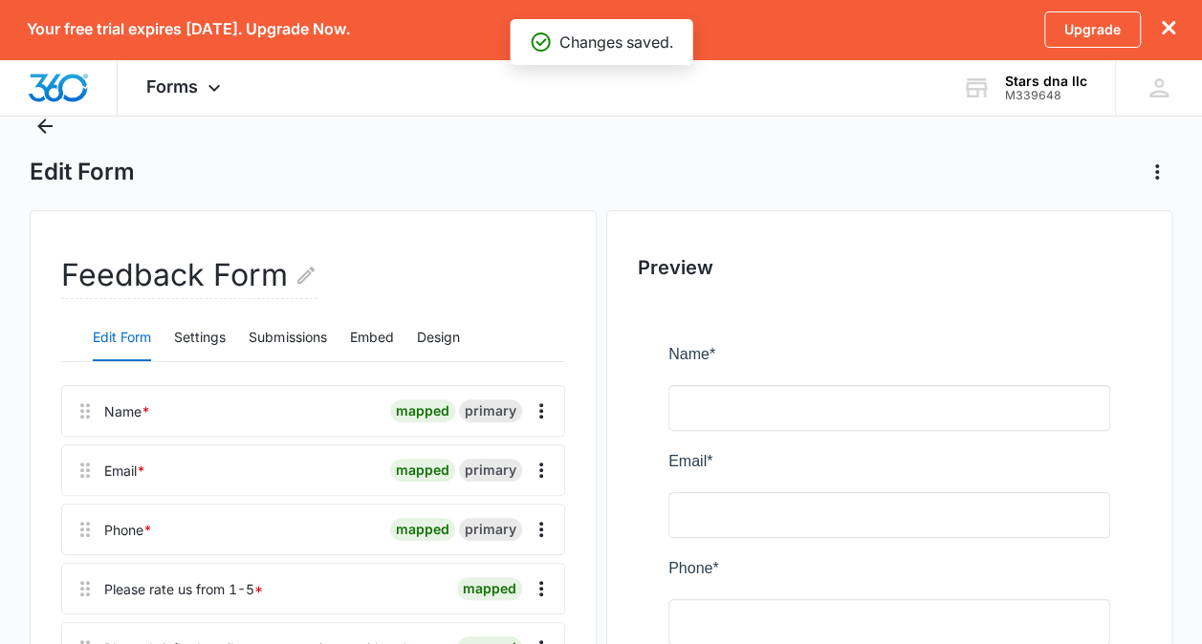
scroll to position [0, 0]
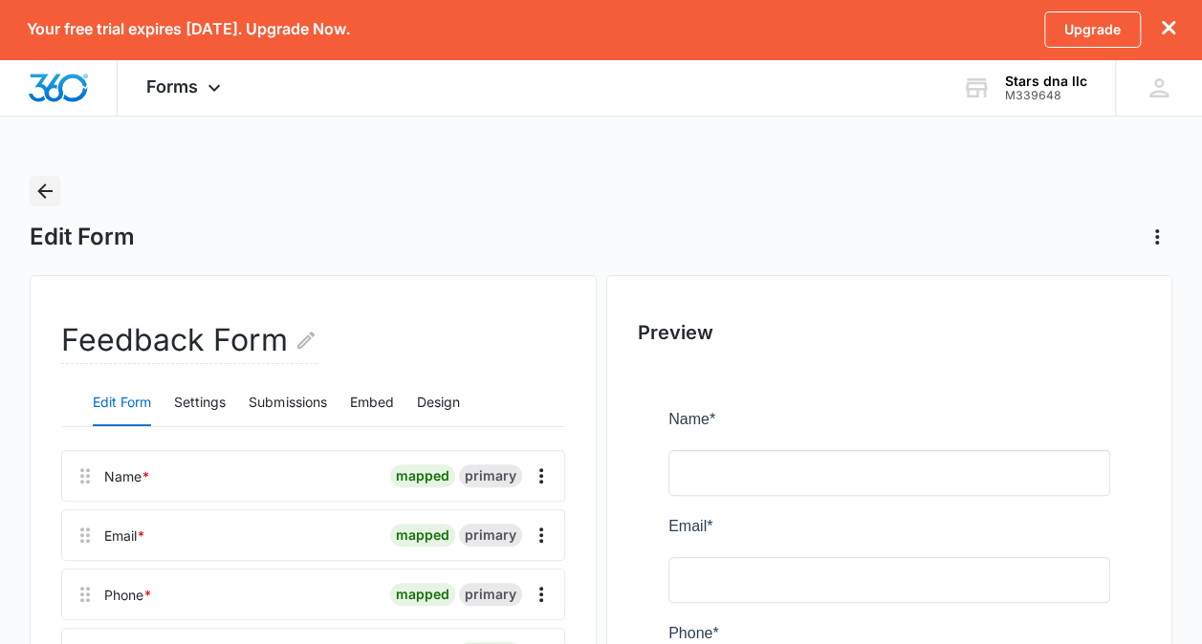
click at [34, 183] on icon "Back" at bounding box center [44, 191] width 23 height 23
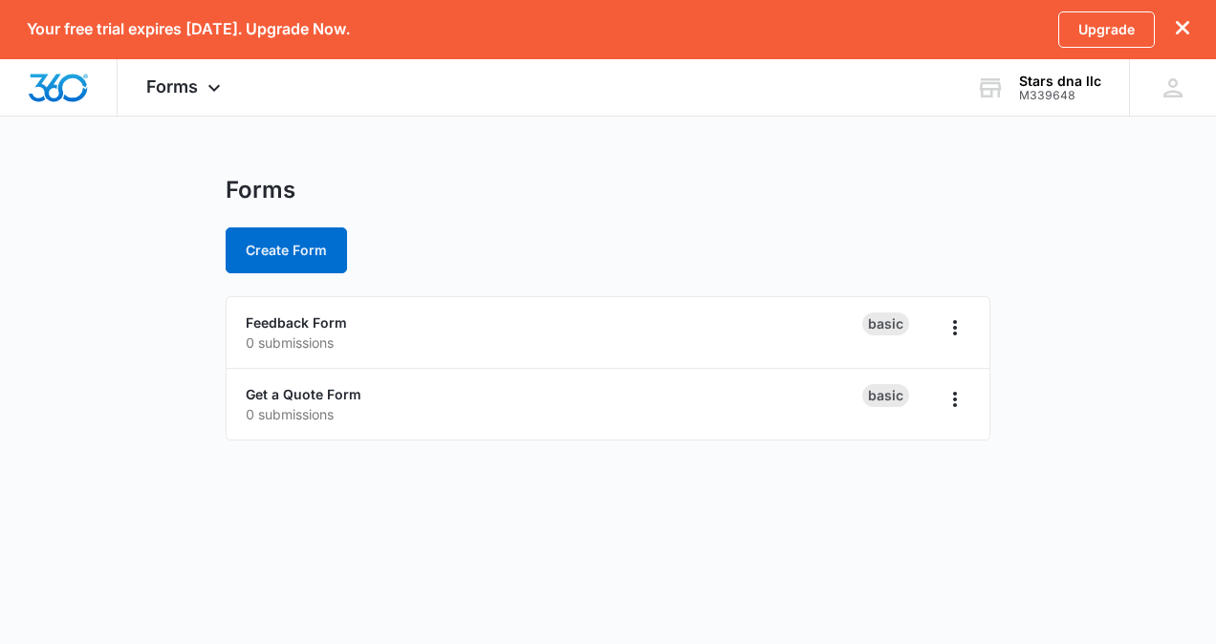
click at [1091, 437] on main "Forms Create Form Feedback Form 0 submissions Basic Get a Quote Form 0 submissi…" at bounding box center [608, 320] width 1216 height 288
click at [1097, 372] on main "Forms Create Form Feedback Form 0 submissions Basic Get a Quote Form 0 submissi…" at bounding box center [608, 320] width 1216 height 288
click at [1105, 343] on main "Forms Create Form Feedback Form 0 submissions Basic Get a Quote Form 0 submissi…" at bounding box center [608, 320] width 1216 height 288
click at [899, 225] on div "Forms Create Form" at bounding box center [608, 225] width 765 height 98
click at [879, 236] on div "Create Form" at bounding box center [608, 251] width 765 height 46
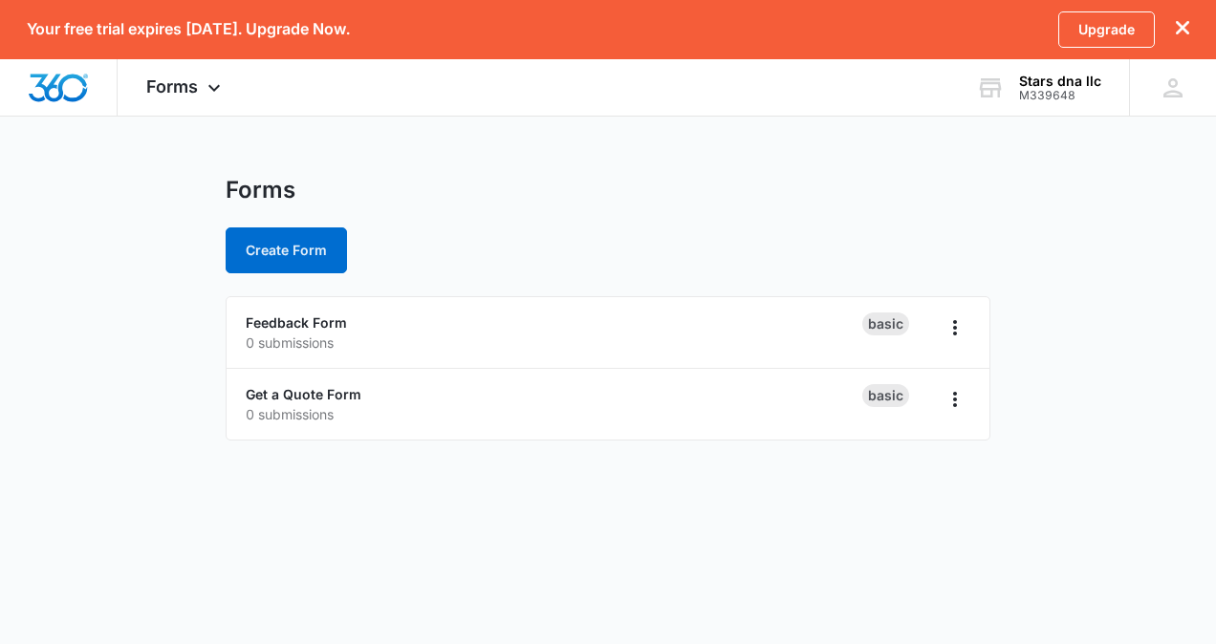
click at [878, 237] on div "Create Form" at bounding box center [608, 251] width 765 height 46
click at [931, 551] on body "Your free trial expires [DATE]. Upgrade Now. Upgrade Forms Apps Reputation Webs…" at bounding box center [608, 322] width 1216 height 644
click at [1053, 527] on body "Your free trial expires [DATE]. Upgrade Now. Upgrade Forms Apps Reputation Webs…" at bounding box center [608, 322] width 1216 height 644
click at [1048, 537] on body "Your free trial expires [DATE]. Upgrade Now. Upgrade Forms Apps Reputation Webs…" at bounding box center [608, 322] width 1216 height 644
click at [872, 563] on body "Your free trial expires [DATE]. Upgrade Now. Upgrade Forms Apps Reputation Webs…" at bounding box center [608, 322] width 1216 height 644
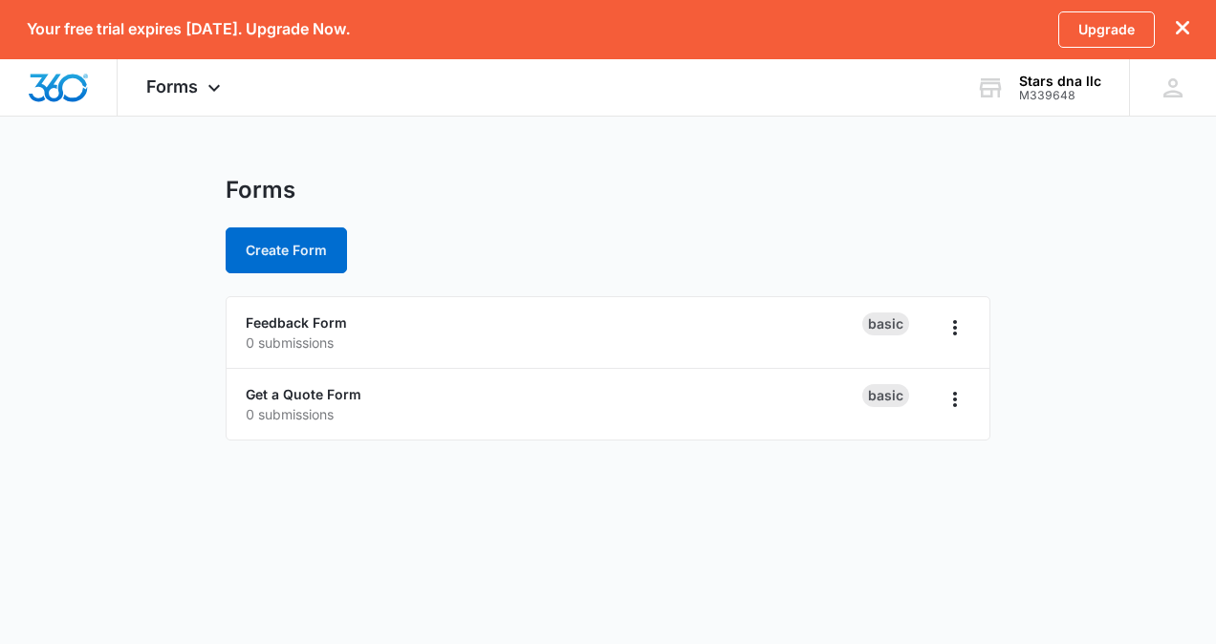
click at [868, 562] on body "Your free trial expires [DATE]. Upgrade Now. Upgrade Forms Apps Reputation Webs…" at bounding box center [608, 322] width 1216 height 644
click at [866, 544] on body "Your free trial expires [DATE]. Upgrade Now. Upgrade Forms Apps Reputation Webs…" at bounding box center [608, 322] width 1216 height 644
click at [887, 206] on div "Forms Create Form" at bounding box center [608, 225] width 765 height 98
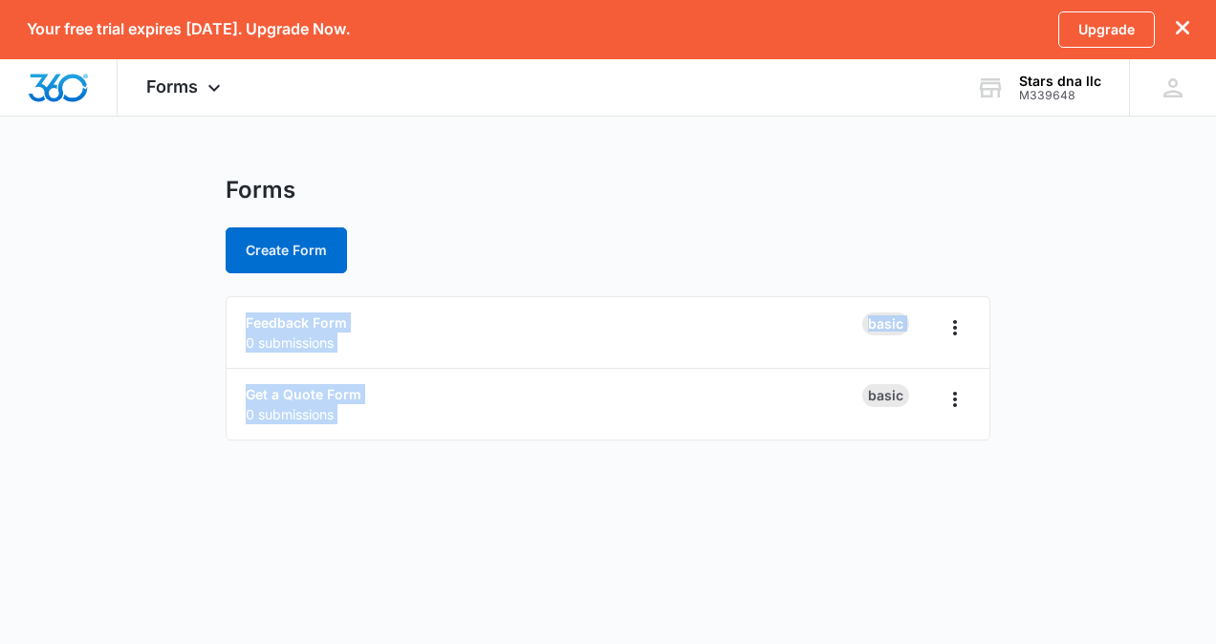
drag, startPoint x: 887, startPoint y: 206, endPoint x: 860, endPoint y: 539, distance: 333.7
click at [860, 539] on body "Your free trial expires [DATE]. Upgrade Now. Upgrade Forms Apps Reputation Webs…" at bounding box center [608, 322] width 1216 height 644
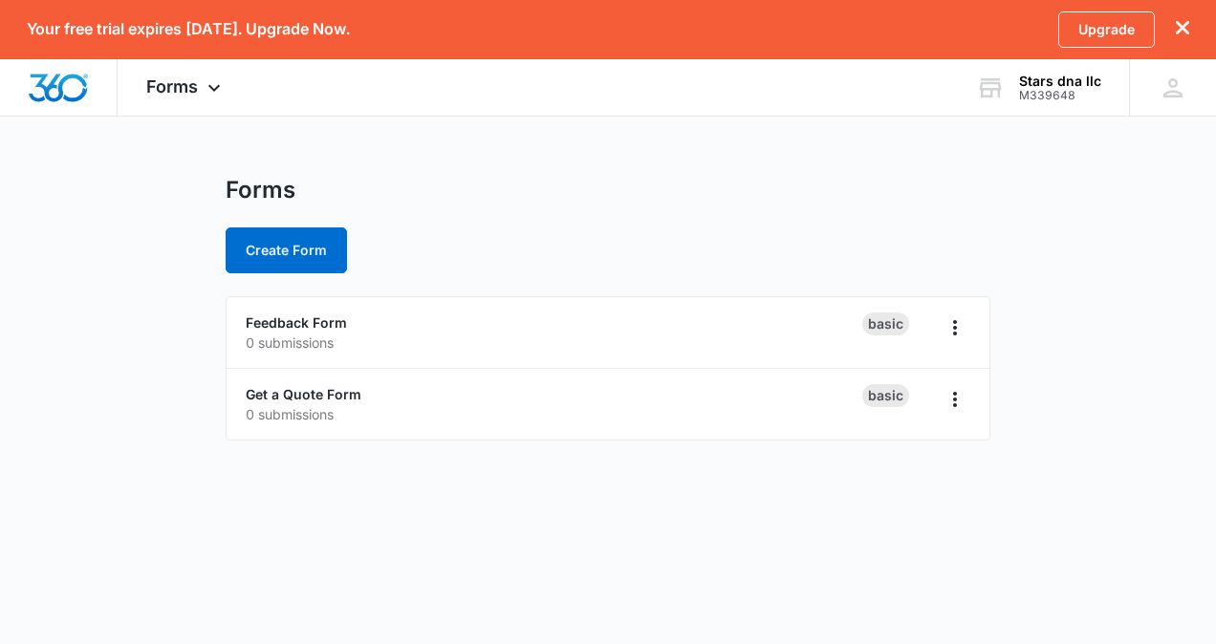
click at [94, 210] on main "Forms Create Form Feedback Form 0 submissions Basic Get a Quote Form 0 submissi…" at bounding box center [608, 320] width 1216 height 288
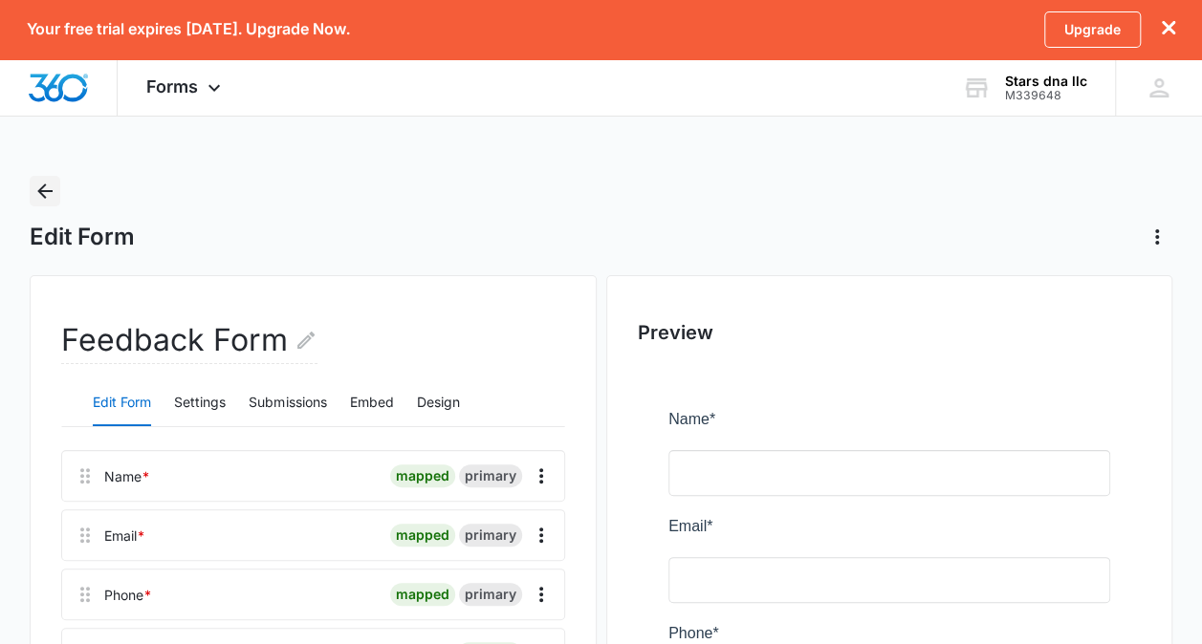
click at [33, 188] on button "Back" at bounding box center [45, 191] width 31 height 31
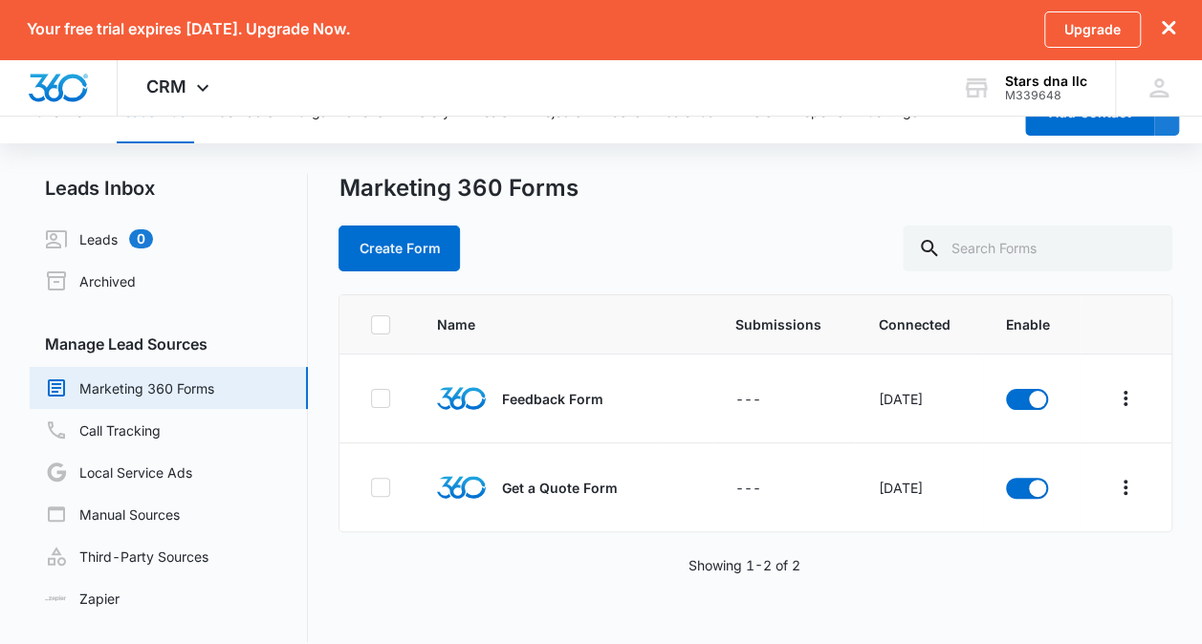
scroll to position [54, 0]
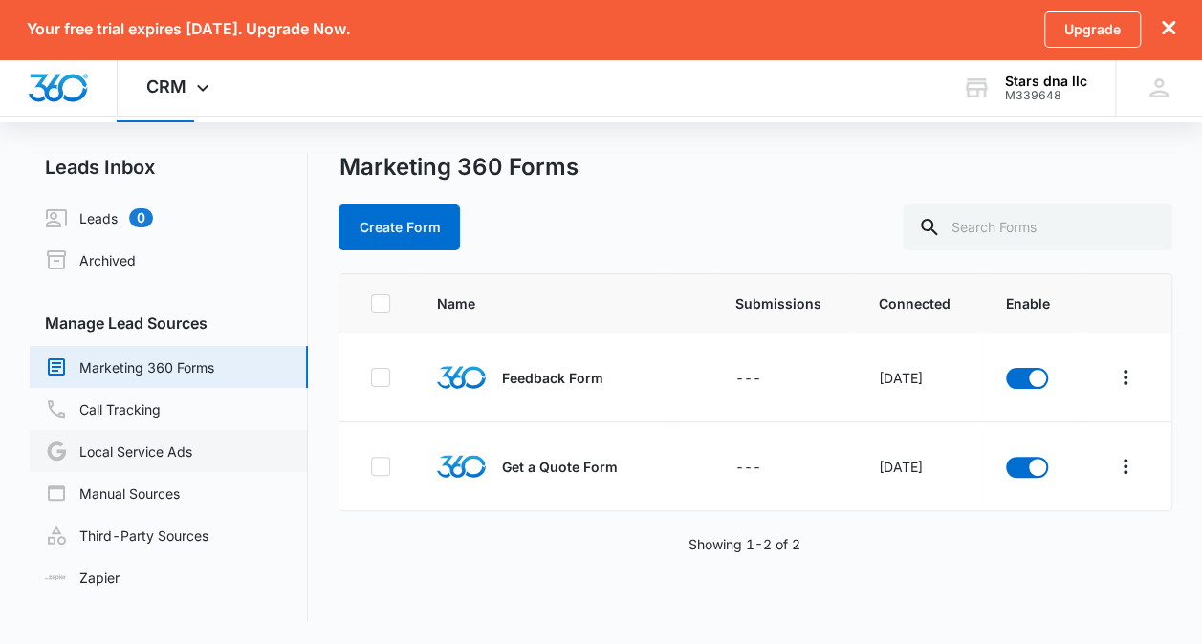
click at [192, 454] on link "Local Service Ads" at bounding box center [118, 451] width 147 height 23
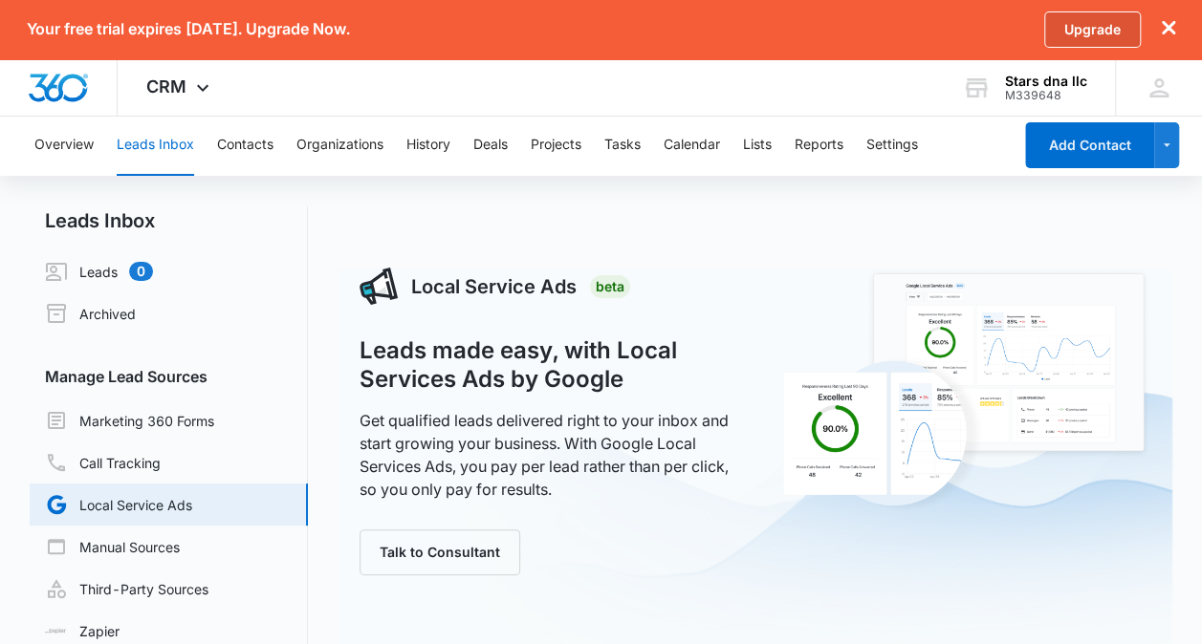
click at [1080, 42] on link "Upgrade" at bounding box center [1092, 29] width 97 height 36
click at [57, 147] on button "Overview" at bounding box center [63, 145] width 59 height 61
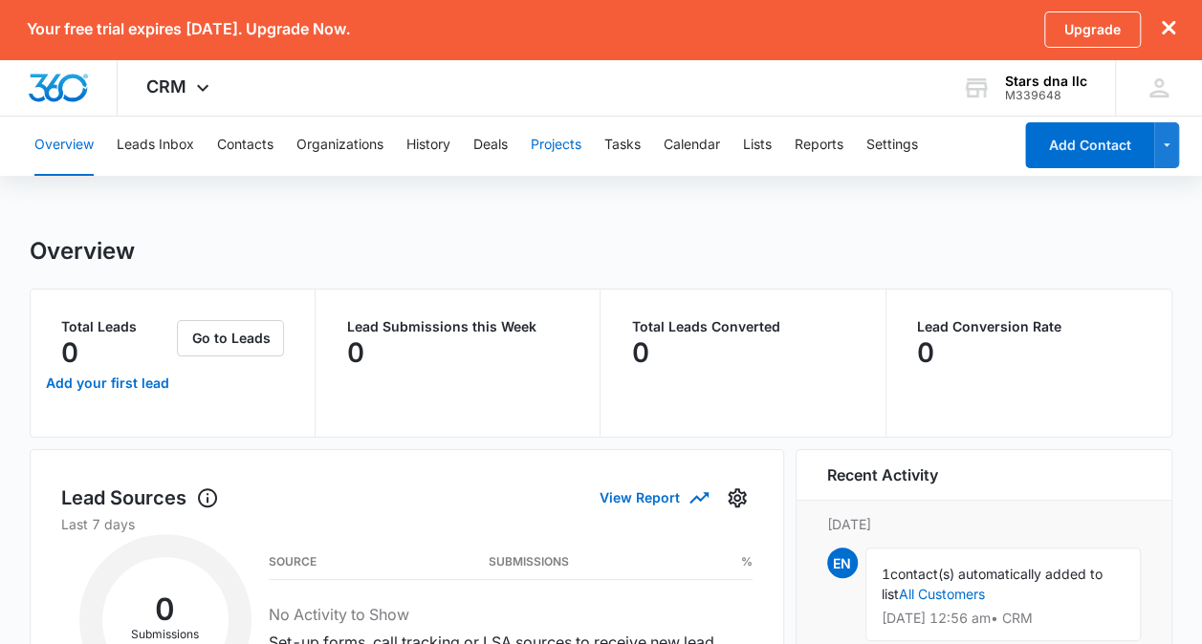
click at [547, 149] on button "Projects" at bounding box center [556, 145] width 51 height 61
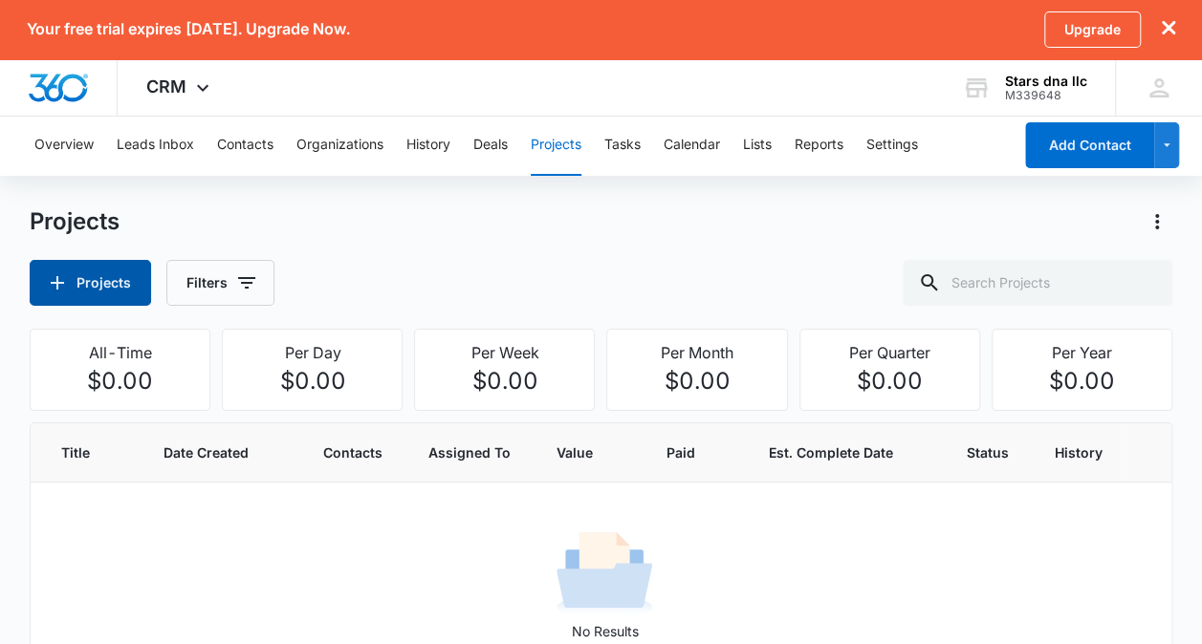
click at [86, 282] on button "Projects" at bounding box center [90, 283] width 121 height 46
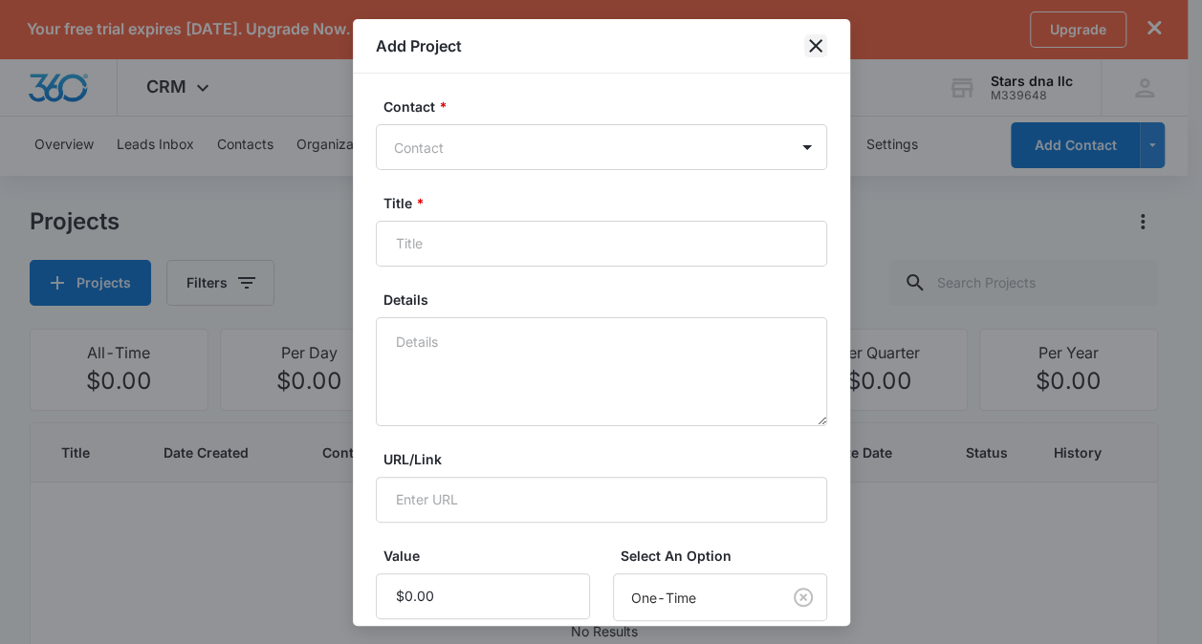
click at [810, 47] on icon "close" at bounding box center [815, 45] width 23 height 23
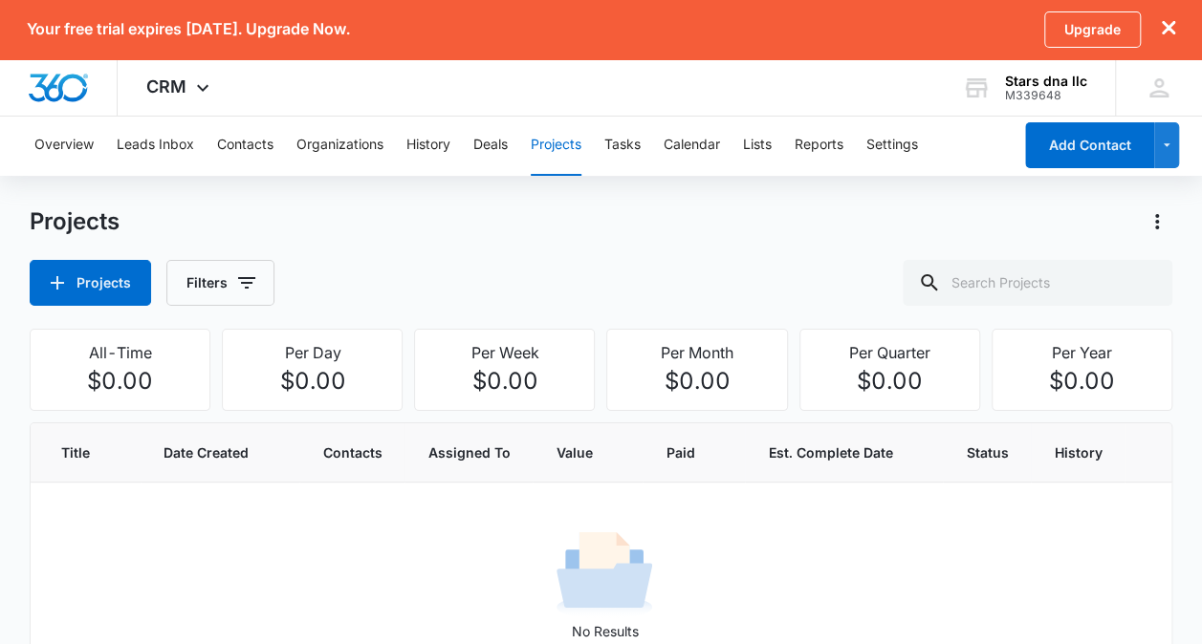
click at [1161, 28] on icon "dismiss this dialog" at bounding box center [1167, 27] width 13 height 13
